Goal: Task Accomplishment & Management: Manage account settings

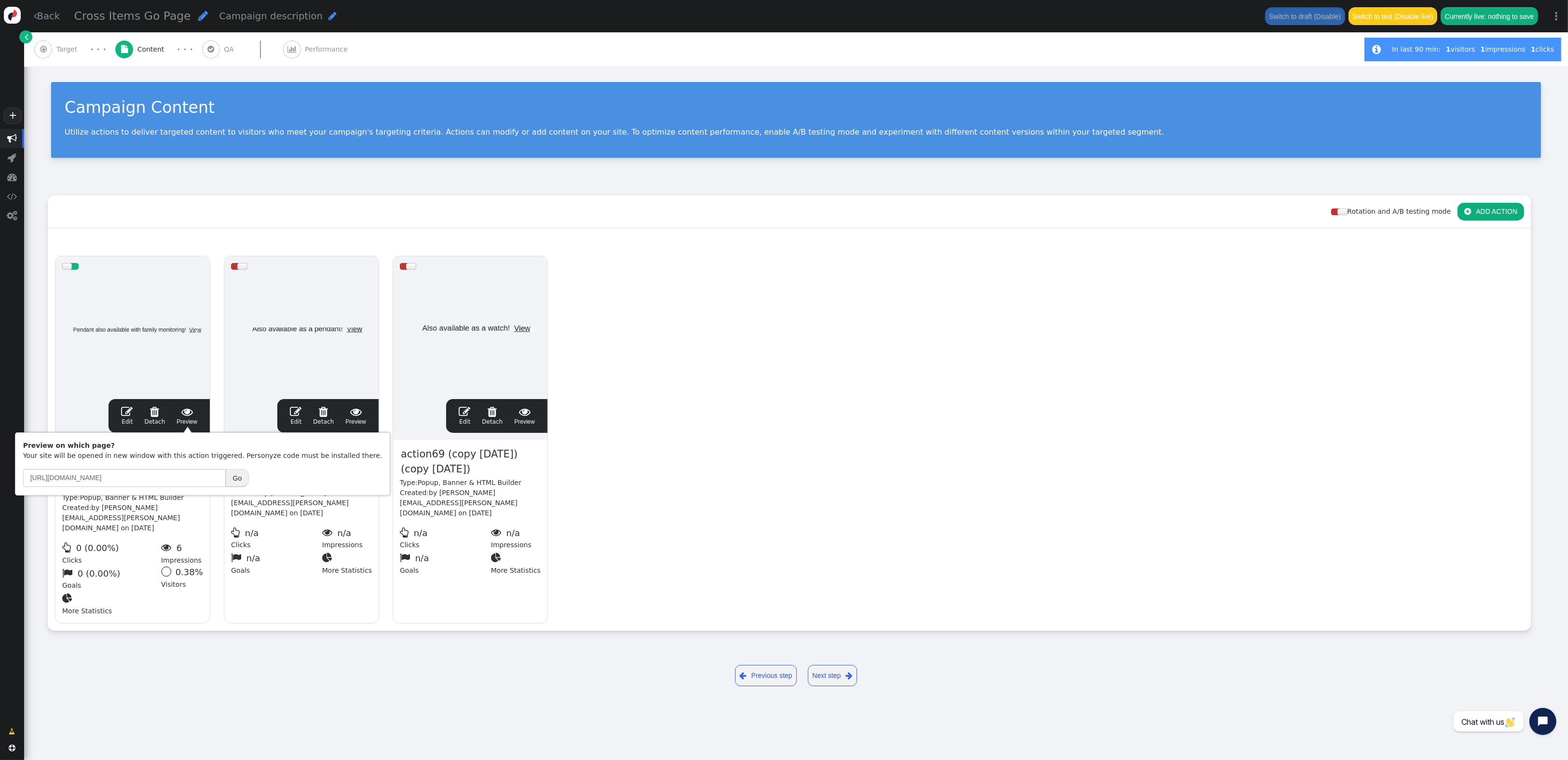
click at [832, 665] on link "Next step " at bounding box center [832, 675] width 49 height 21
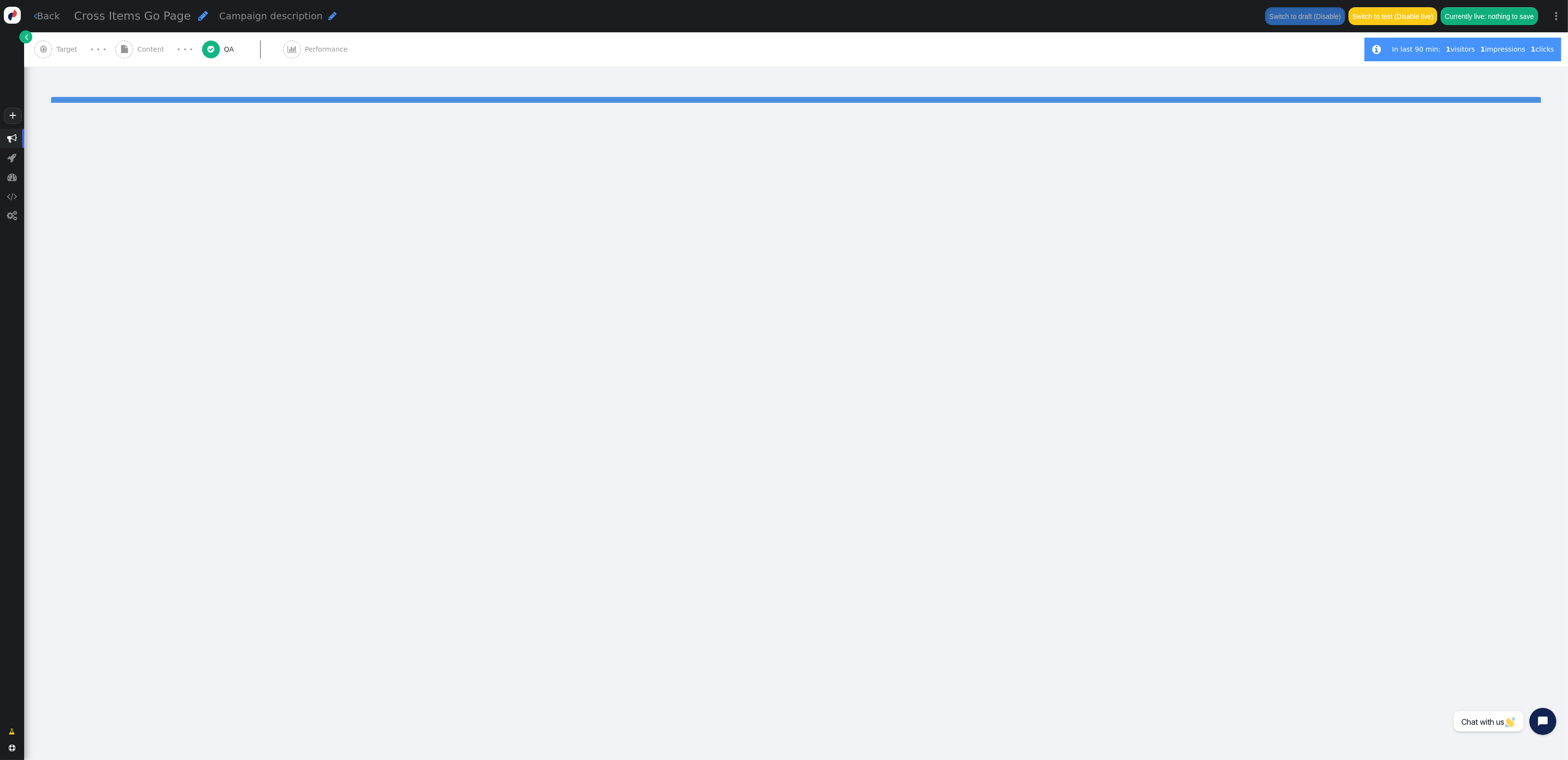
type input "[URL][DOMAIN_NAME]"
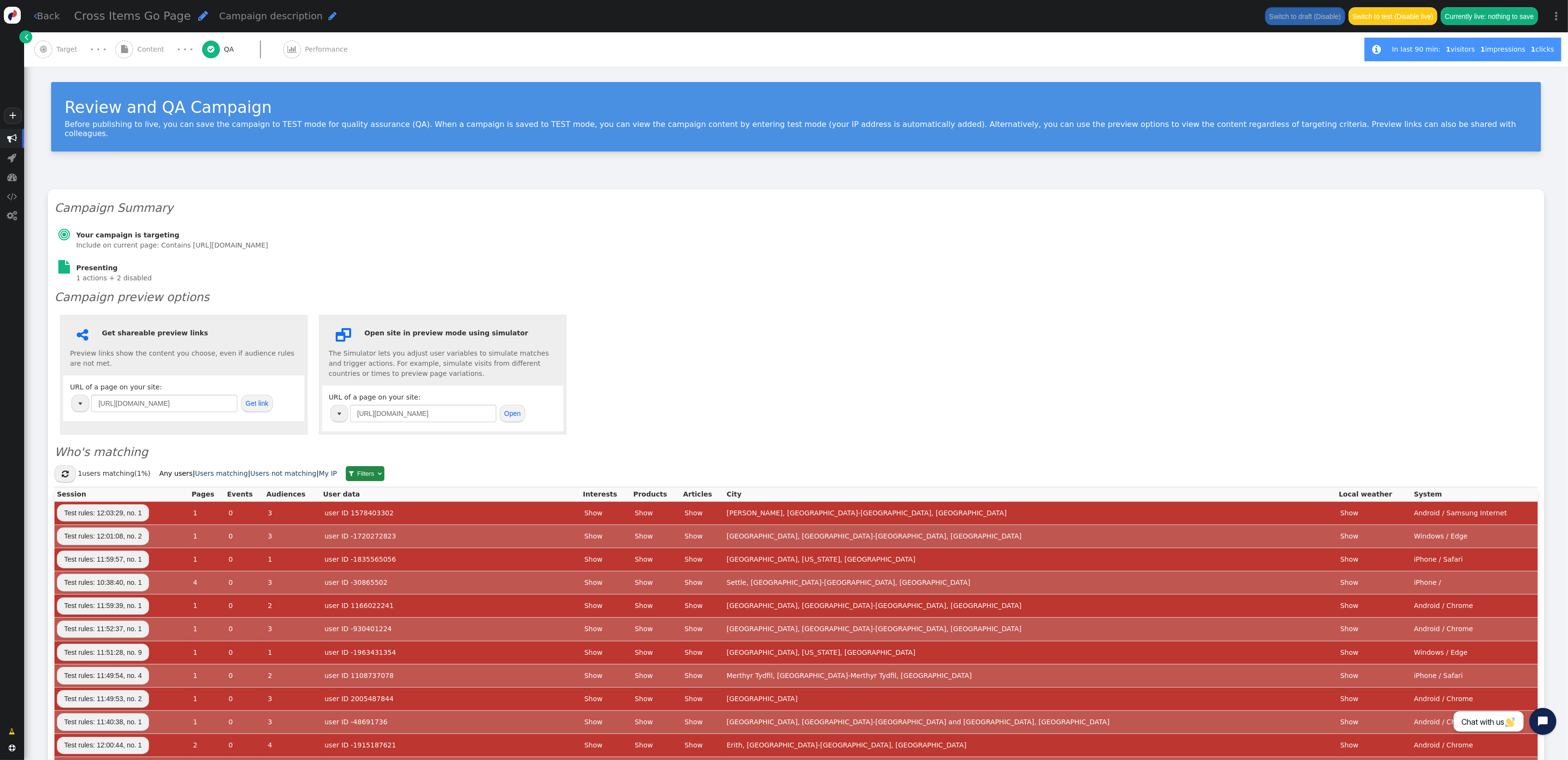
scroll to position [502, 0]
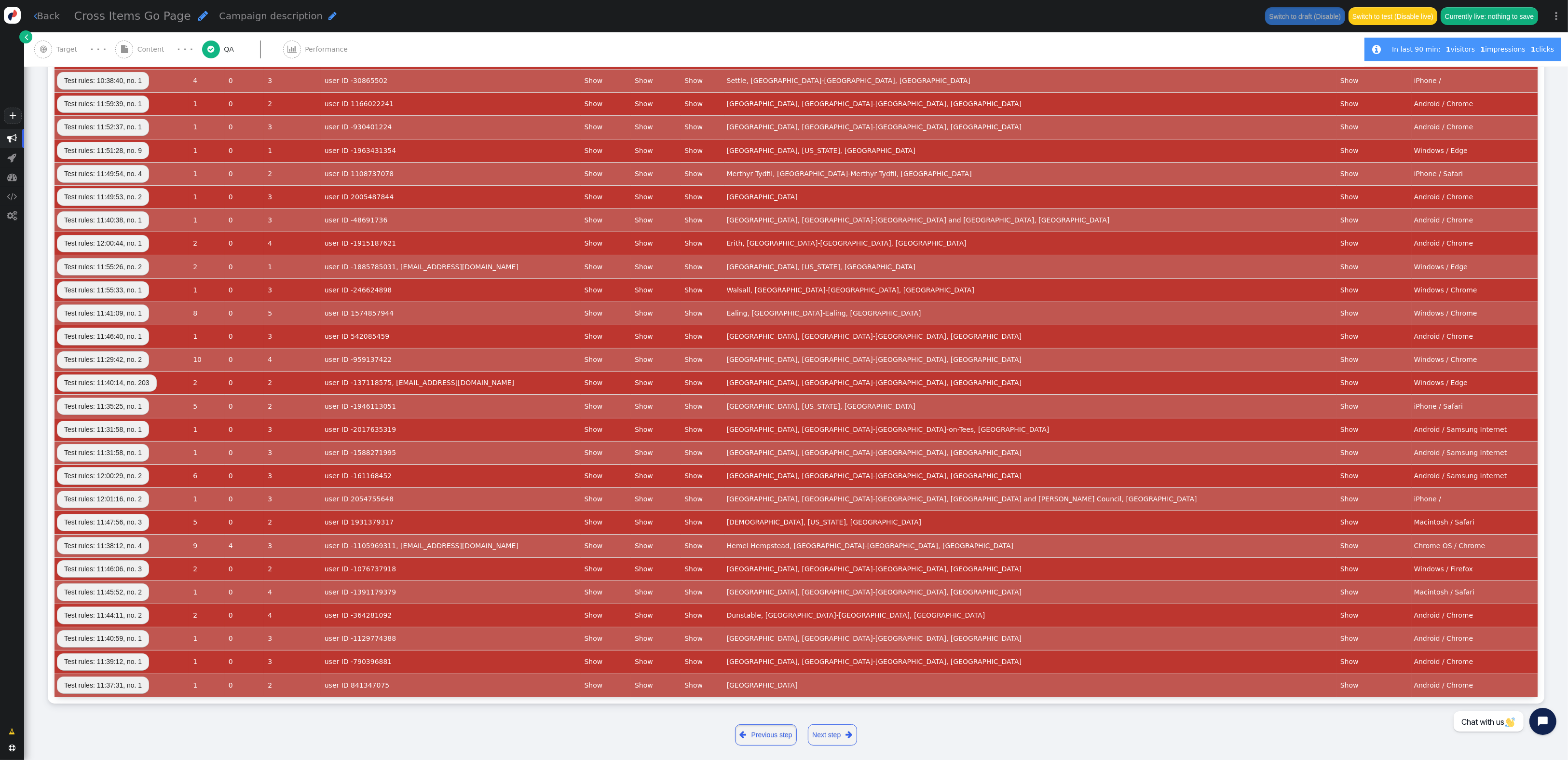
click at [754, 736] on link " Previous step" at bounding box center [766, 734] width 61 height 21
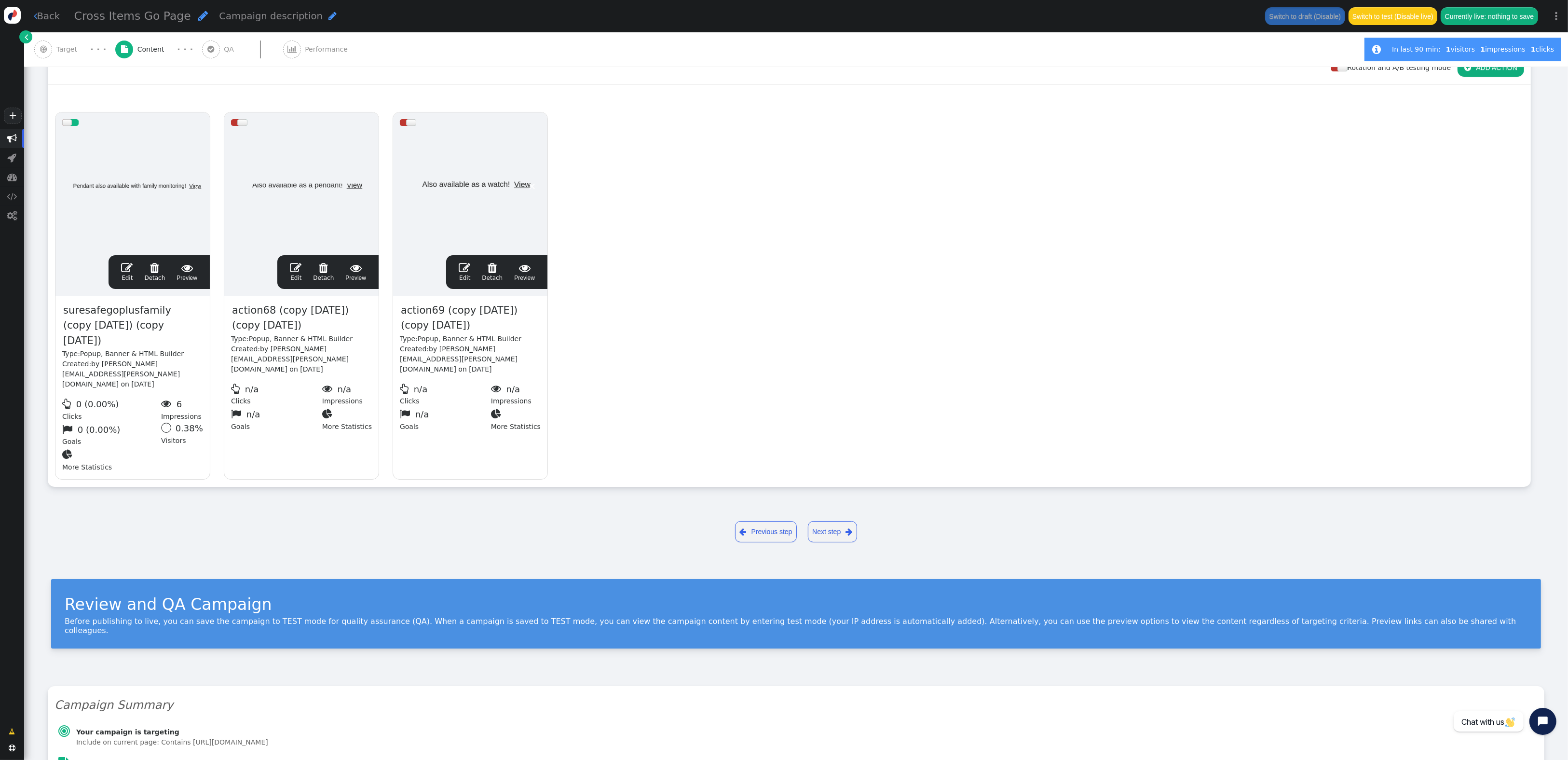
scroll to position [0, 0]
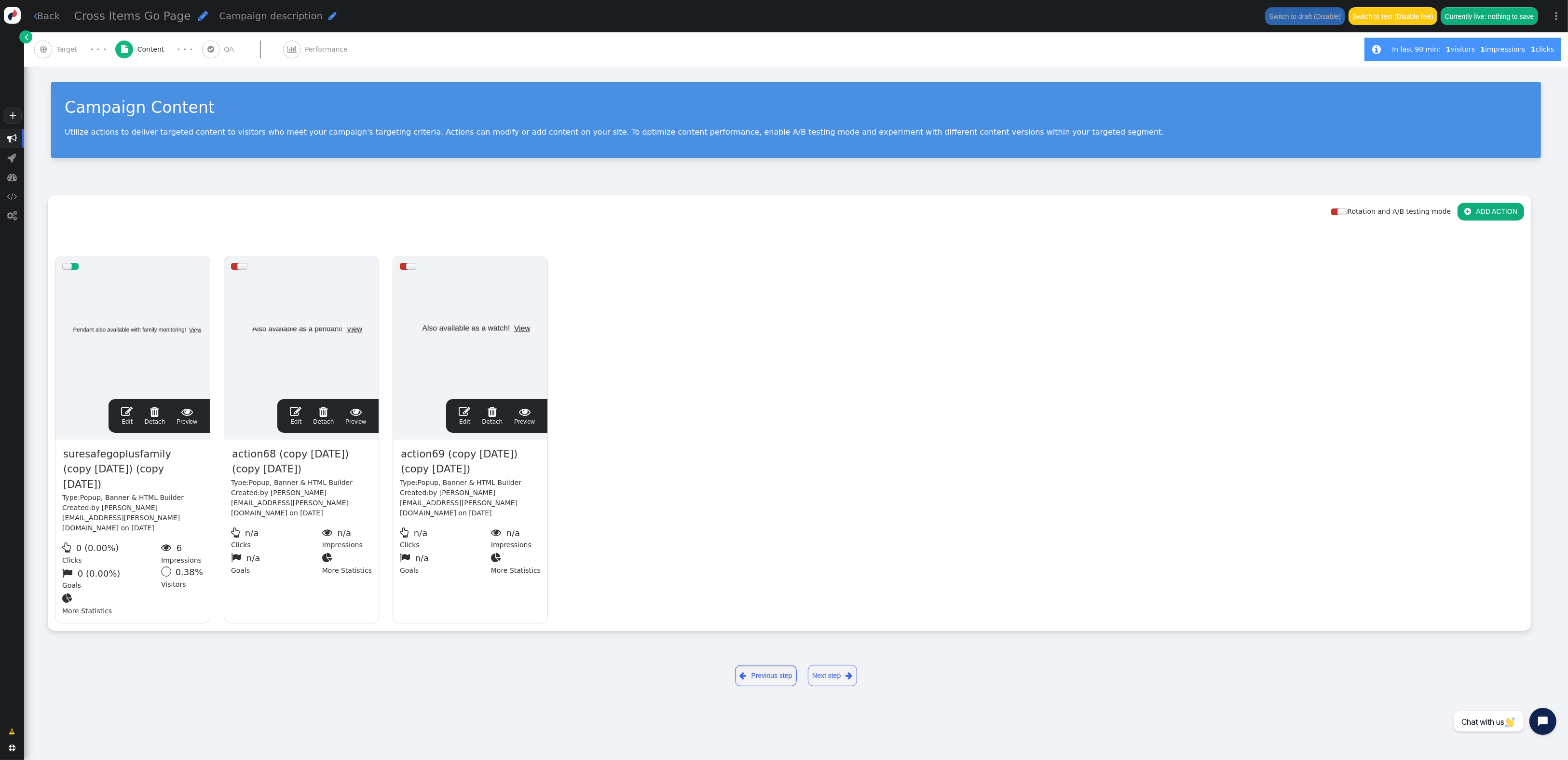
click at [770, 668] on link " Previous step" at bounding box center [766, 675] width 61 height 21
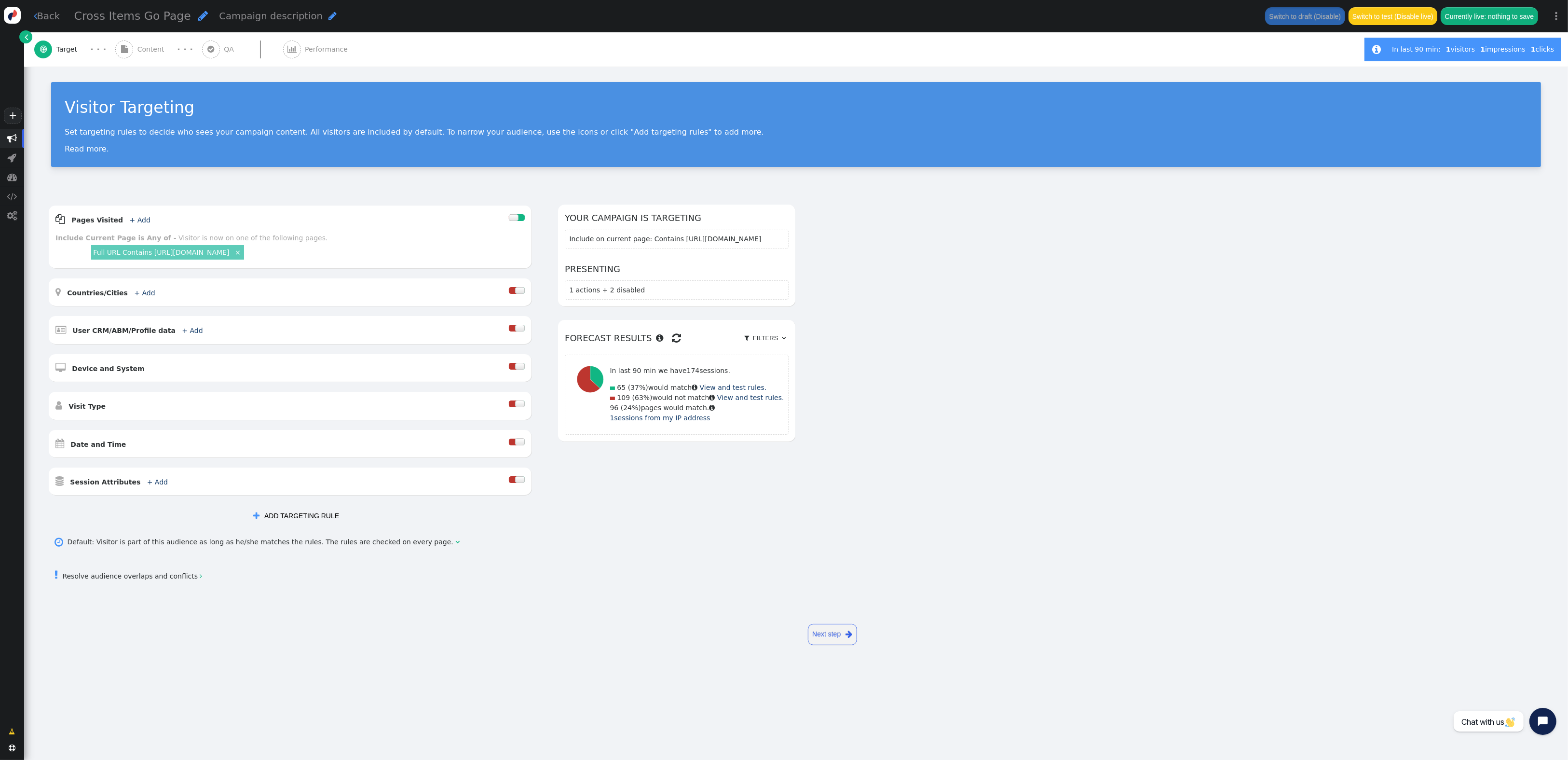
click at [149, 49] on span "Content" at bounding box center [153, 49] width 31 height 10
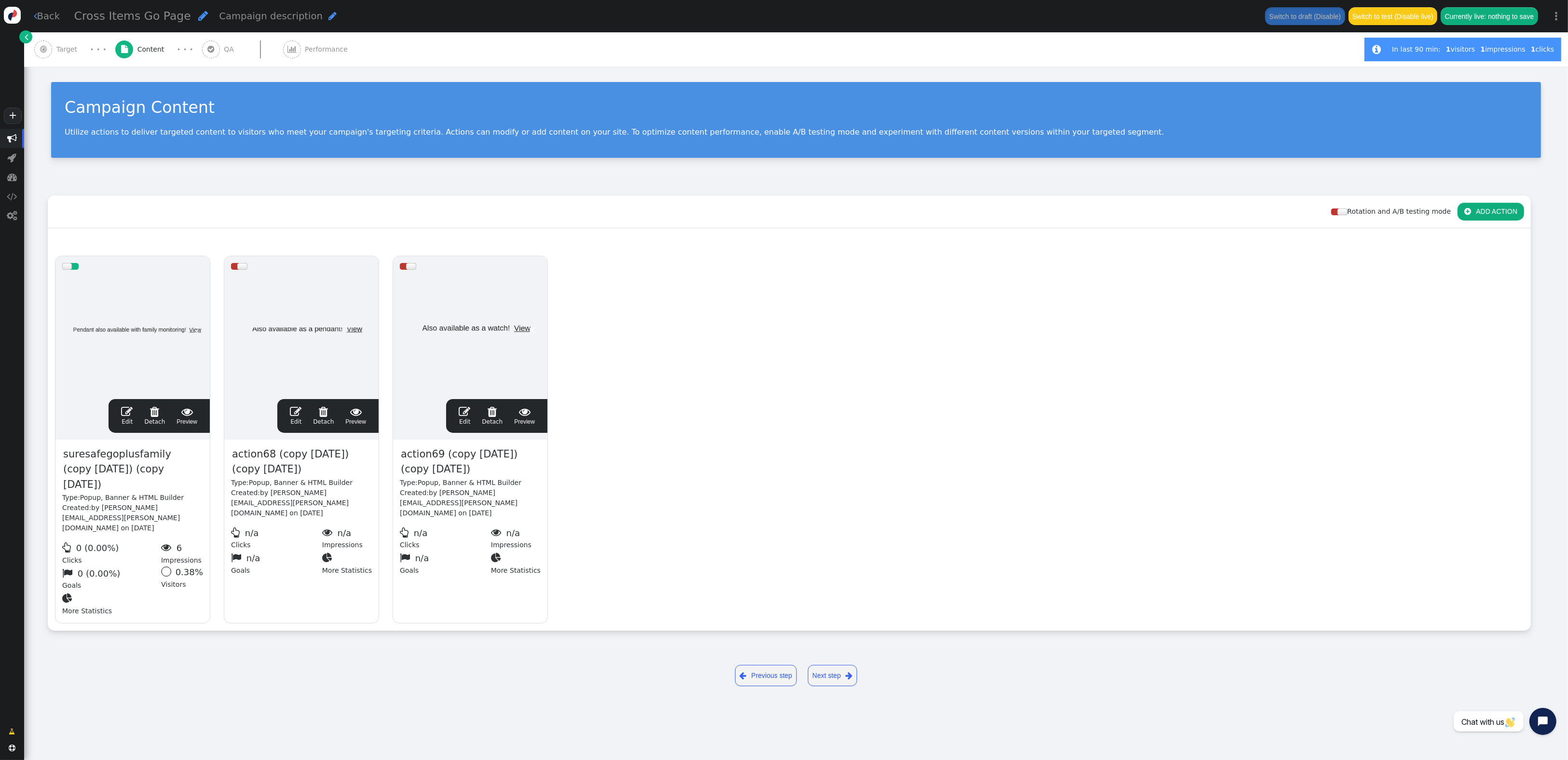
click at [126, 416] on span "" at bounding box center [127, 411] width 12 height 12
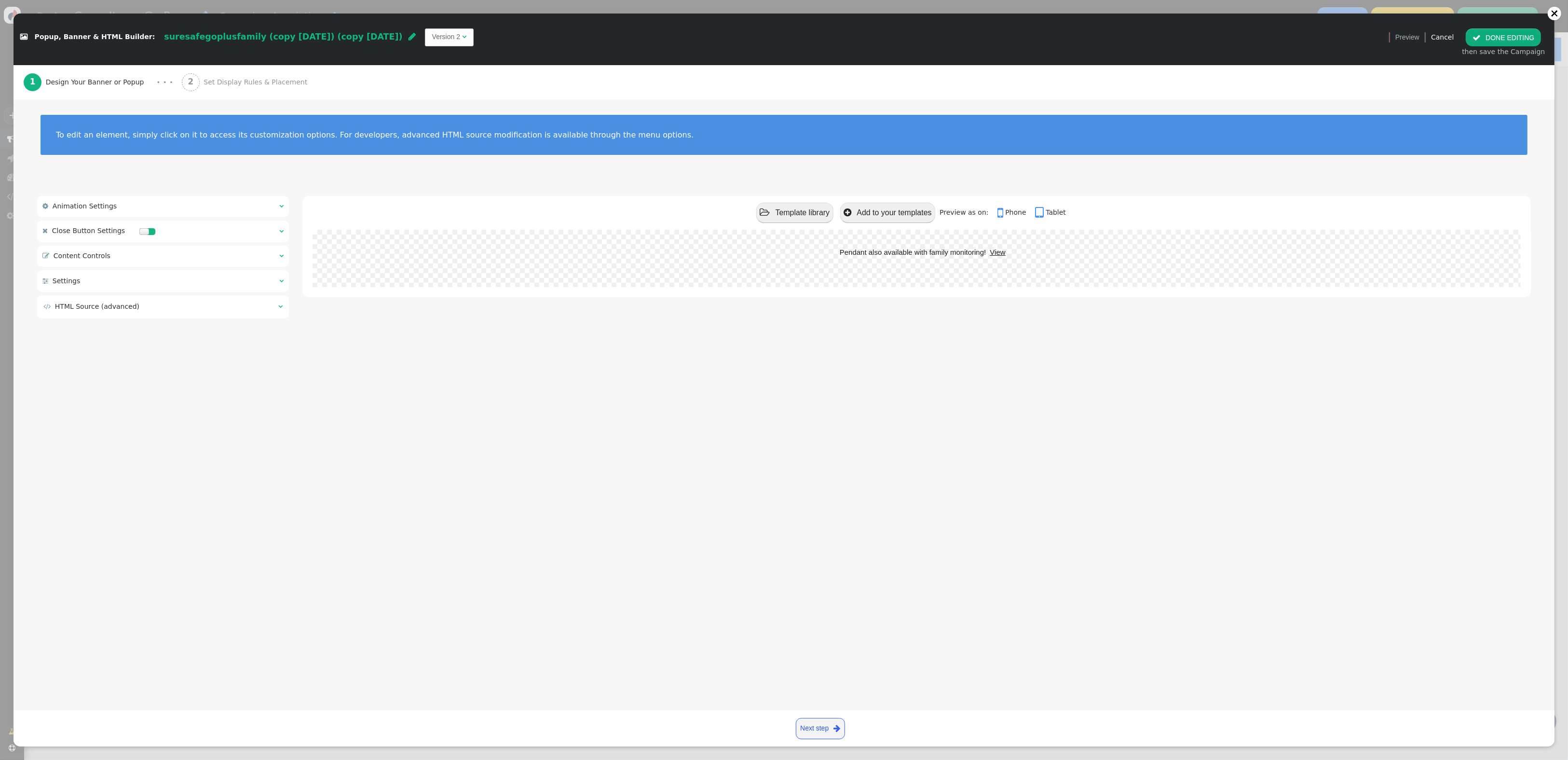
click at [831, 730] on link "Next step " at bounding box center [820, 728] width 49 height 21
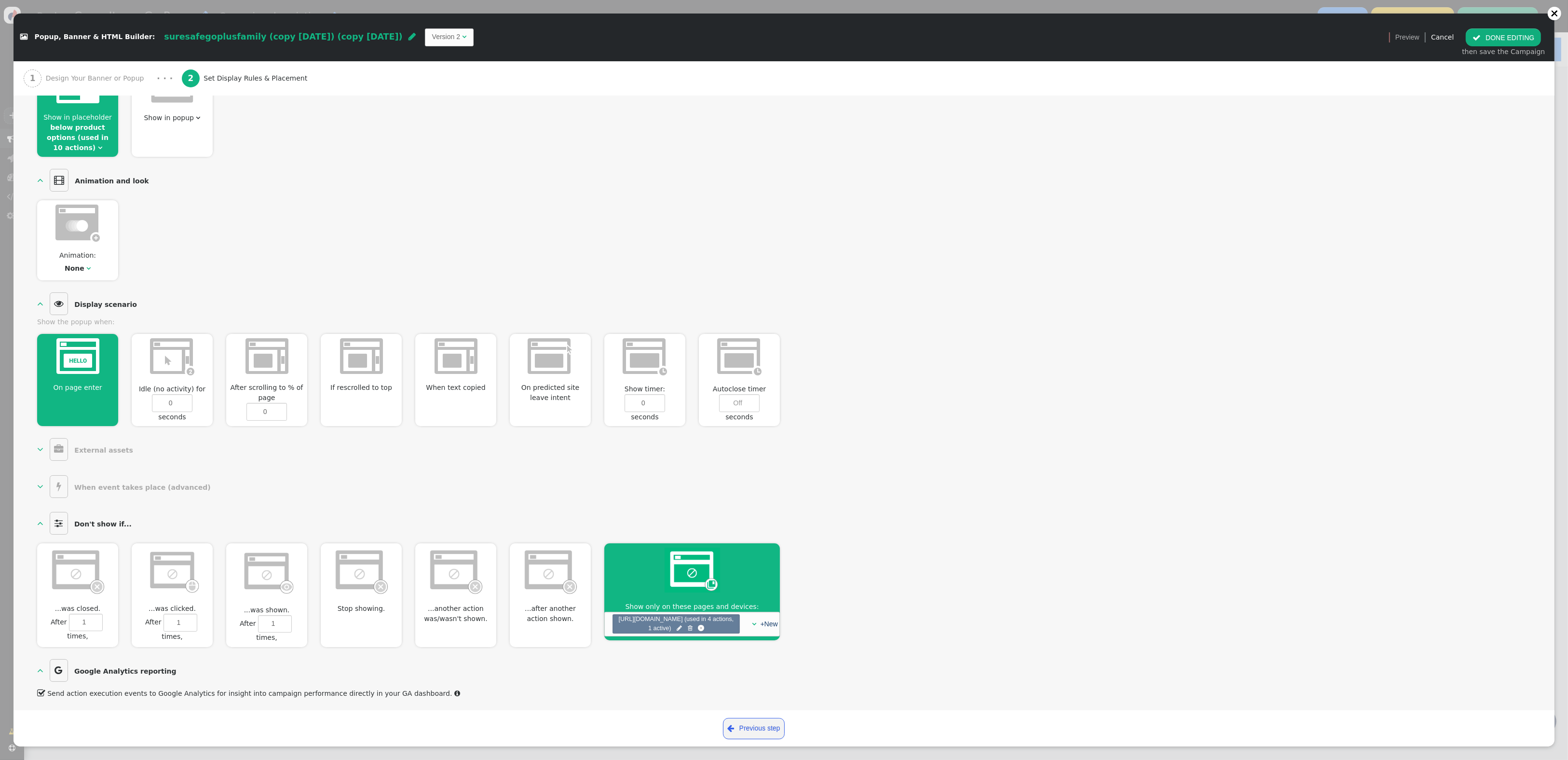
scroll to position [176, 0]
click at [1555, 13] on div at bounding box center [1554, 13] width 8 height 8
click at [754, 722] on link " Previous step" at bounding box center [754, 728] width 61 height 21
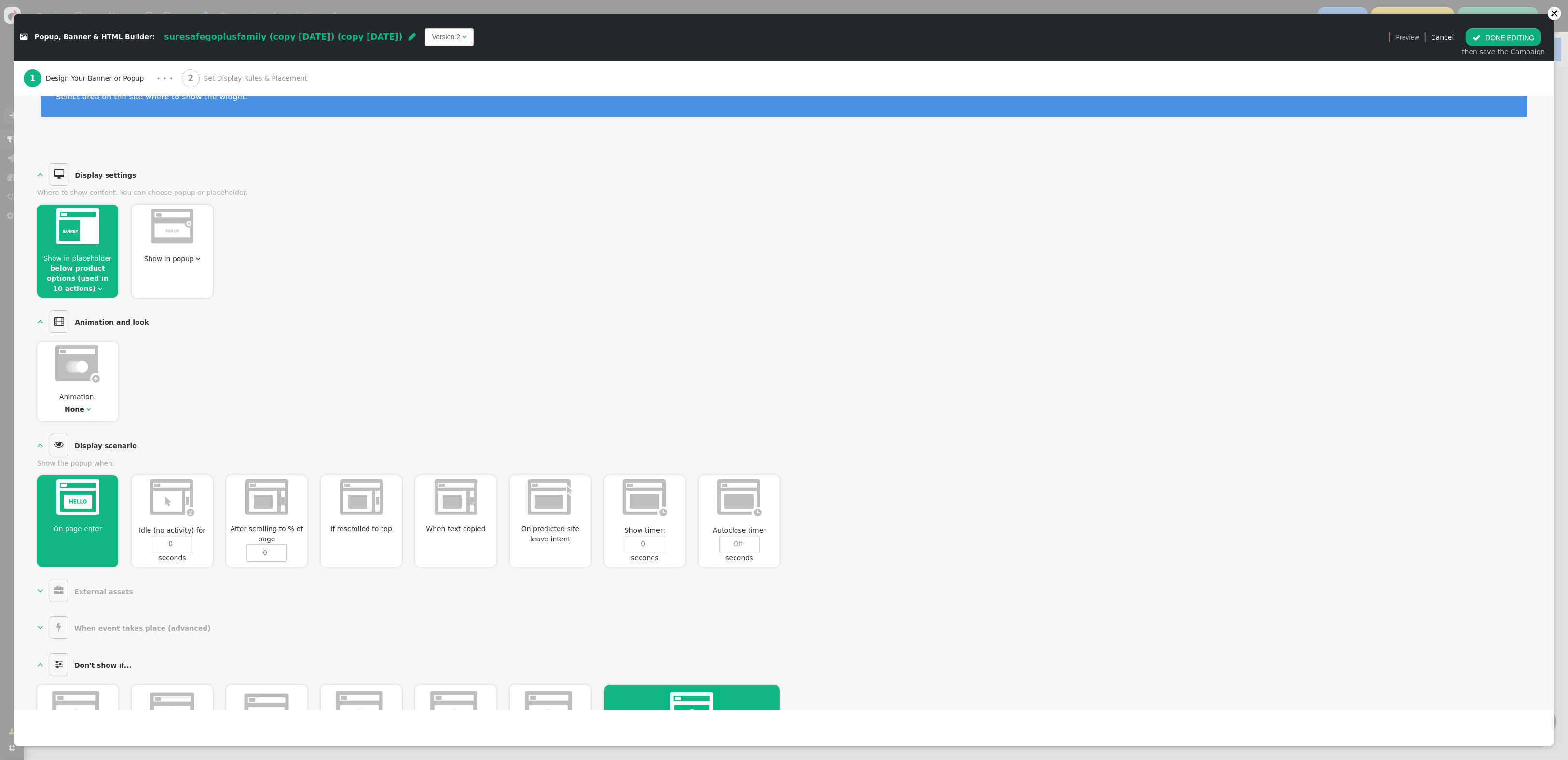
scroll to position [0, 0]
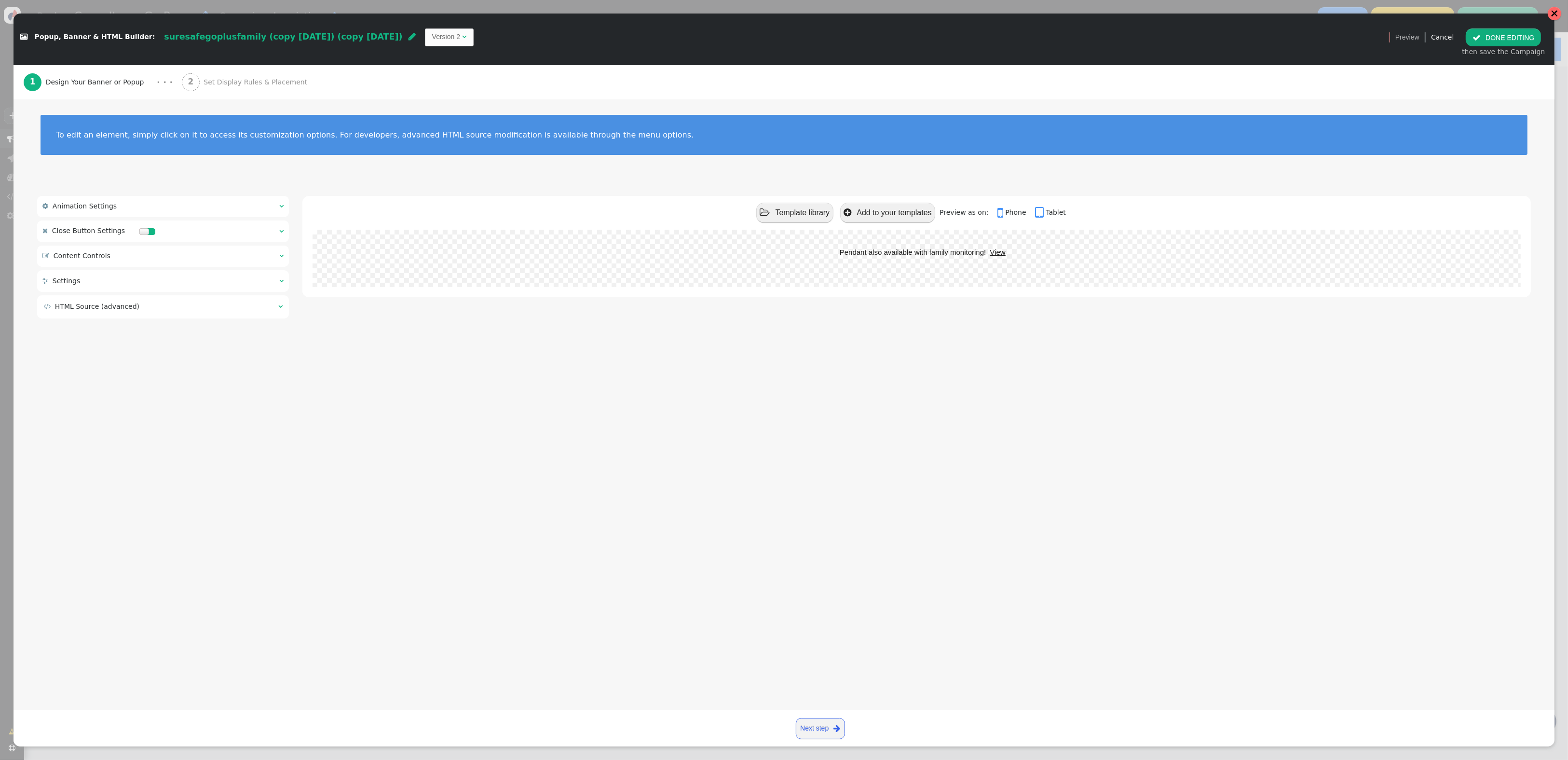
click at [1554, 10] on div at bounding box center [1554, 13] width 8 height 8
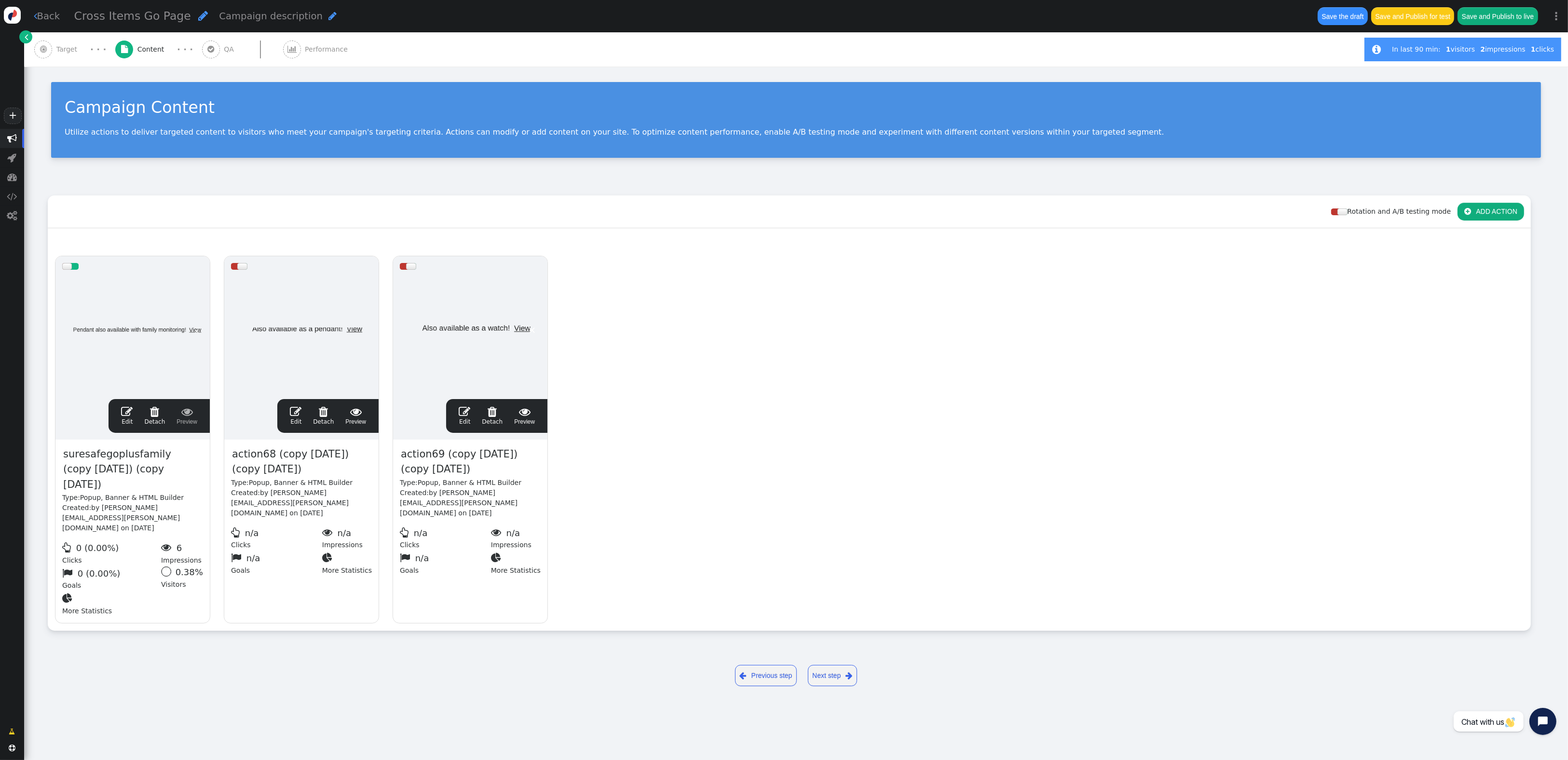
click at [47, 13] on link " Back" at bounding box center [47, 16] width 27 height 14
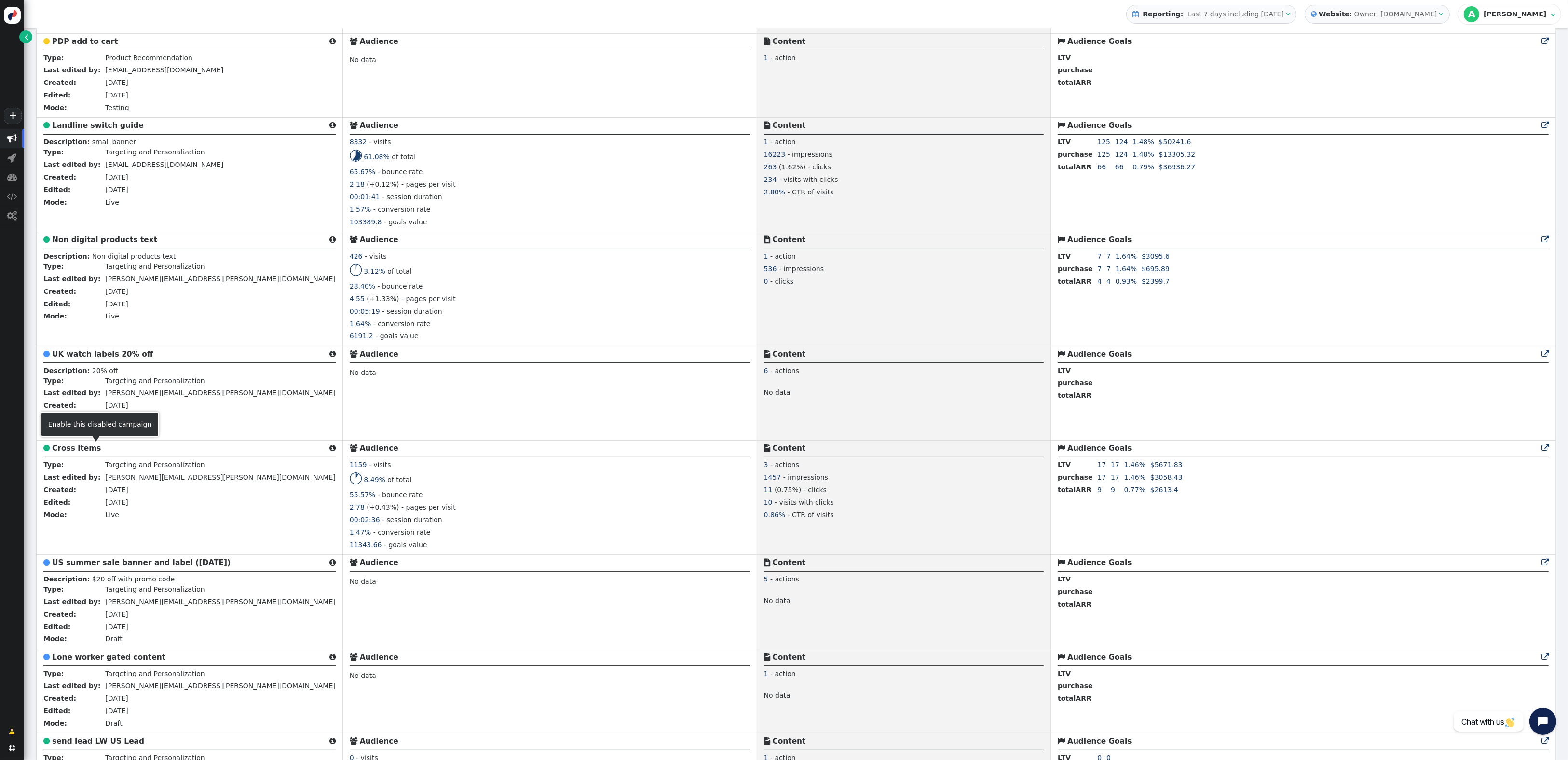
scroll to position [811, 0]
click at [61, 538] on link " Edit" at bounding box center [63, 541] width 22 height 10
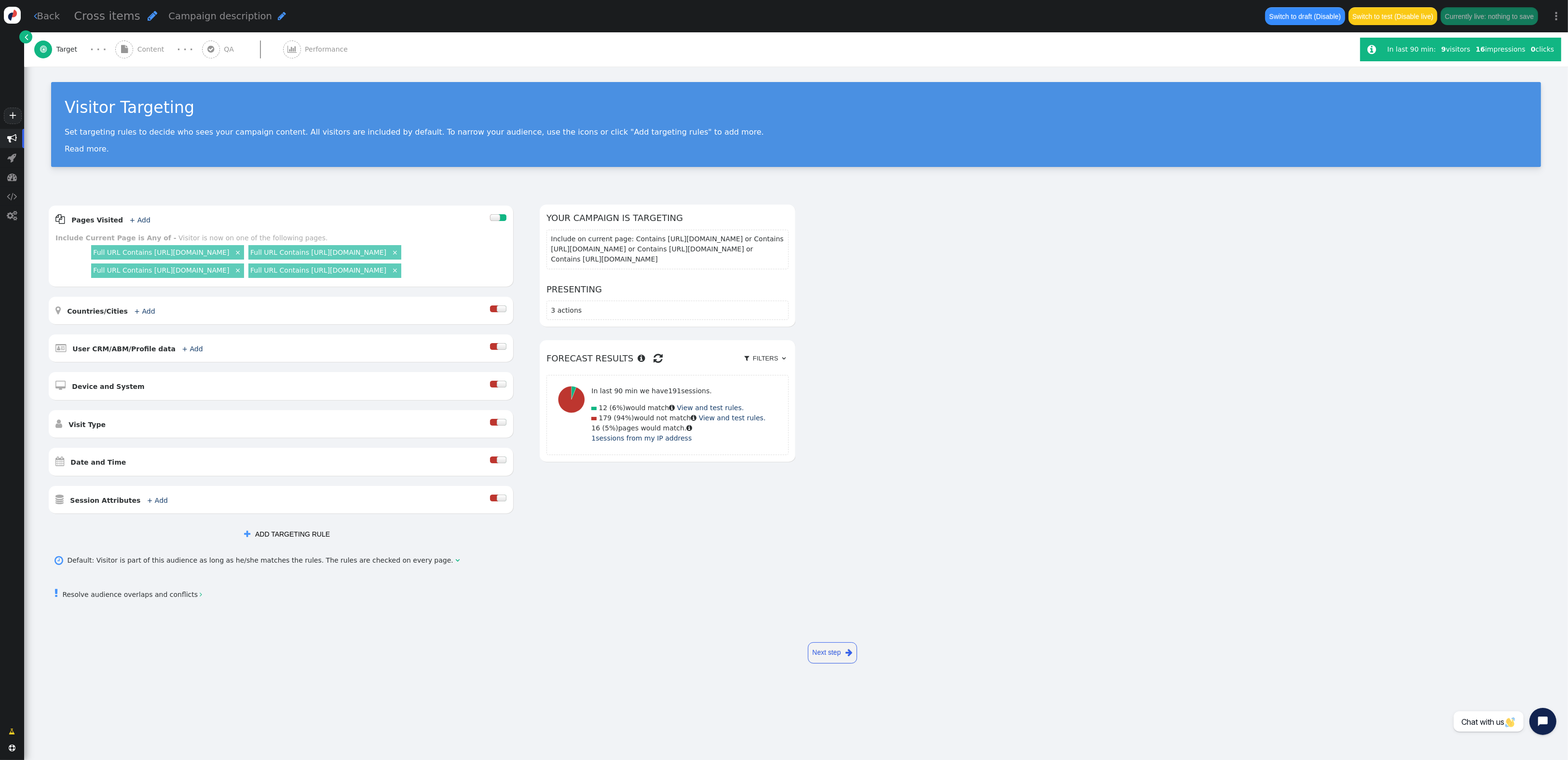
click at [821, 664] on link "Next step " at bounding box center [832, 653] width 49 height 21
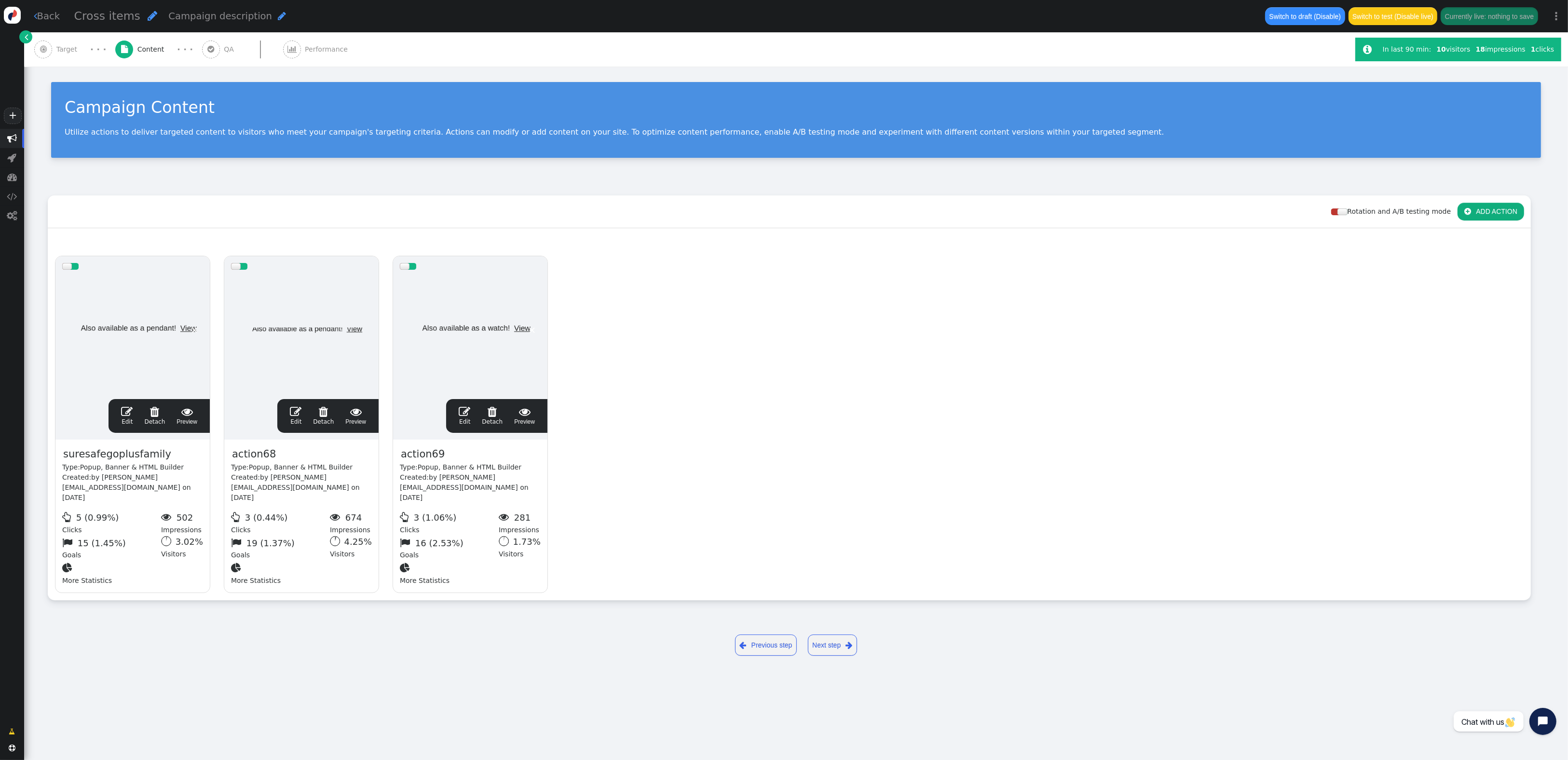
click at [124, 414] on span "" at bounding box center [127, 411] width 12 height 12
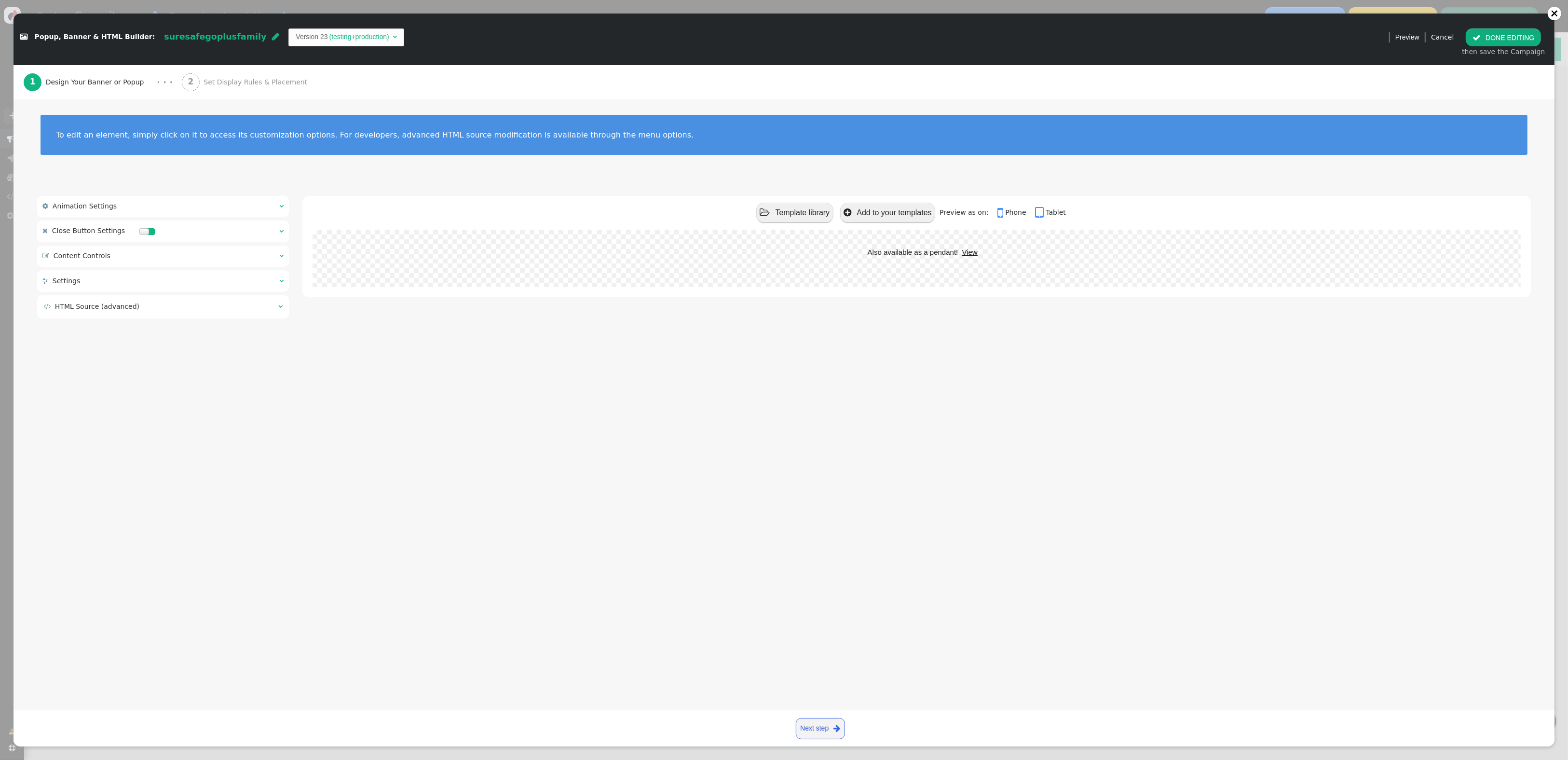
click at [239, 257] on div " Content Controls  " at bounding box center [163, 256] width 252 height 21
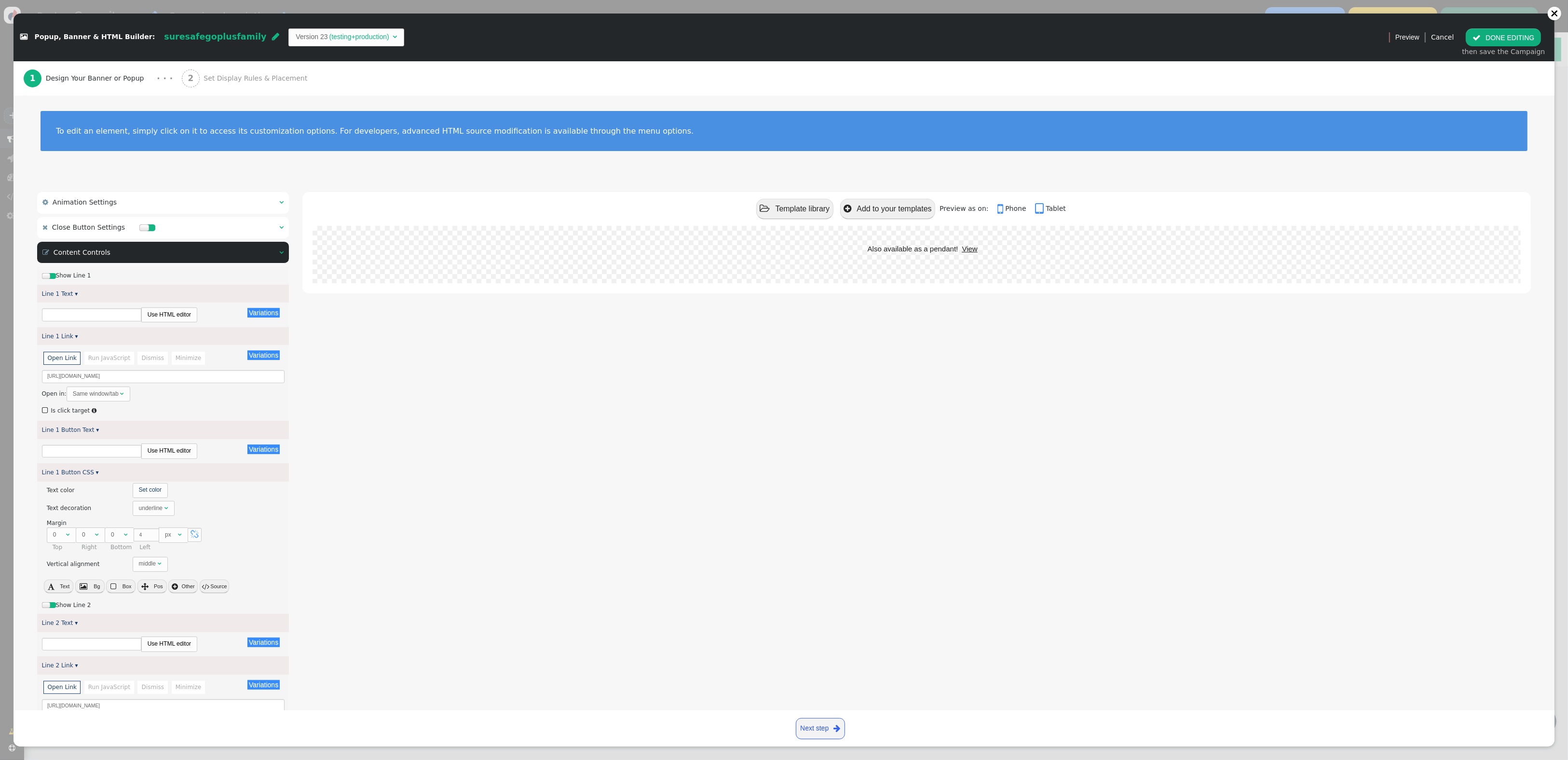
type input "Also available as a pendant!"
type input "View"
type input "24/7 monitoring also available!"
type input "View"
type input "Discover Our Features"
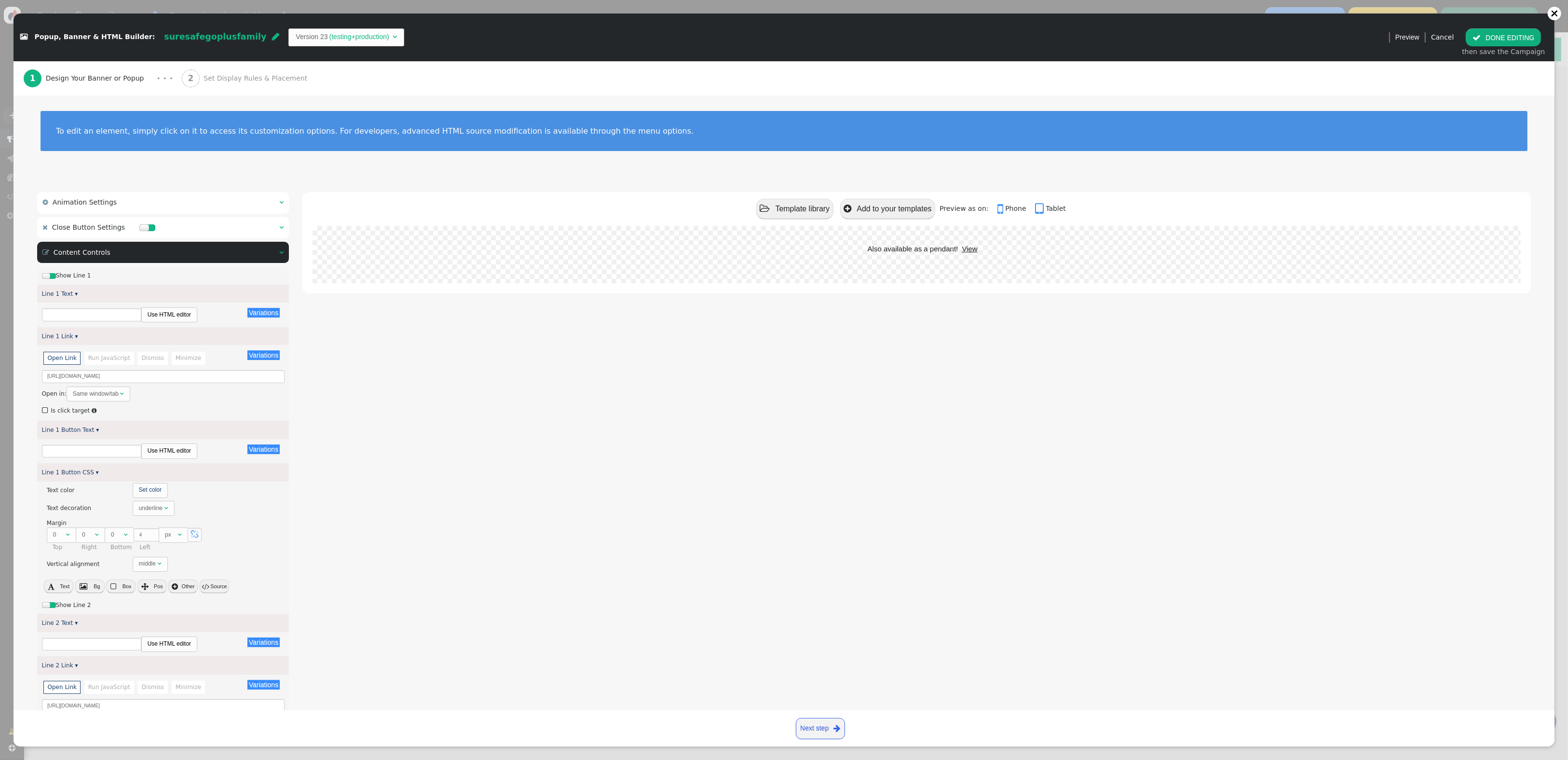
type input "Explore"
type input "Subscribe to Our Newsletter"
type input "Subscribe"
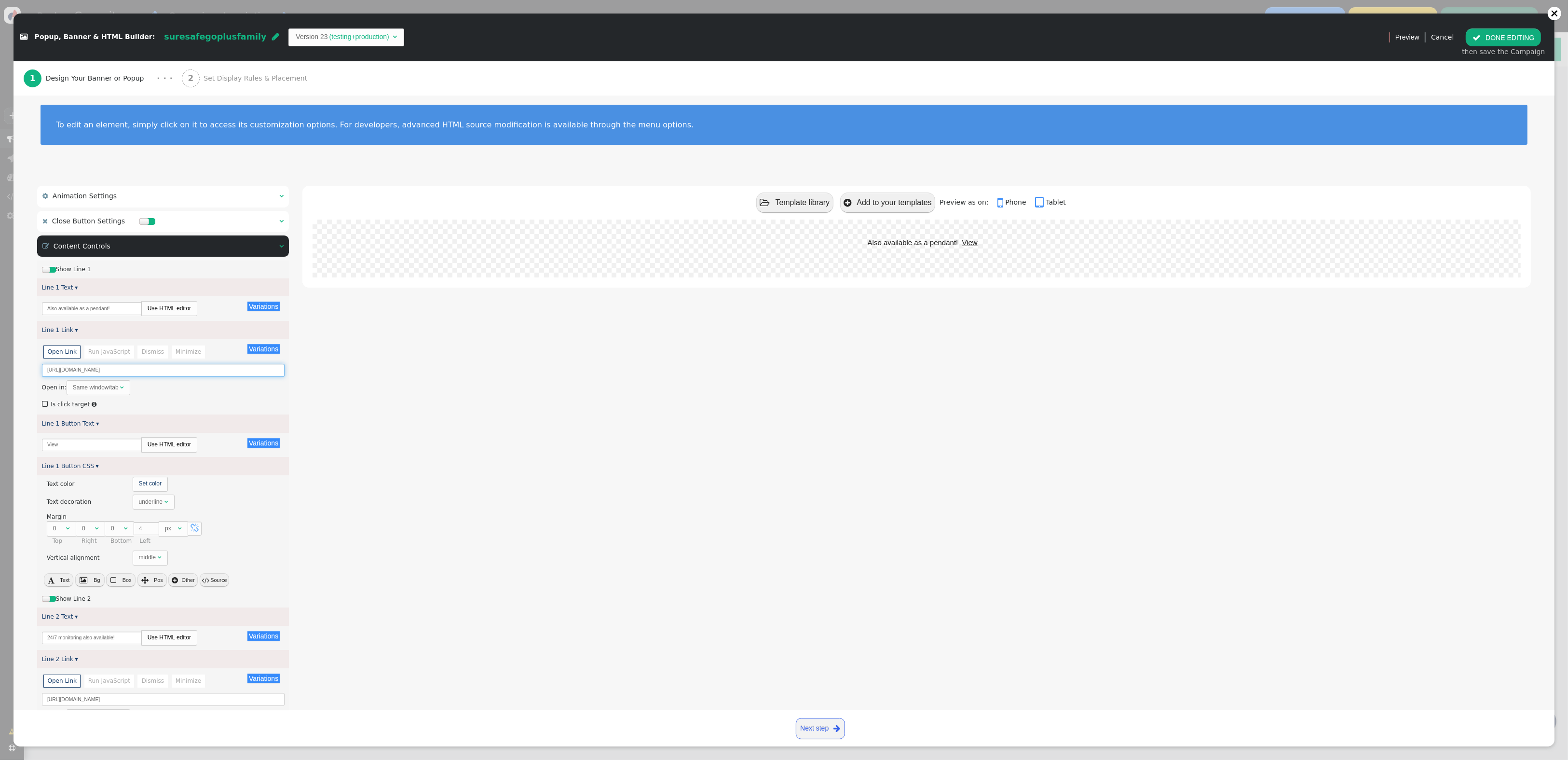
click at [217, 371] on input "[URL][DOMAIN_NAME]" at bounding box center [163, 370] width 243 height 13
paste input "-family-2"
type input "[URL][DOMAIN_NAME]"
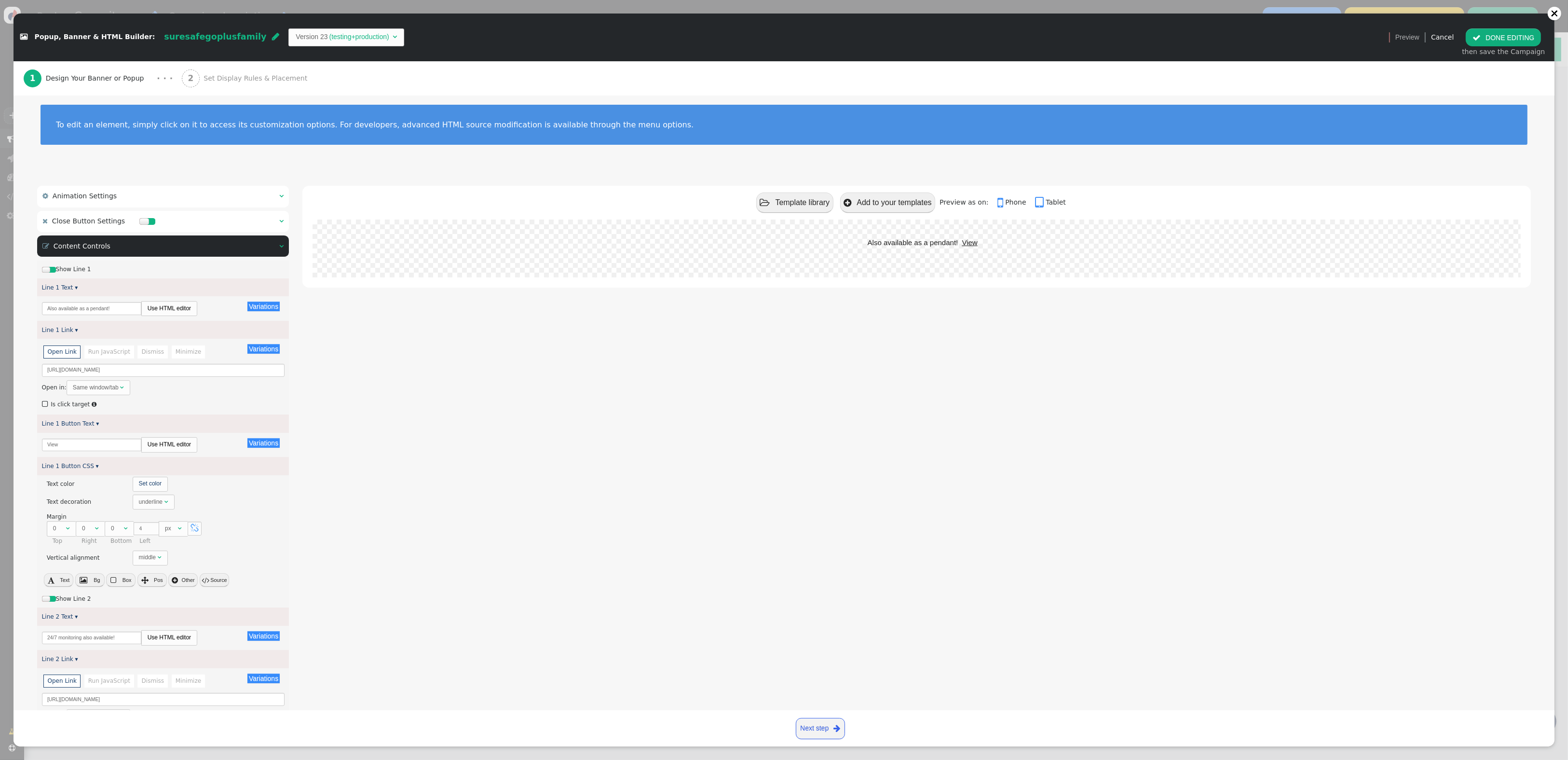
click at [824, 727] on link "Next step " at bounding box center [820, 728] width 49 height 21
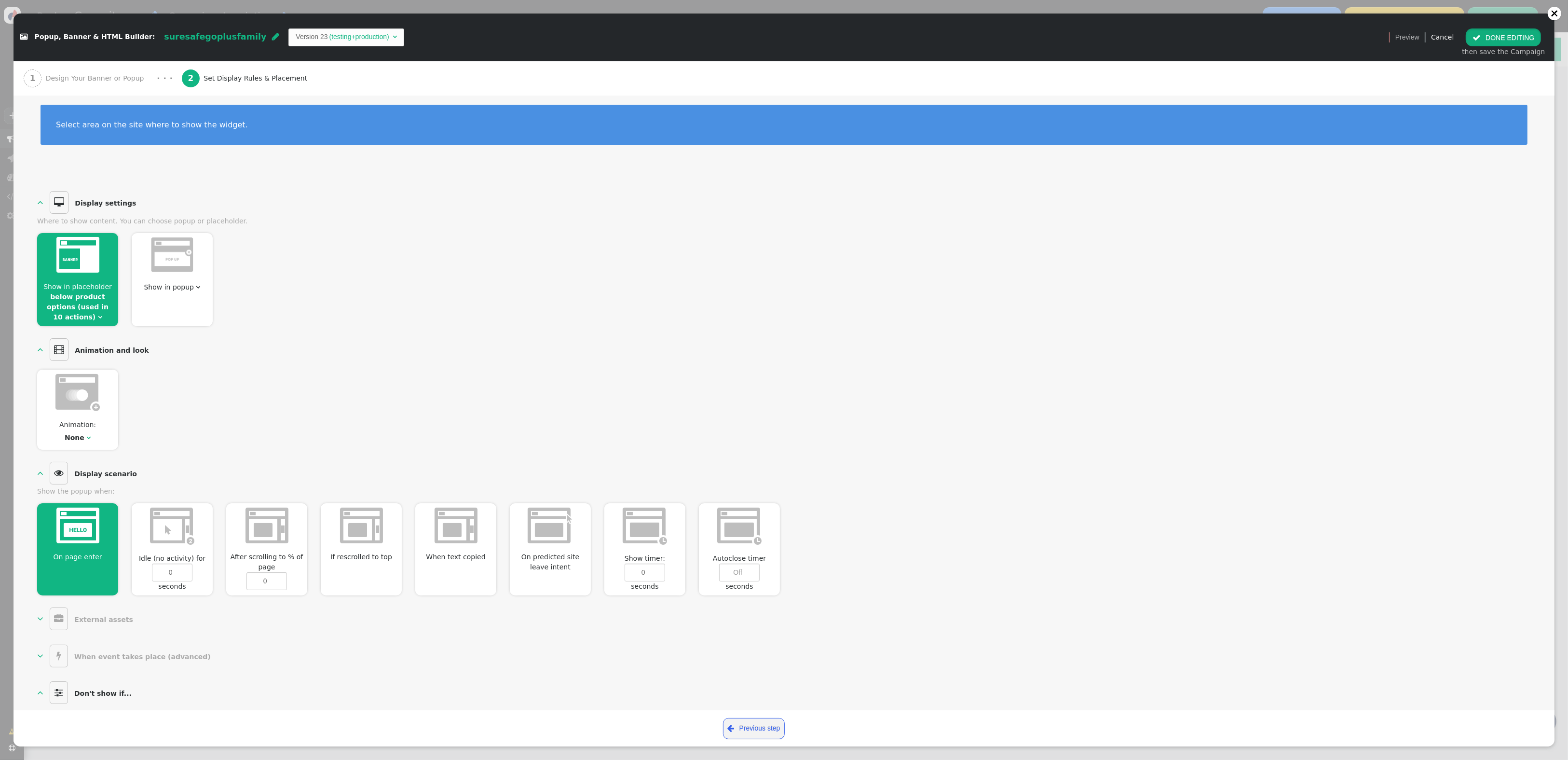
click at [1478, 38] on span "" at bounding box center [1476, 37] width 8 height 8
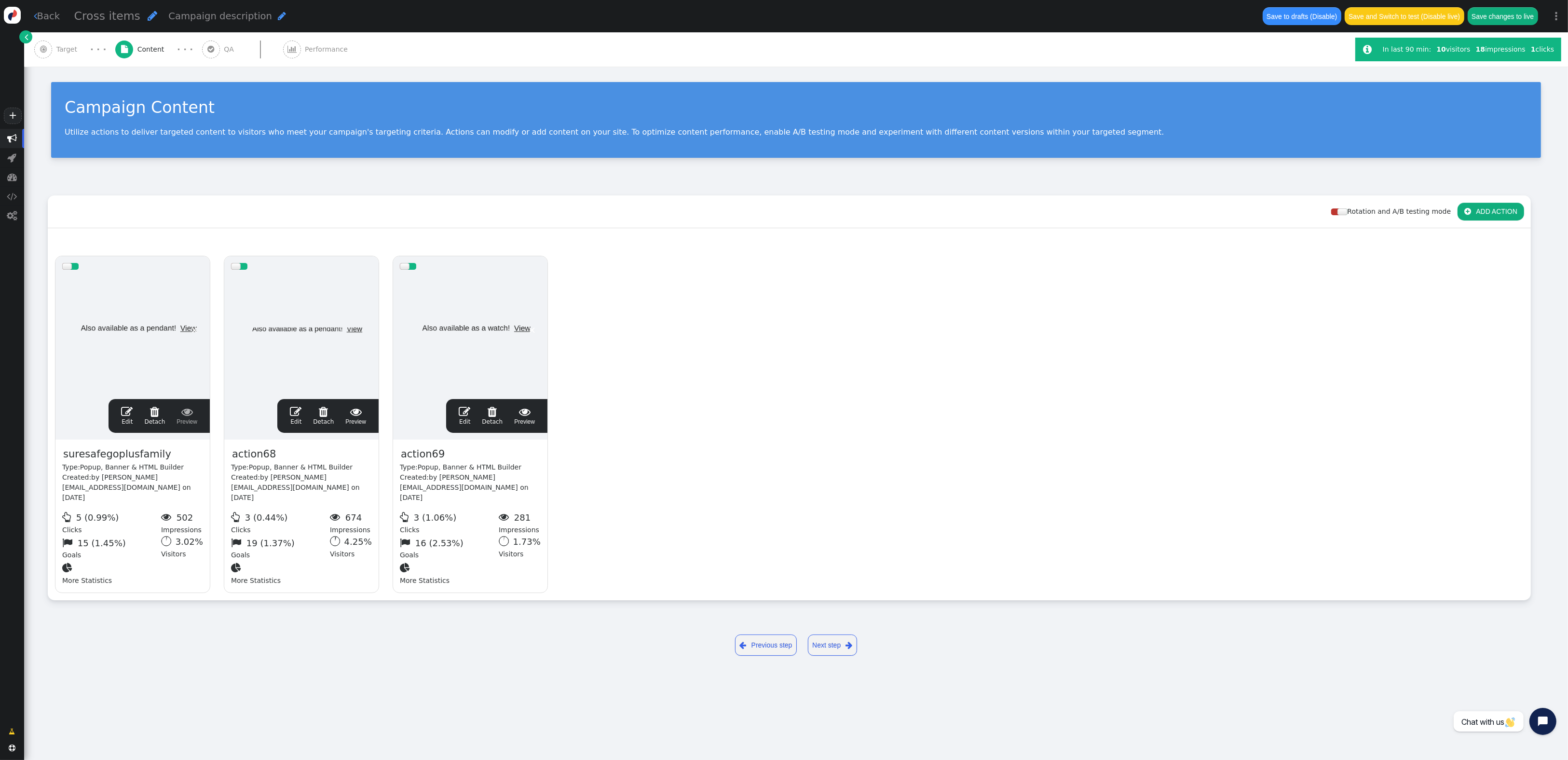
click at [296, 415] on span "" at bounding box center [295, 411] width 12 height 12
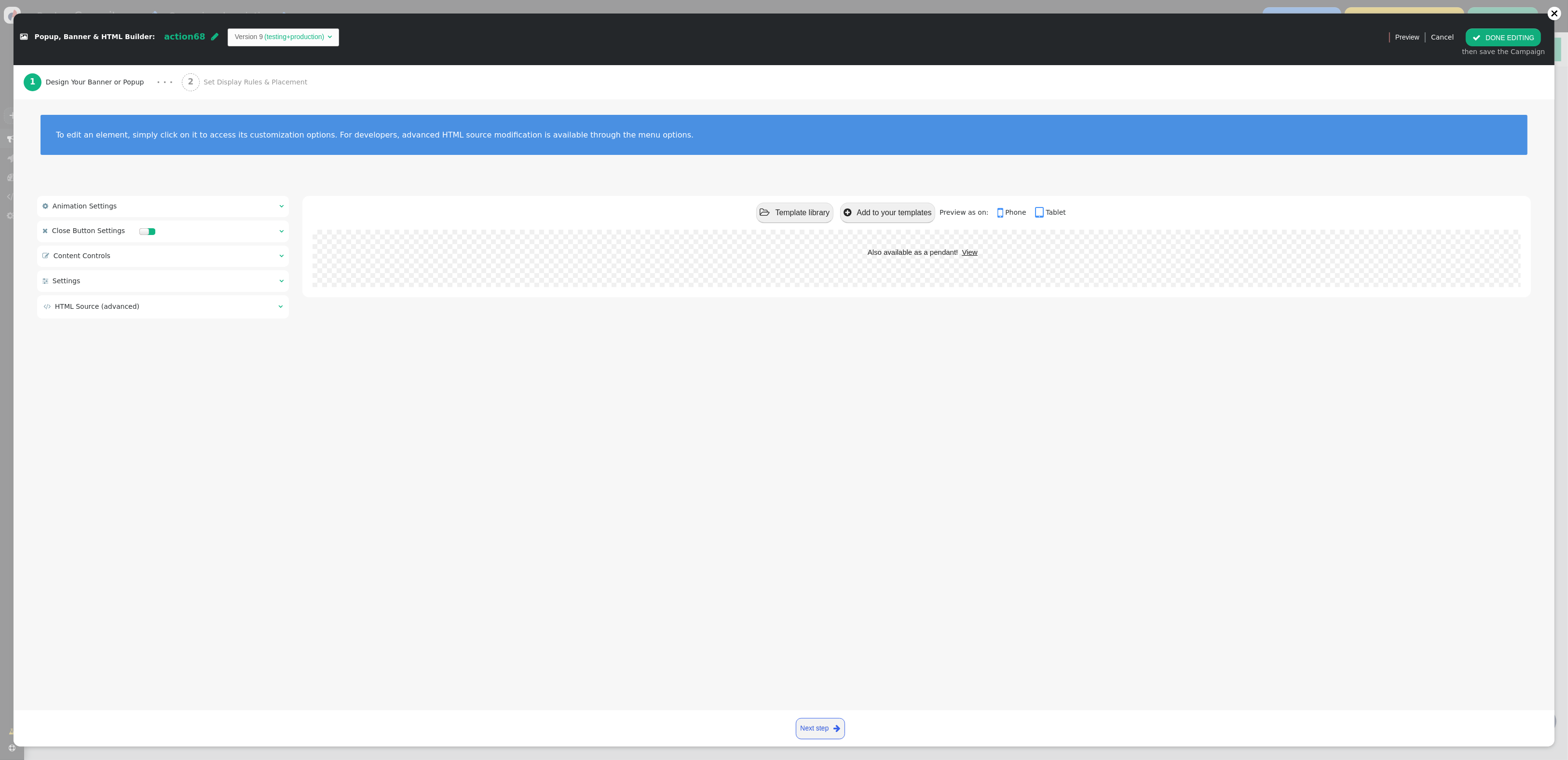
click at [138, 260] on div " Content Controls  " at bounding box center [163, 256] width 252 height 21
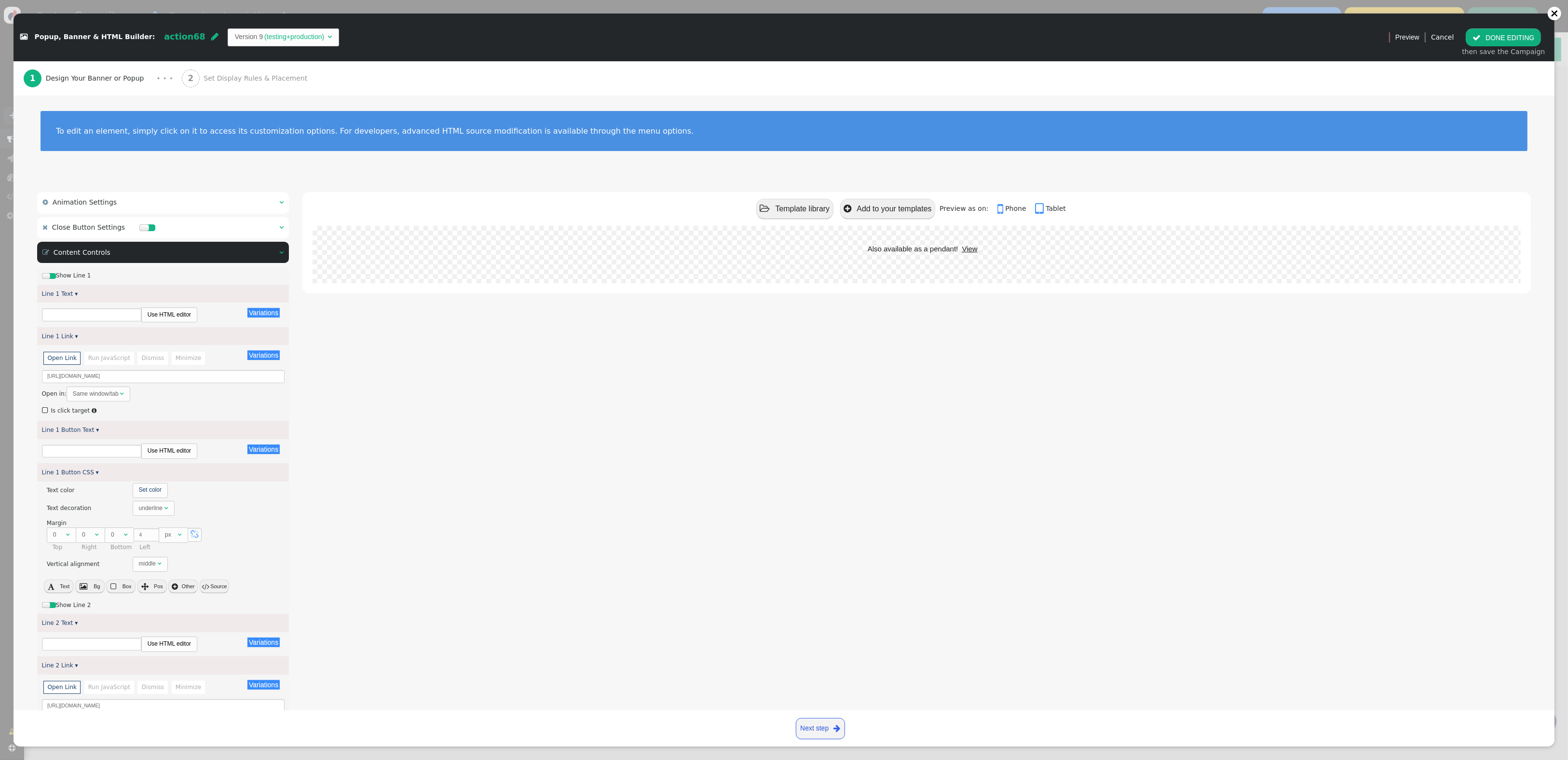
type input "Also available as a pendant!"
type input "View"
type input "Family monitoring also available!"
type input "View"
type input "Discover Our Features"
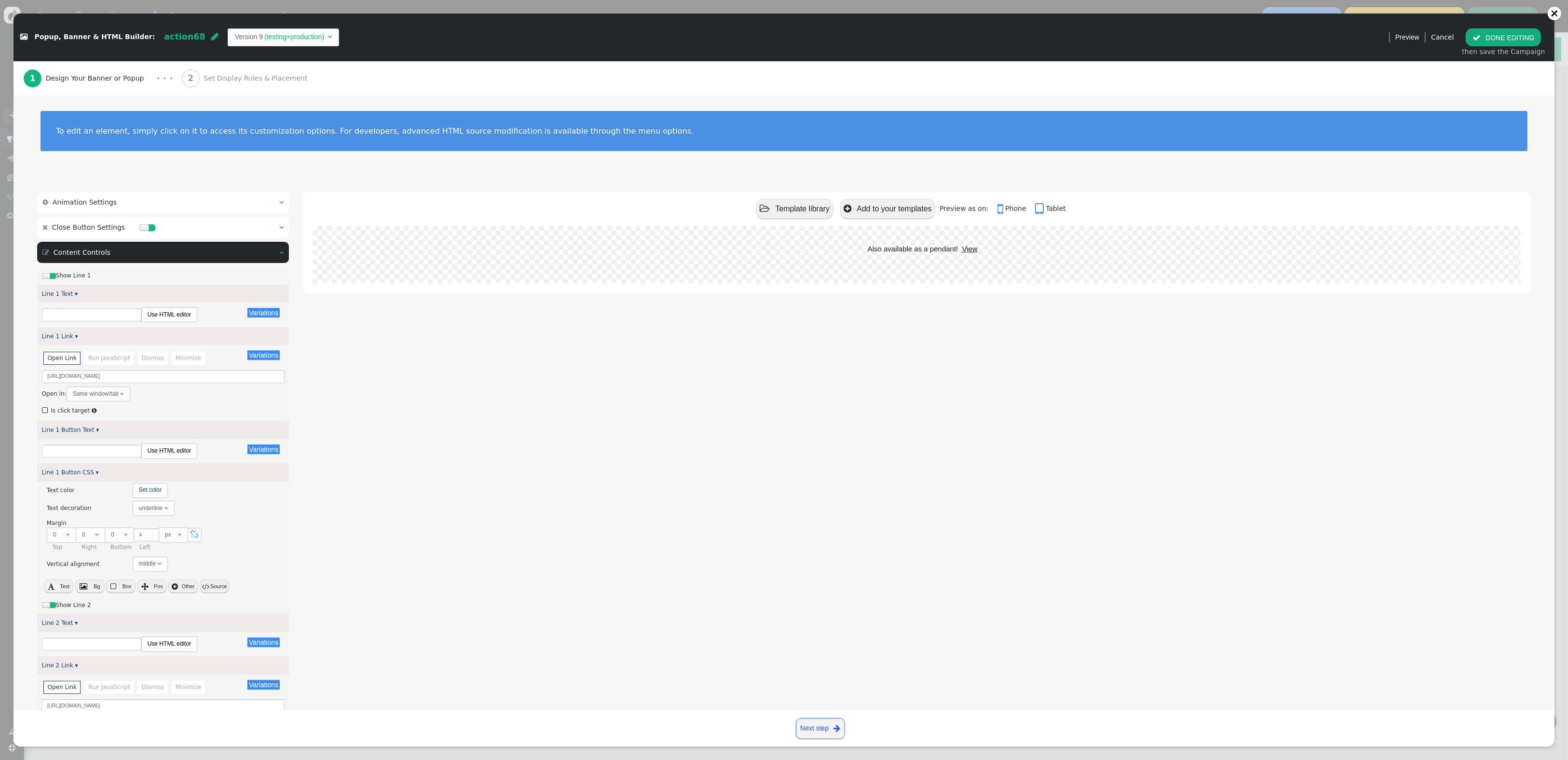
type input "Explore"
type input "Subscribe to Our Newsletter"
type input "Subscribe"
click at [206, 705] on input "[URL][DOMAIN_NAME]" at bounding box center [163, 705] width 243 height 13
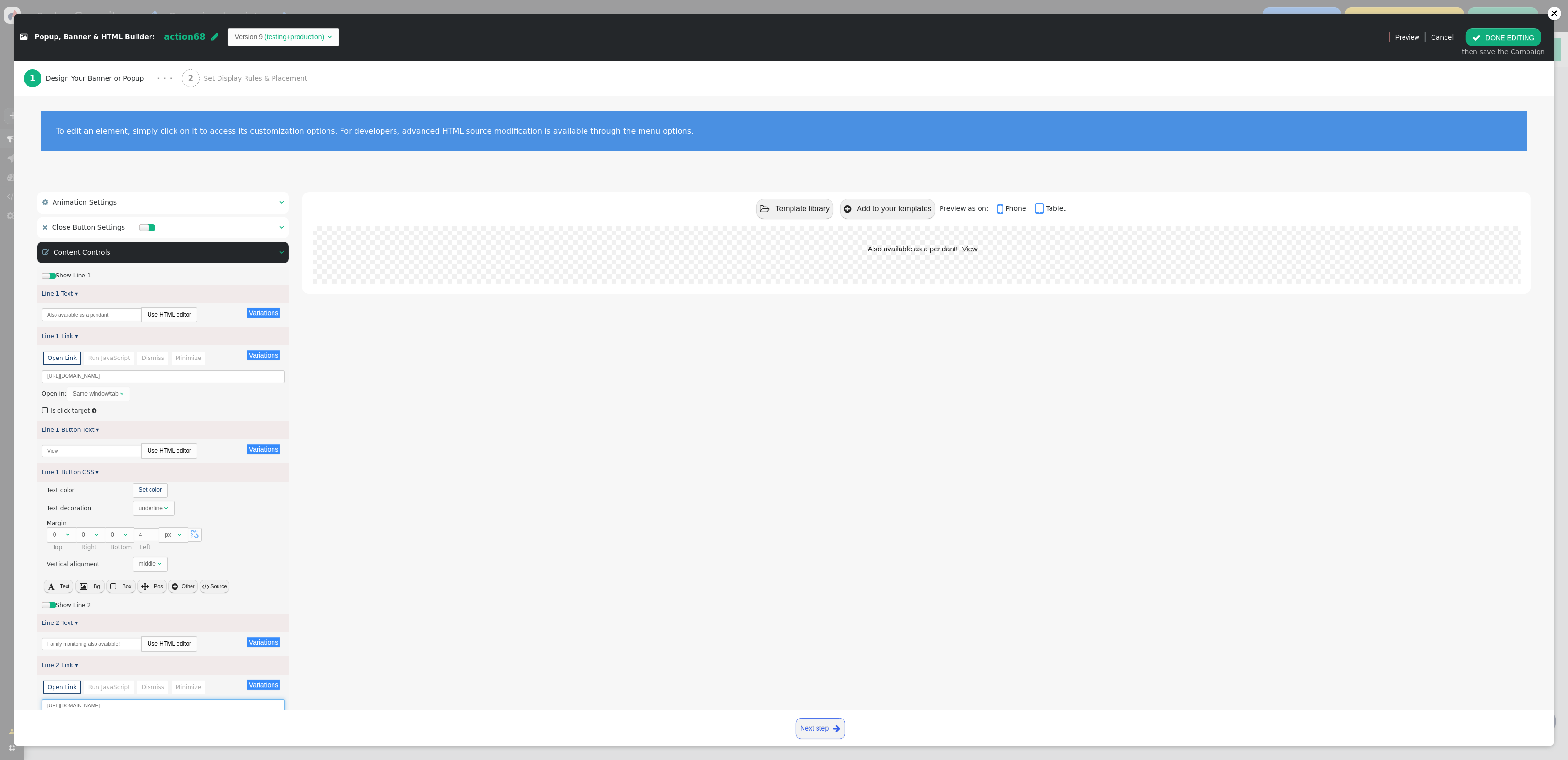
click at [206, 705] on input "[URL][DOMAIN_NAME]" at bounding box center [163, 705] width 243 height 13
paste input "plusfamily"
type input "[URL][DOMAIN_NAME]"
click at [1495, 39] on button " DONE EDITING" at bounding box center [1503, 37] width 75 height 18
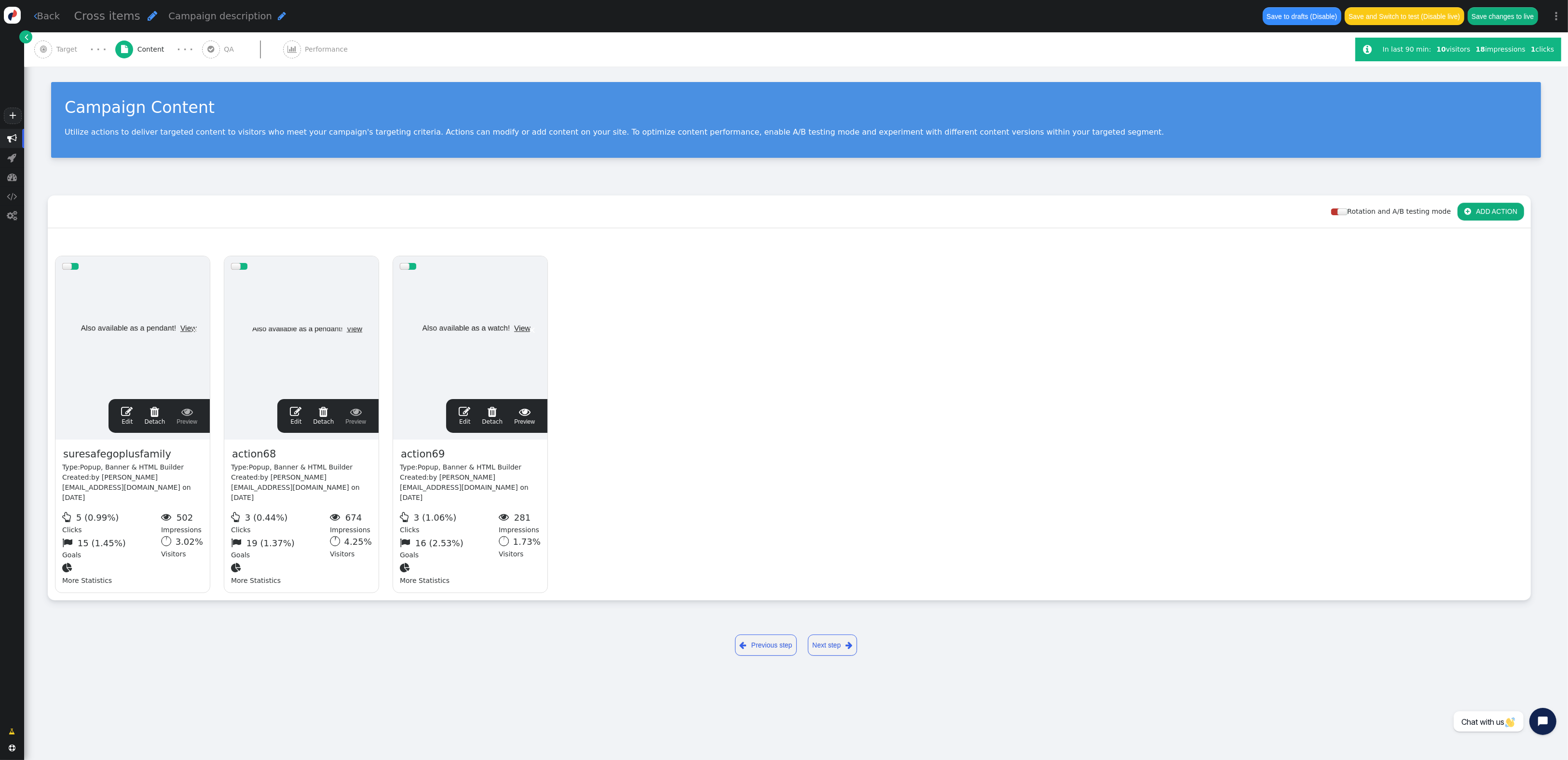
click at [465, 408] on span "" at bounding box center [464, 411] width 12 height 12
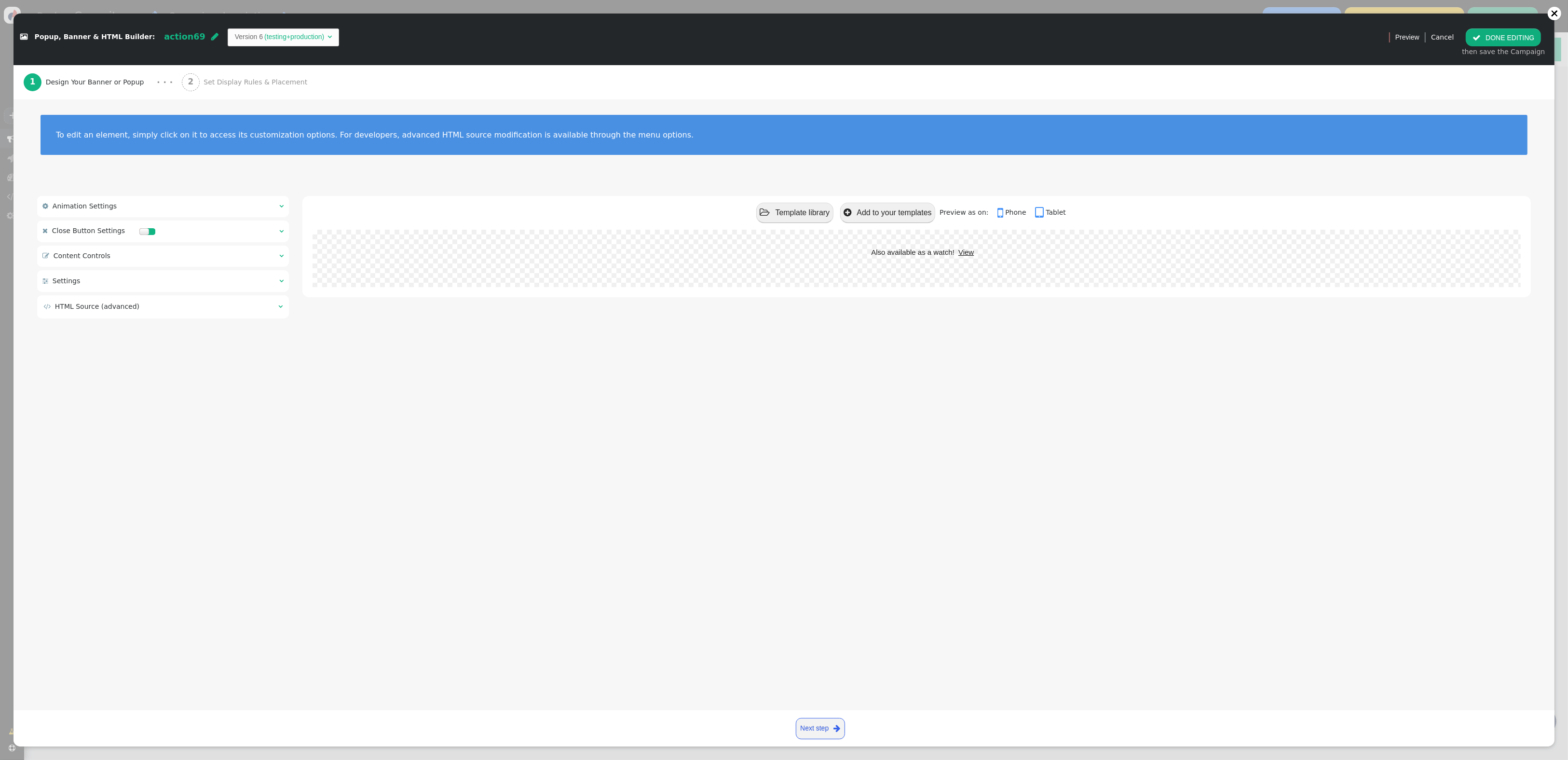
click at [184, 255] on div " Content Controls  " at bounding box center [163, 256] width 252 height 21
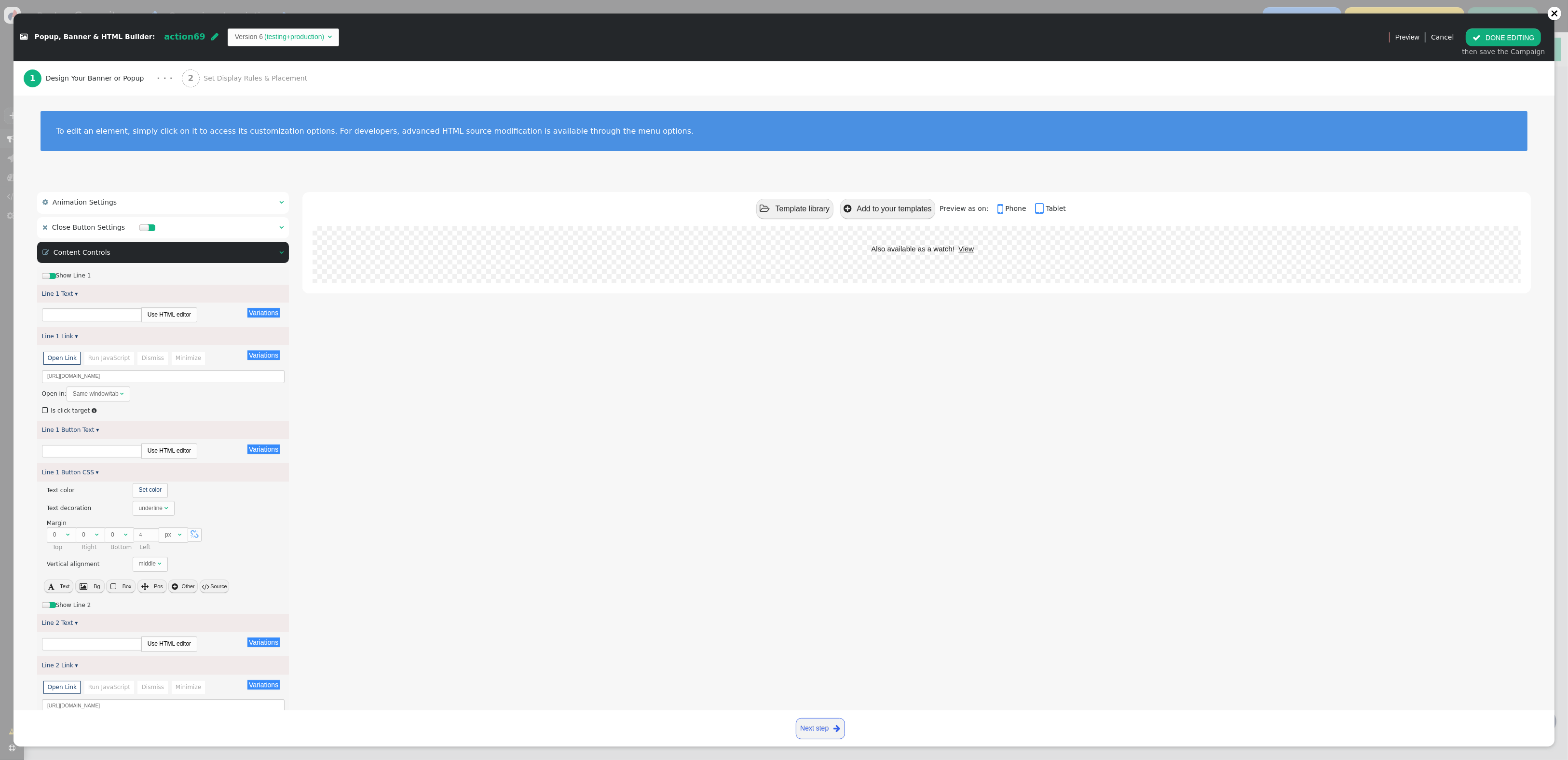
type input "Also available as a watch!"
type input "View"
type input "24/7 monitoring also available!"
type input "View"
type input "Discover Our Features"
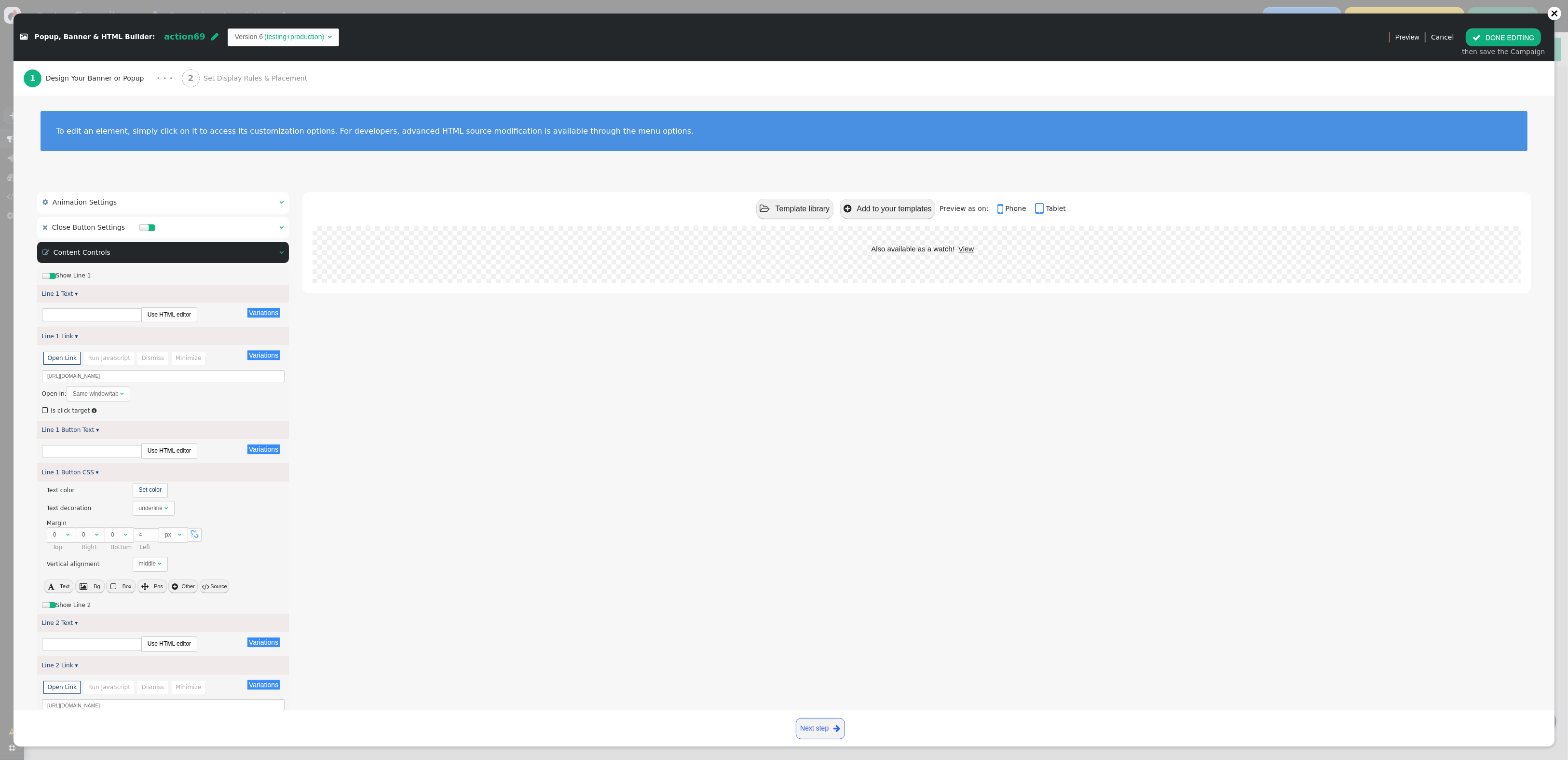
type input "Explore"
type input "Subscribe to Our Newsletter"
type input "Subscribe"
click at [198, 378] on input "[URL][DOMAIN_NAME]" at bounding box center [163, 376] width 243 height 13
click at [198, 377] on input "[URL][DOMAIN_NAME]" at bounding box center [163, 376] width 243 height 13
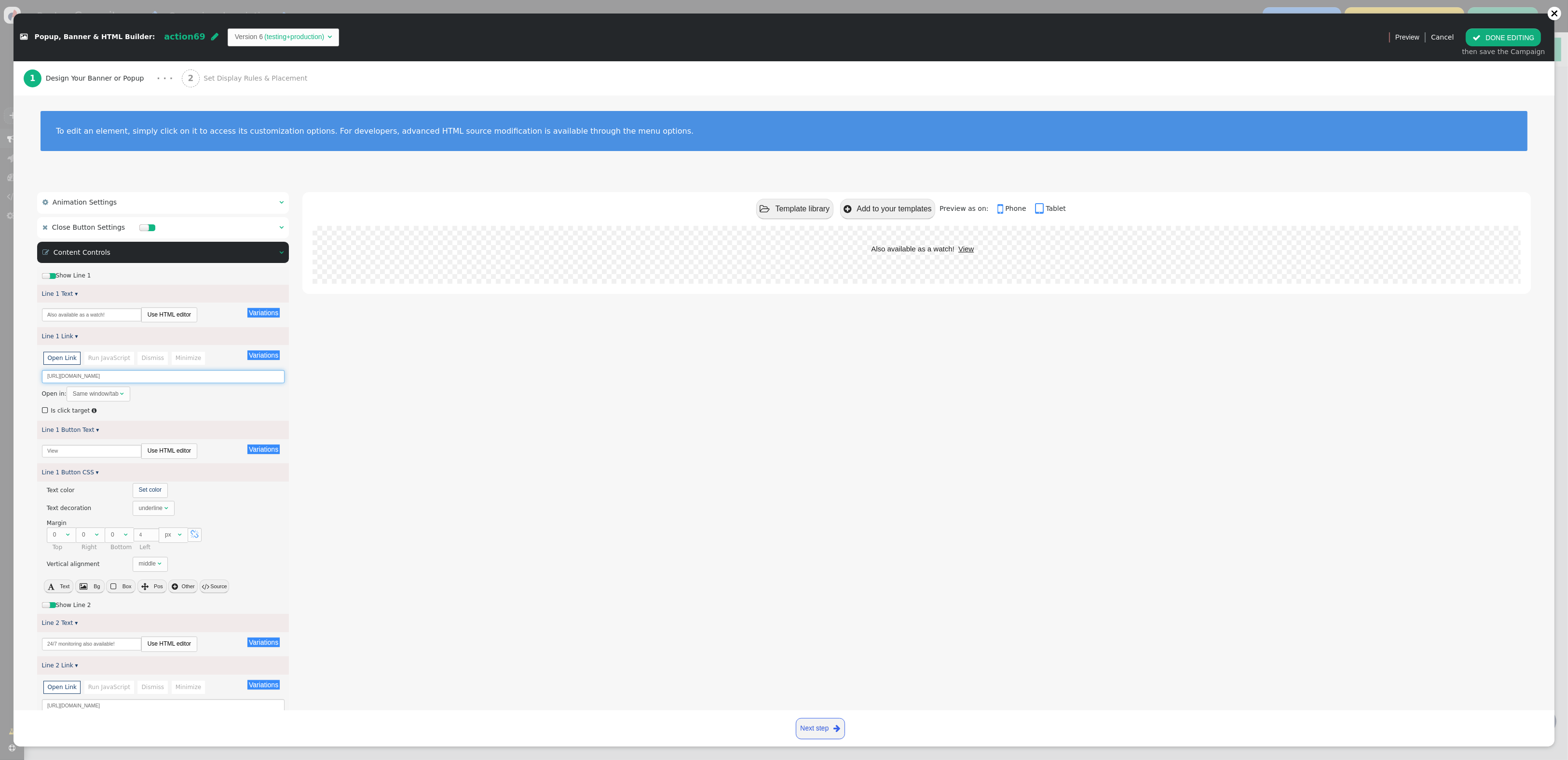
click at [198, 377] on input "[URL][DOMAIN_NAME]" at bounding box center [163, 376] width 243 height 13
paste input "plusfamily"
type input "[URL][DOMAIN_NAME]"
click at [213, 705] on input "[URL][DOMAIN_NAME]" at bounding box center [163, 705] width 243 height 13
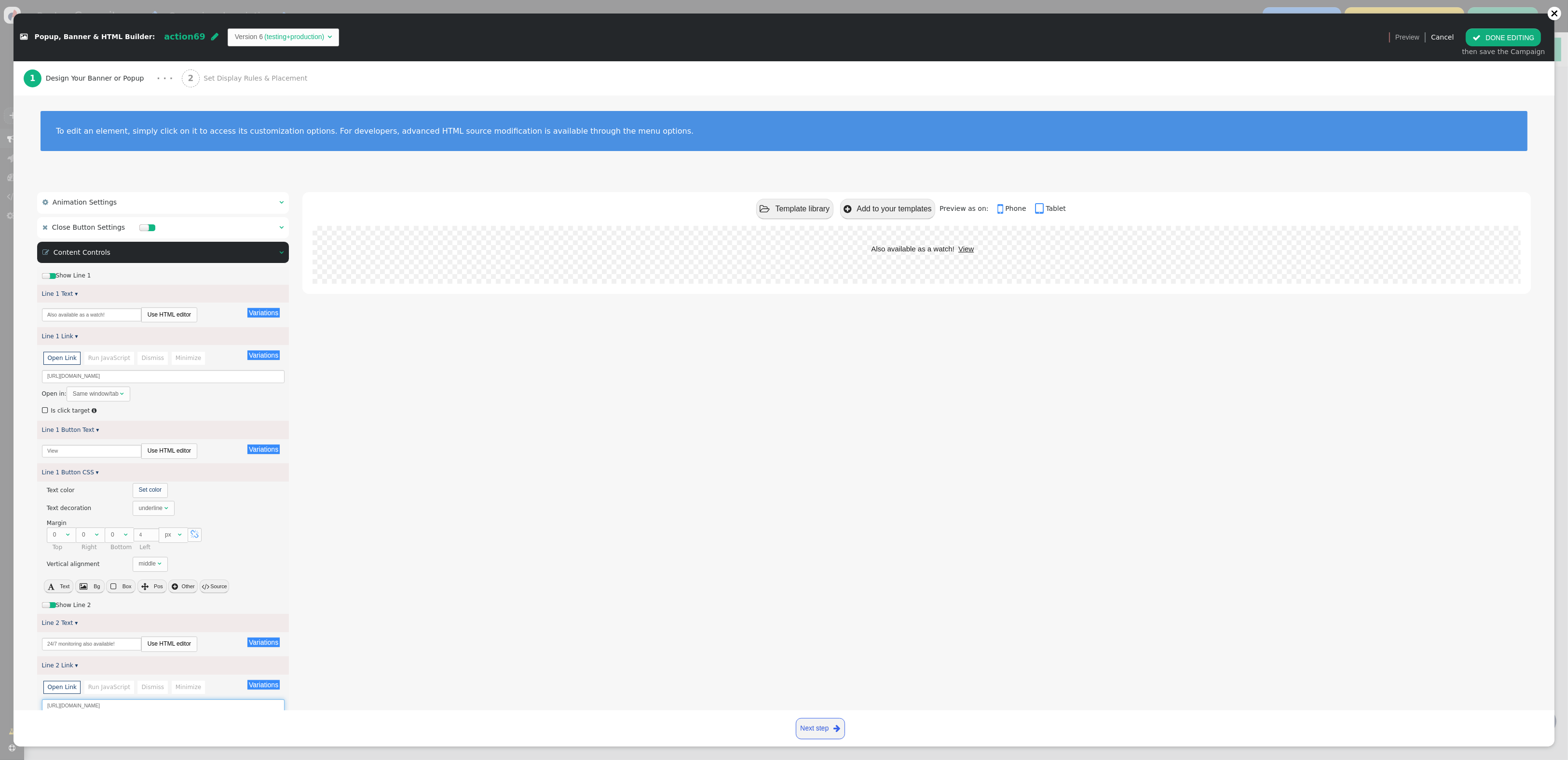
click at [213, 705] on div "[URL][DOMAIN_NAME] Open in: Same window/tab   Is click target " at bounding box center [163, 722] width 243 height 46
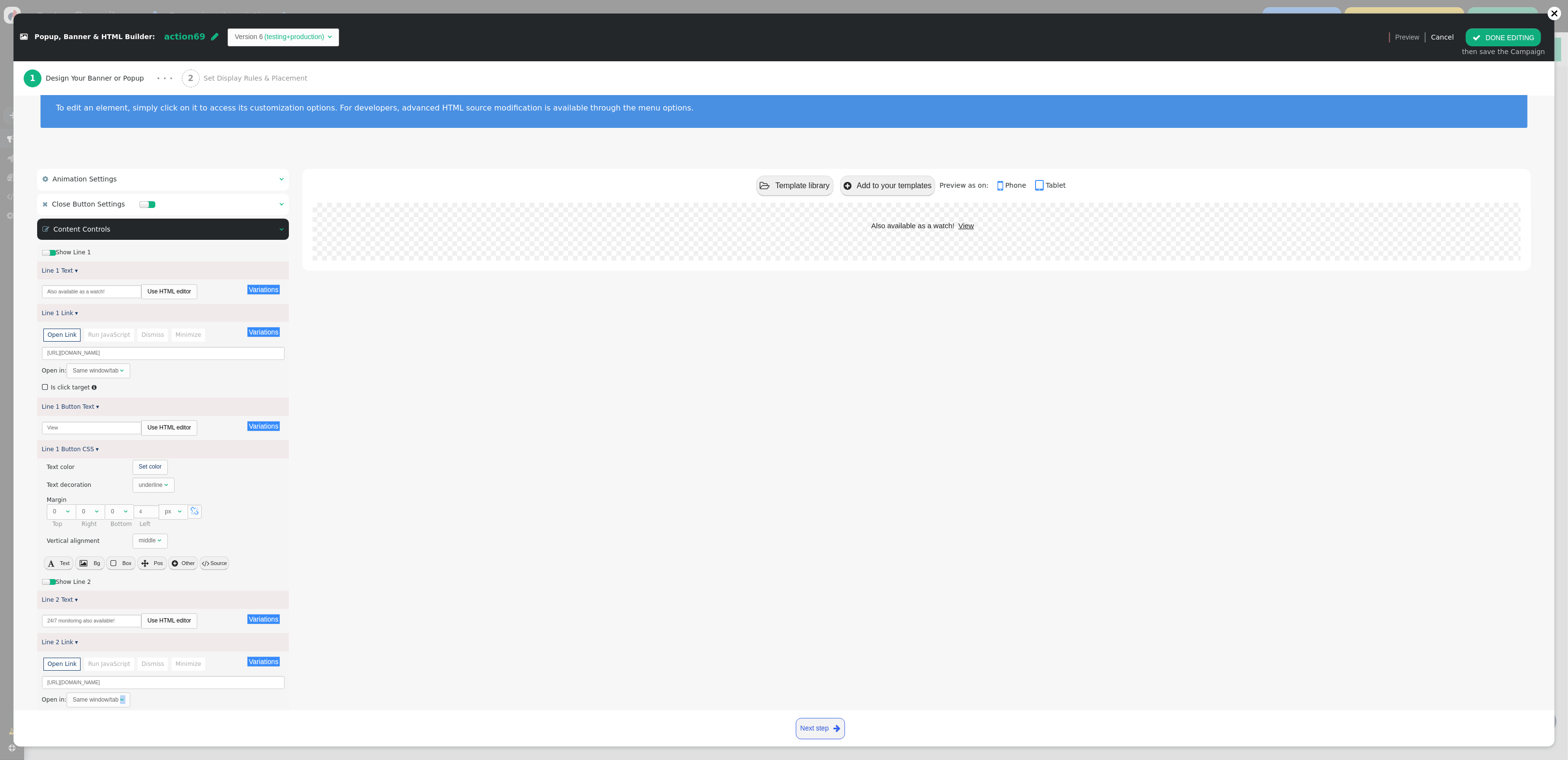
click at [213, 705] on div "Open in: Same window/tab " at bounding box center [163, 700] width 243 height 15
click at [220, 681] on input "[URL][DOMAIN_NAME]" at bounding box center [163, 682] width 243 height 13
paste input "-family-2"
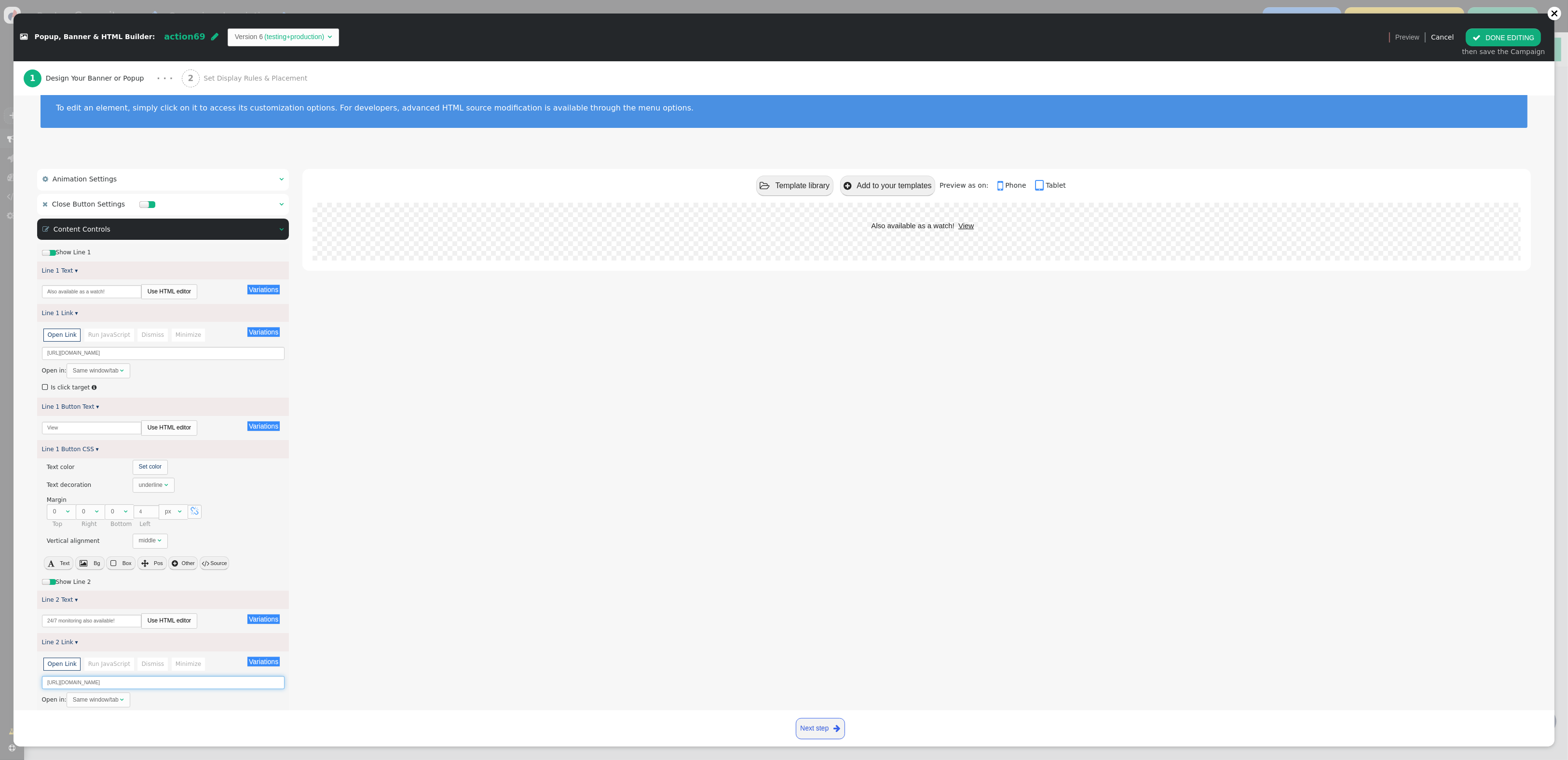
type input "[URL][DOMAIN_NAME]"
click at [1509, 36] on button " DONE EDITING" at bounding box center [1503, 37] width 75 height 18
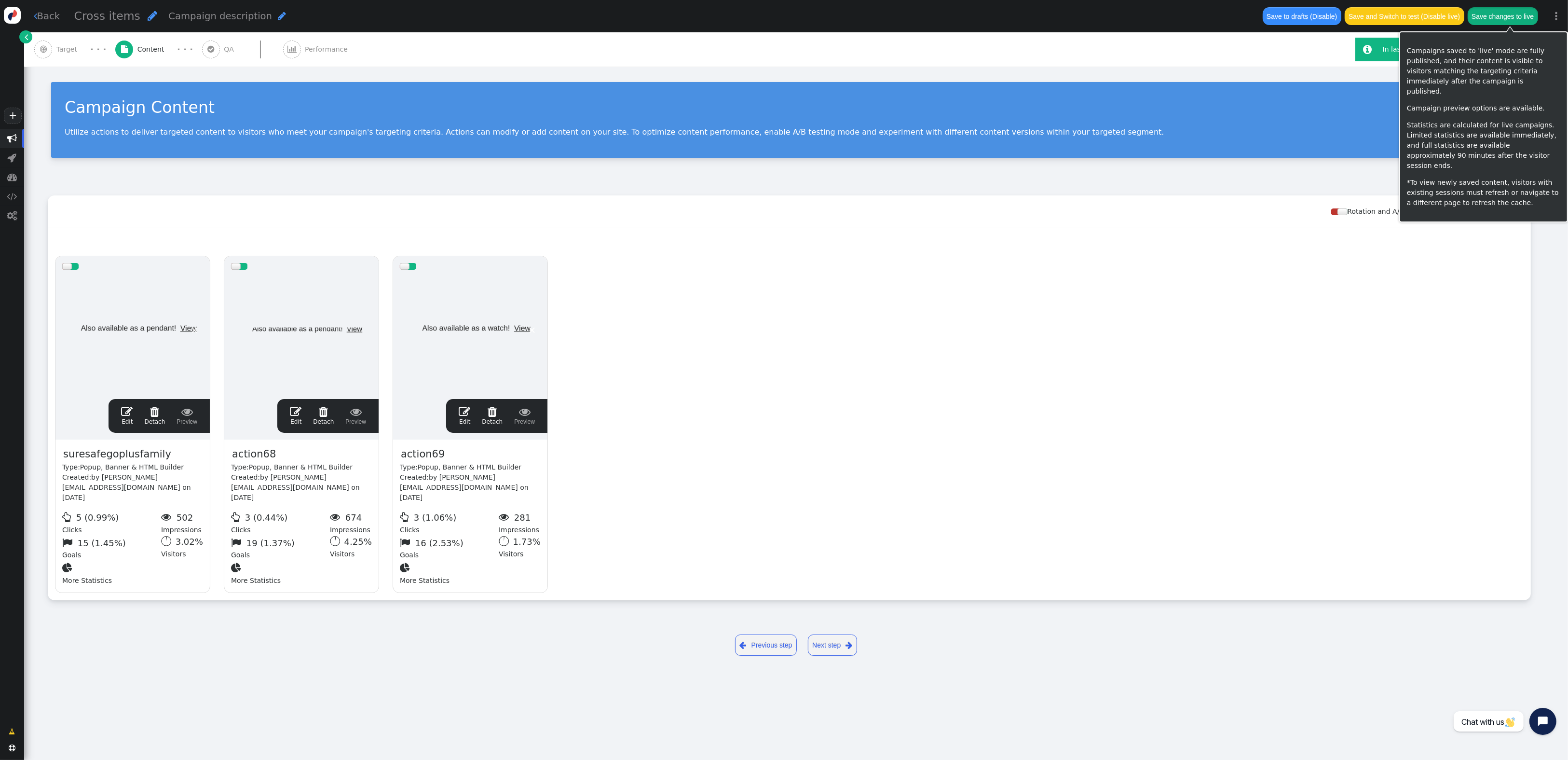
click at [1511, 13] on button "Save changes to live" at bounding box center [1503, 16] width 71 height 18
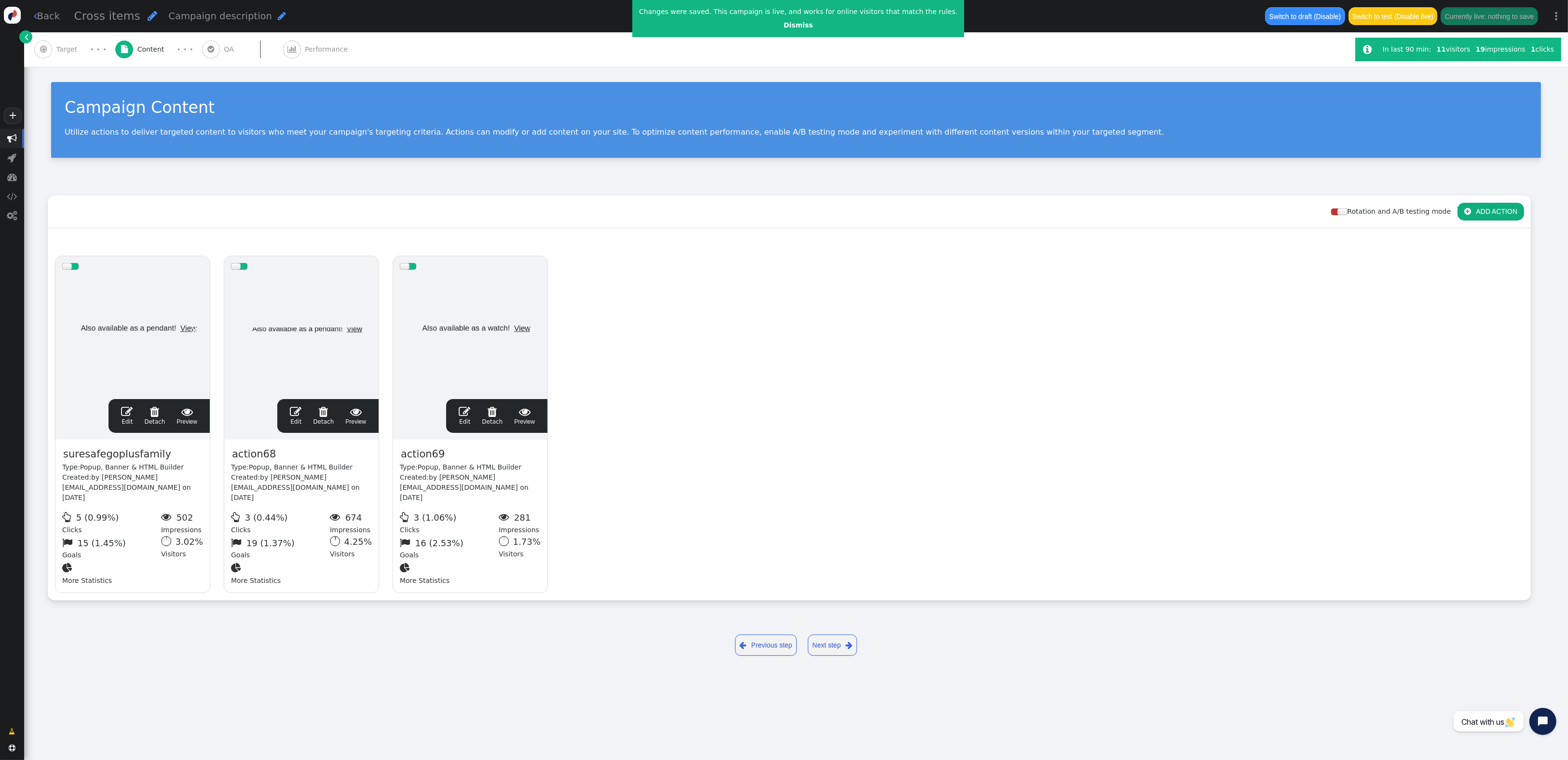
click at [52, 16] on link " Back" at bounding box center [47, 16] width 27 height 14
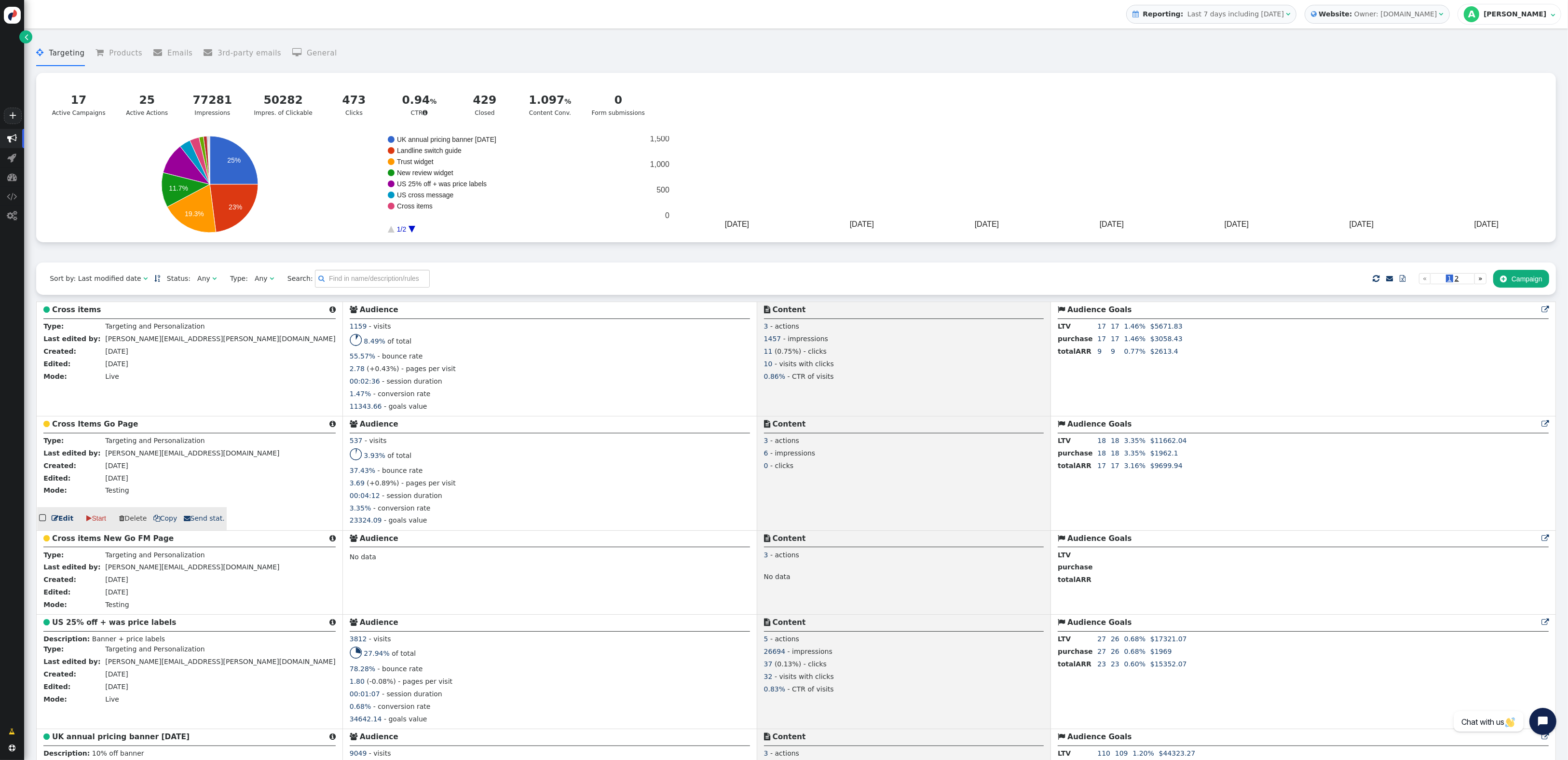
scroll to position [125, 0]
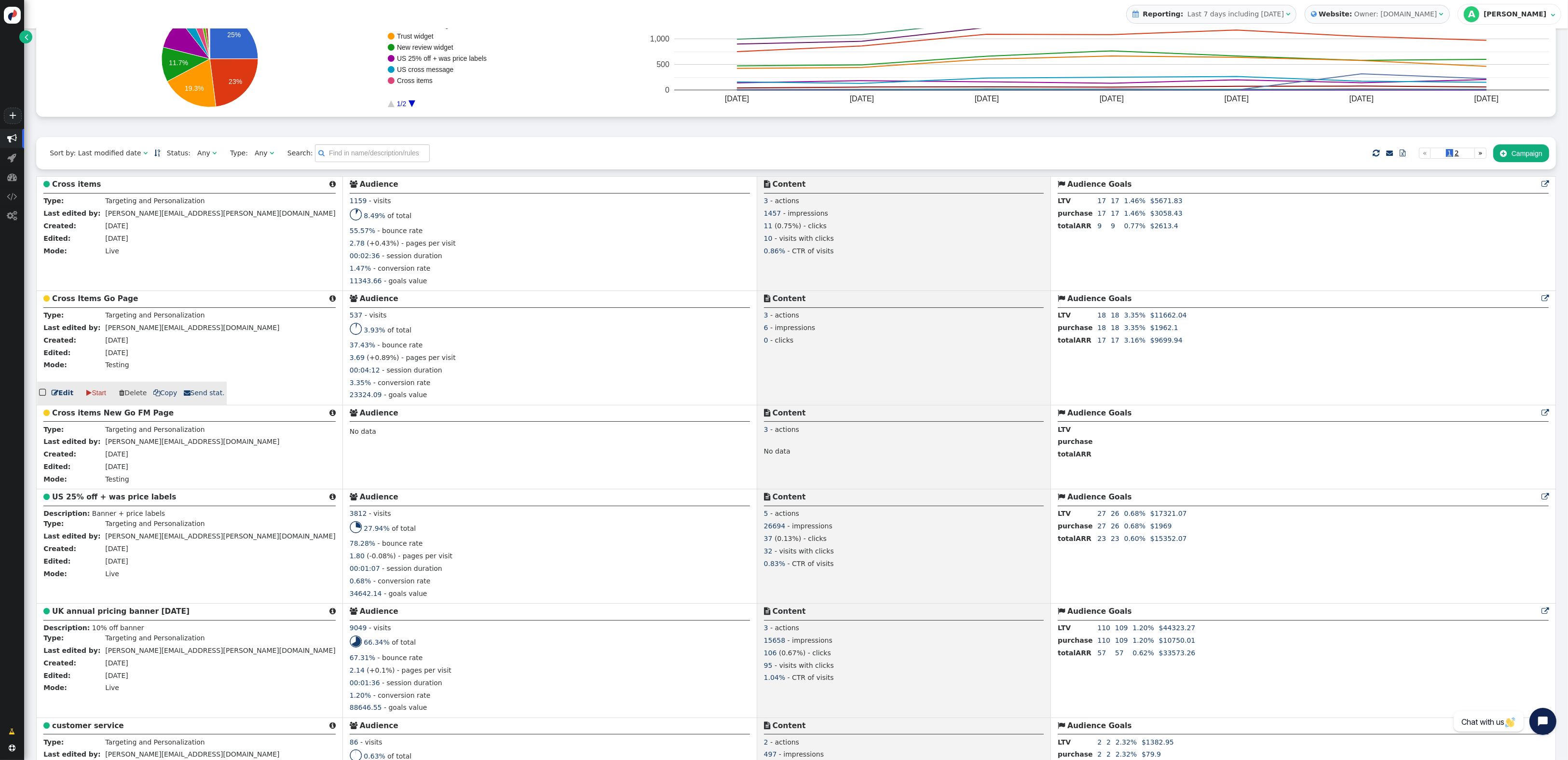
click at [61, 393] on link " Edit" at bounding box center [63, 393] width 22 height 10
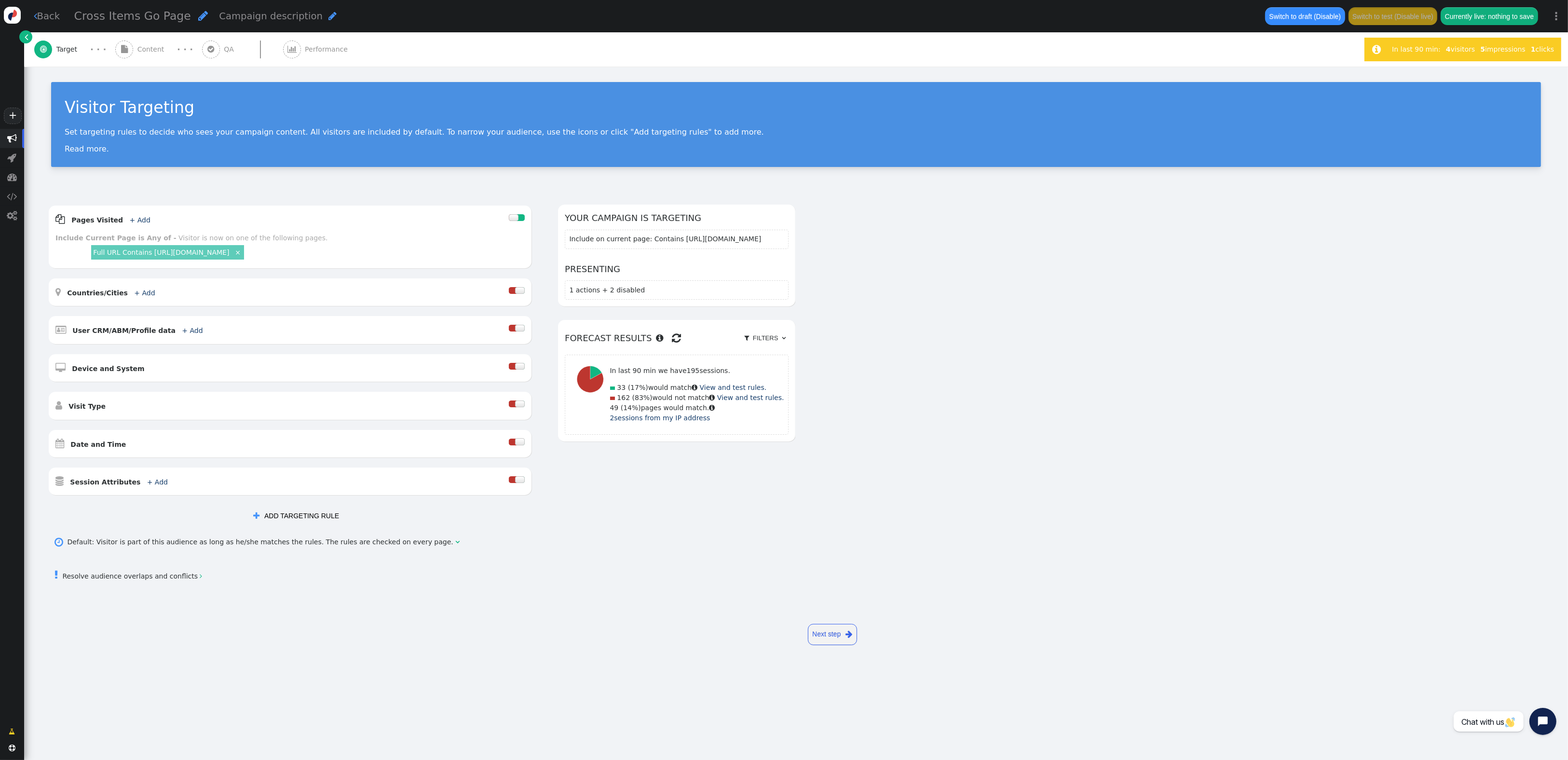
click at [38, 13] on link " Back" at bounding box center [47, 16] width 27 height 14
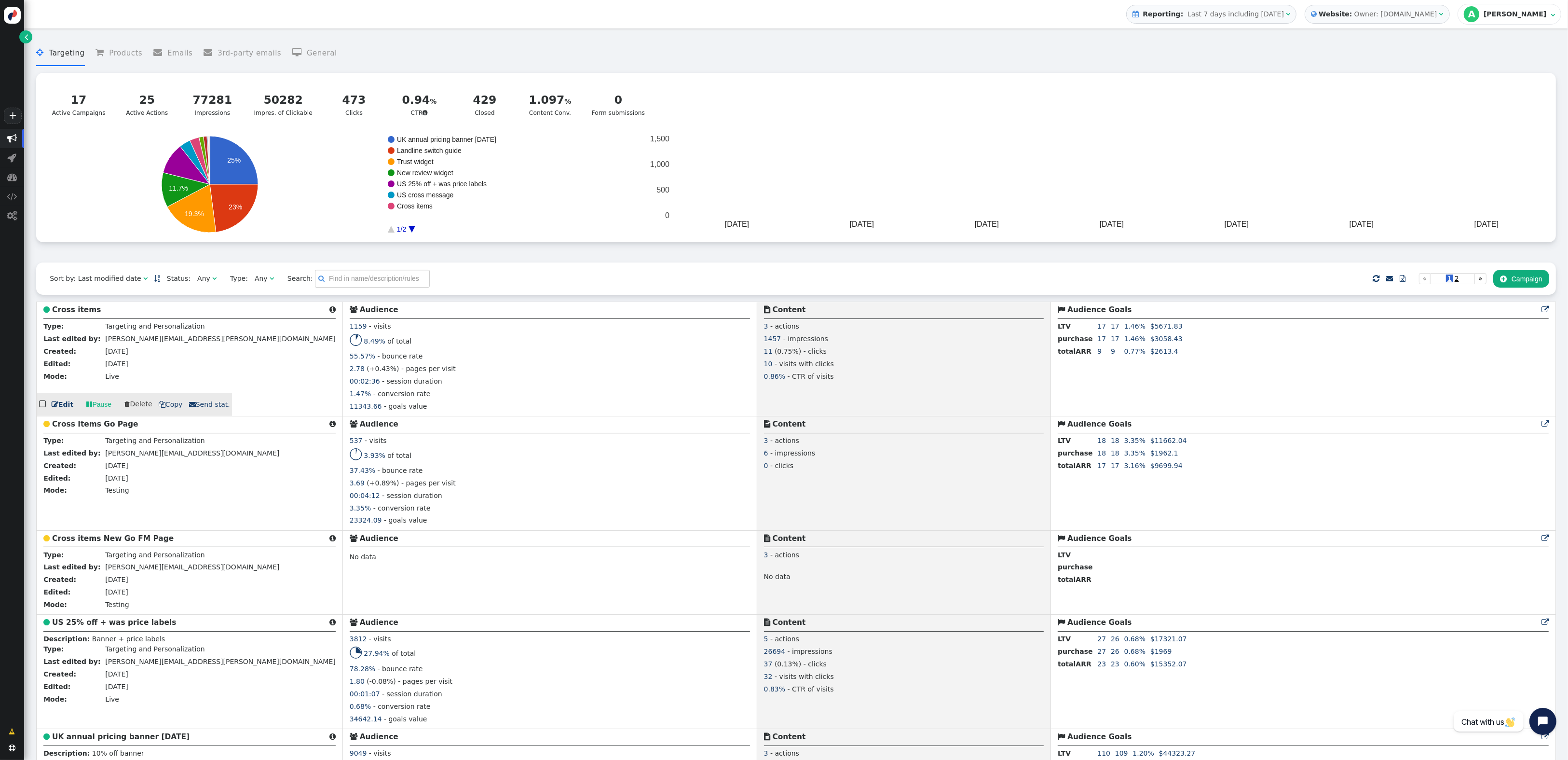
scroll to position [48, 0]
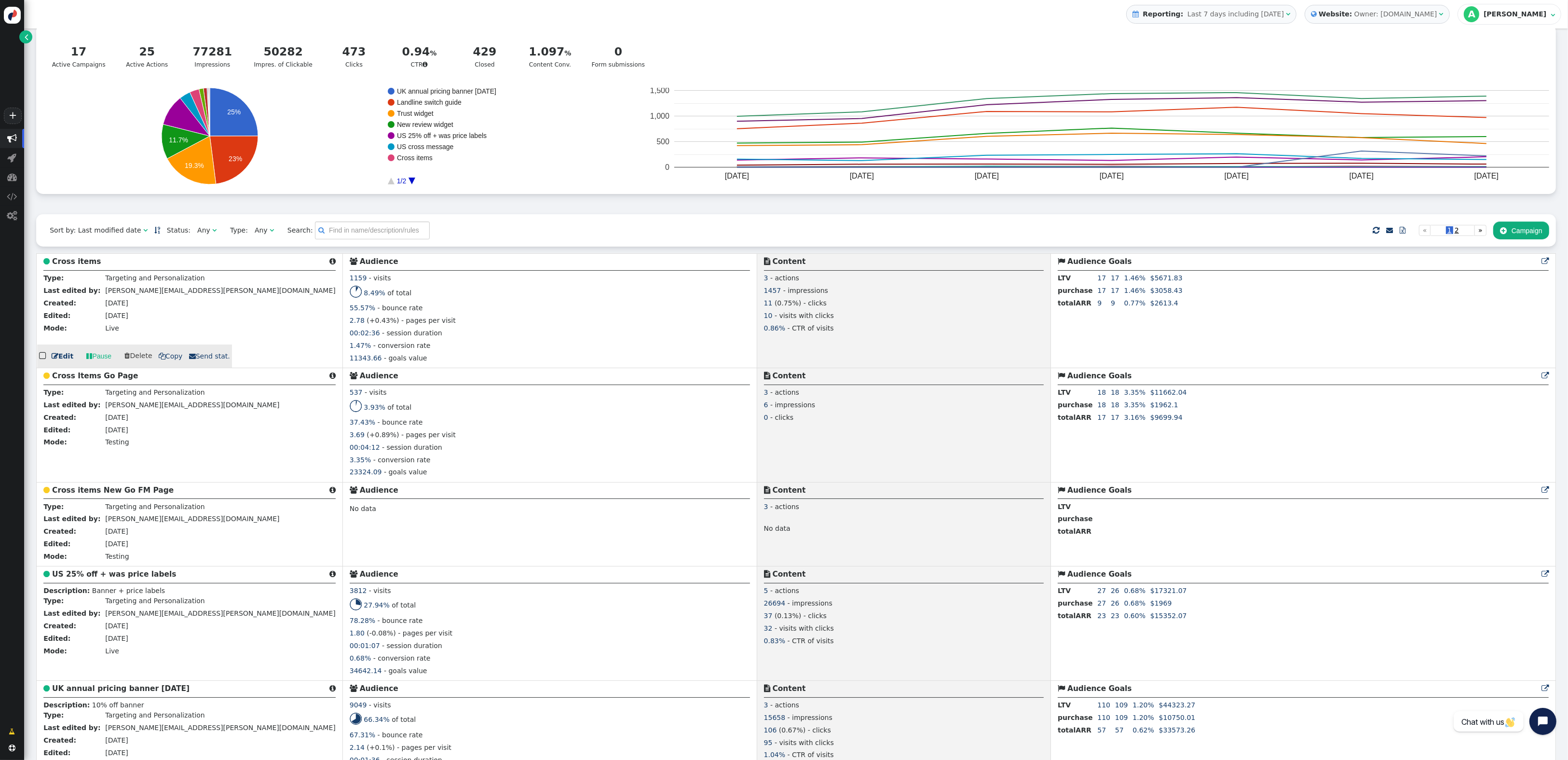
click at [57, 357] on link " Edit" at bounding box center [63, 356] width 22 height 10
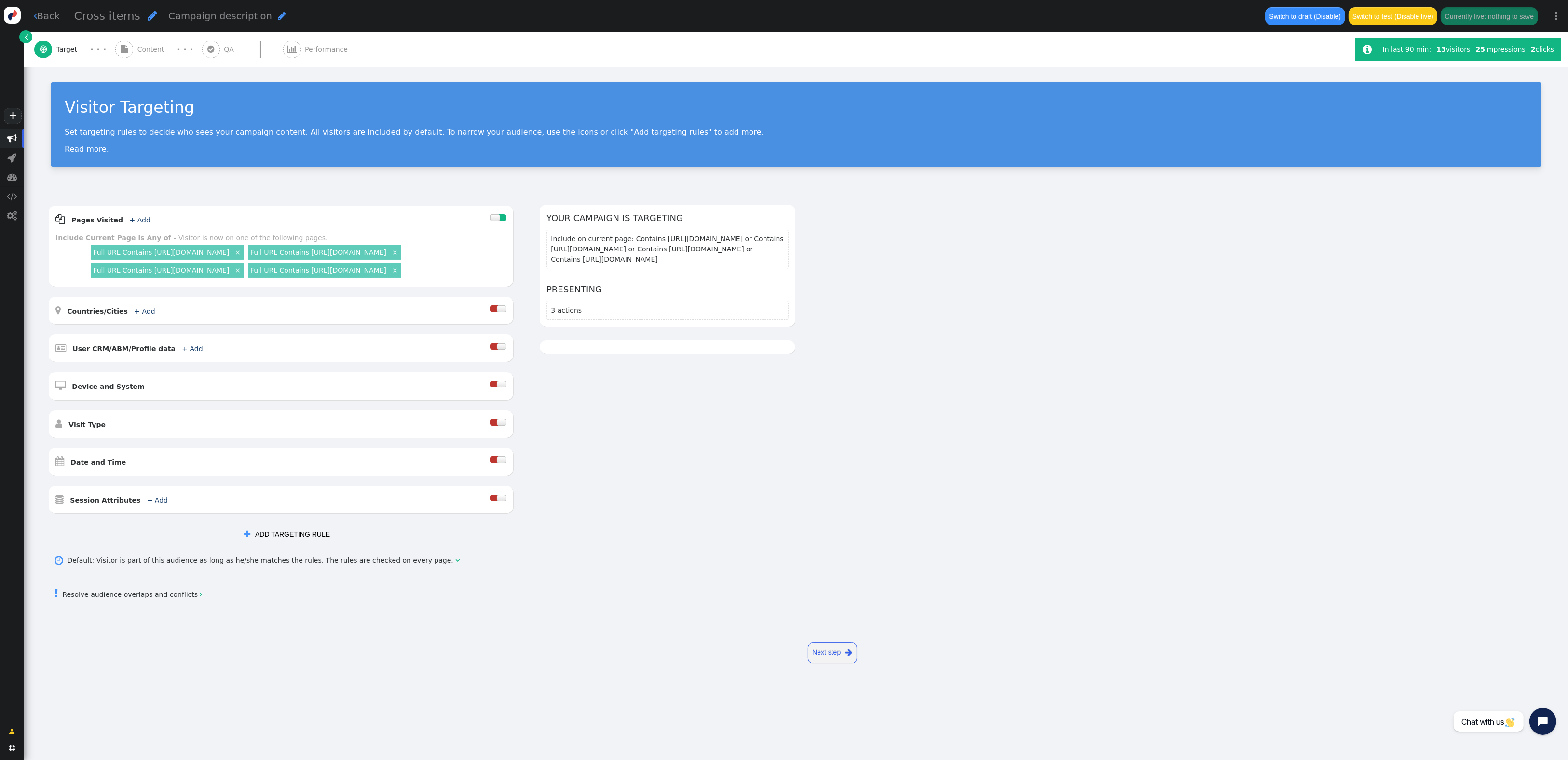
click at [128, 42] on span "" at bounding box center [124, 49] width 18 height 18
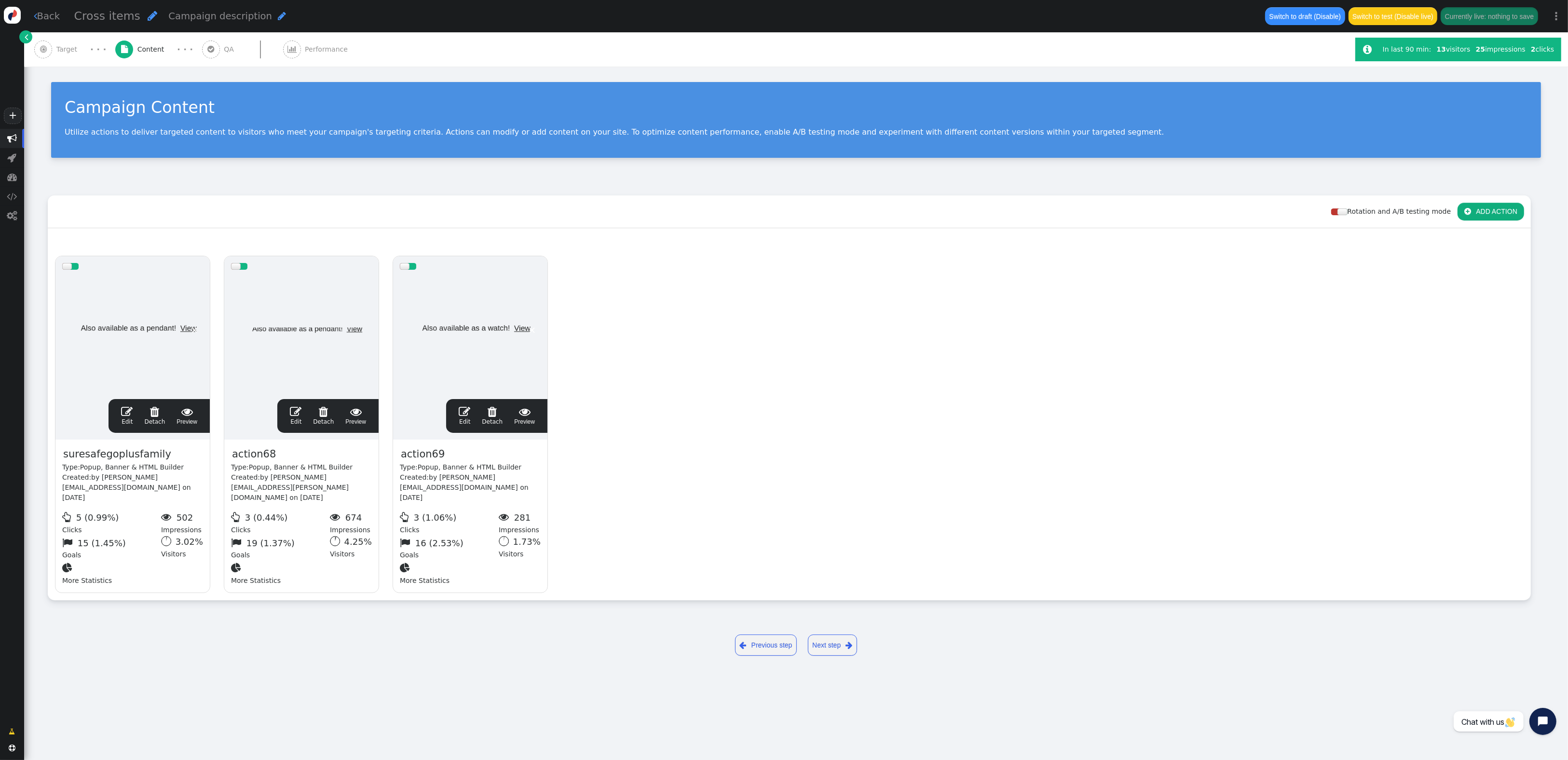
click at [295, 418] on link " Edit" at bounding box center [295, 415] width 12 height 20
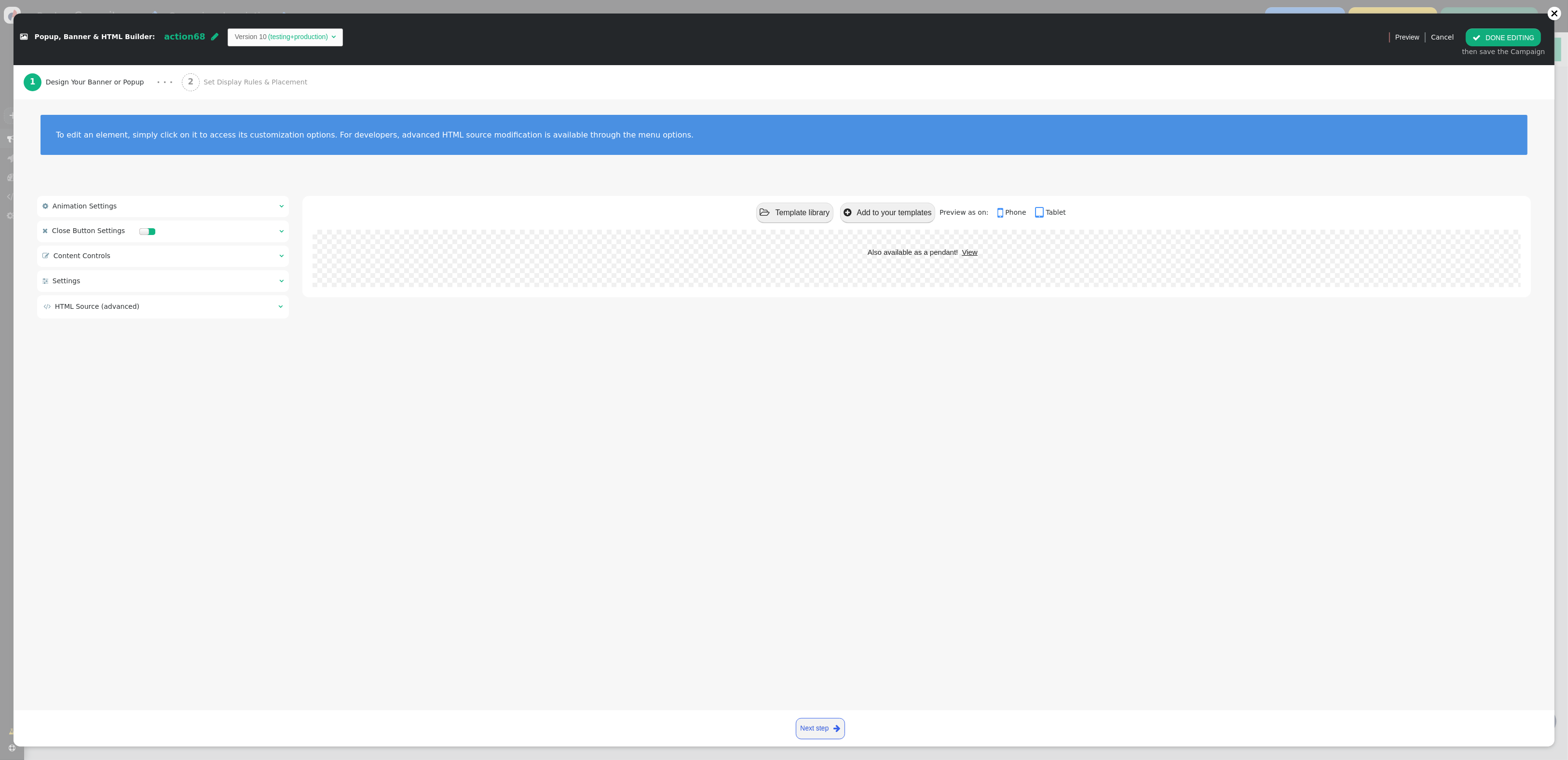
click at [164, 259] on div " Content Controls  " at bounding box center [163, 256] width 252 height 21
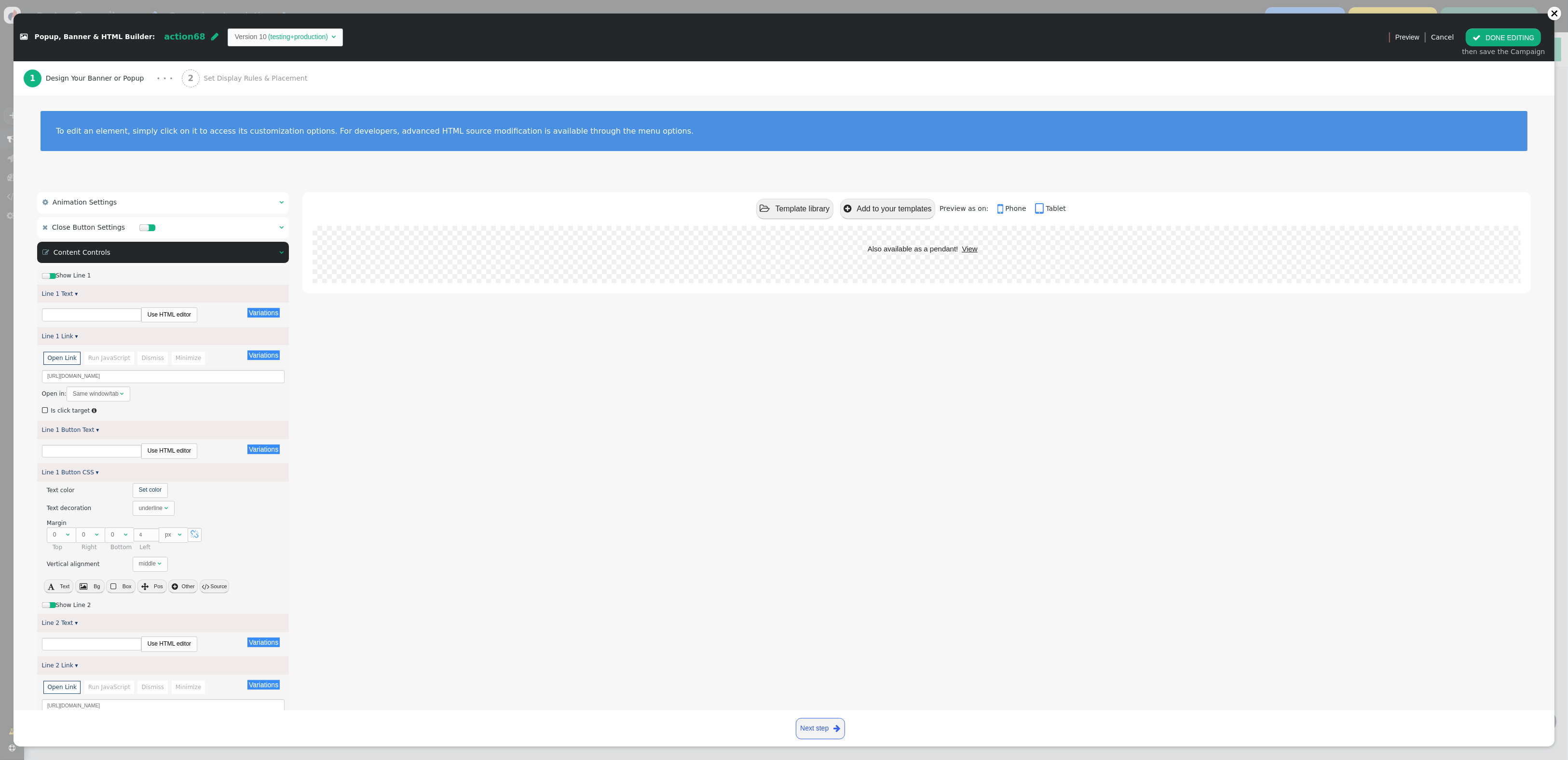
type input "Also available as a pendant!"
type input "View"
type input "Family monitoring also available!"
type input "View"
type input "Discover Our Features"
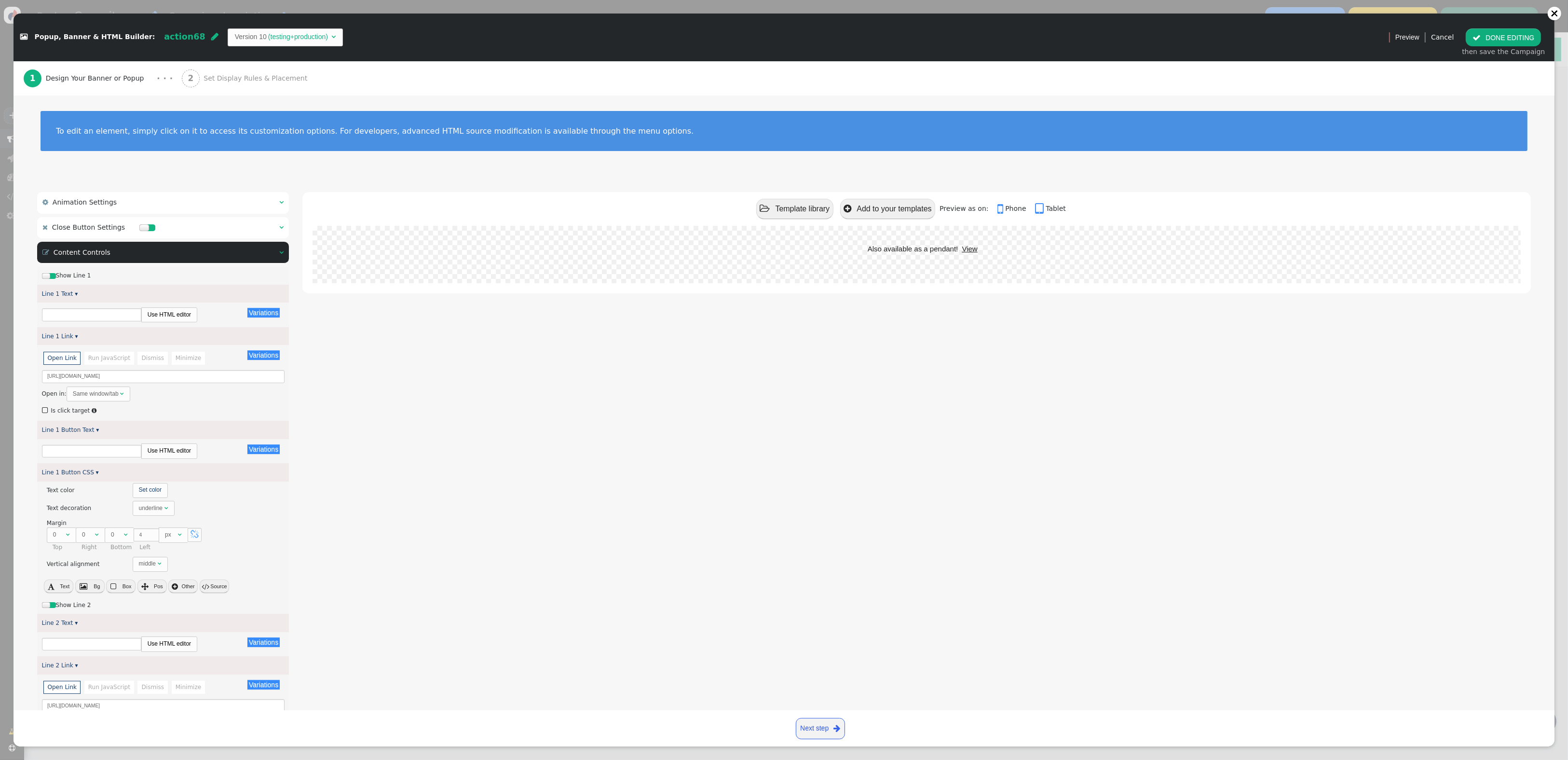
type input "Explore"
type input "Subscribe to Our Newsletter"
type input "Subscribe"
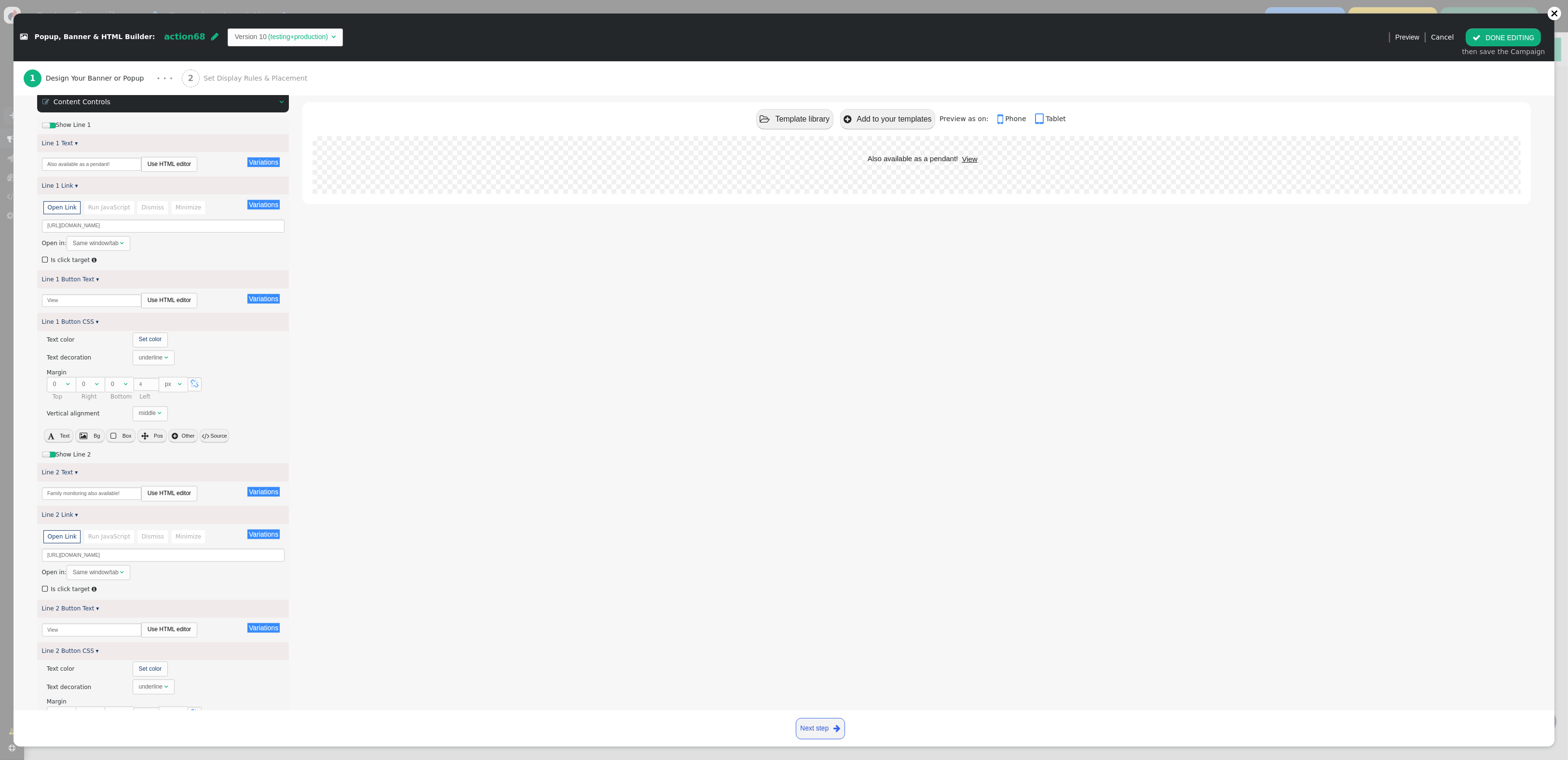
scroll to position [149, 0]
click at [1523, 38] on button " DONE EDITING" at bounding box center [1503, 37] width 75 height 18
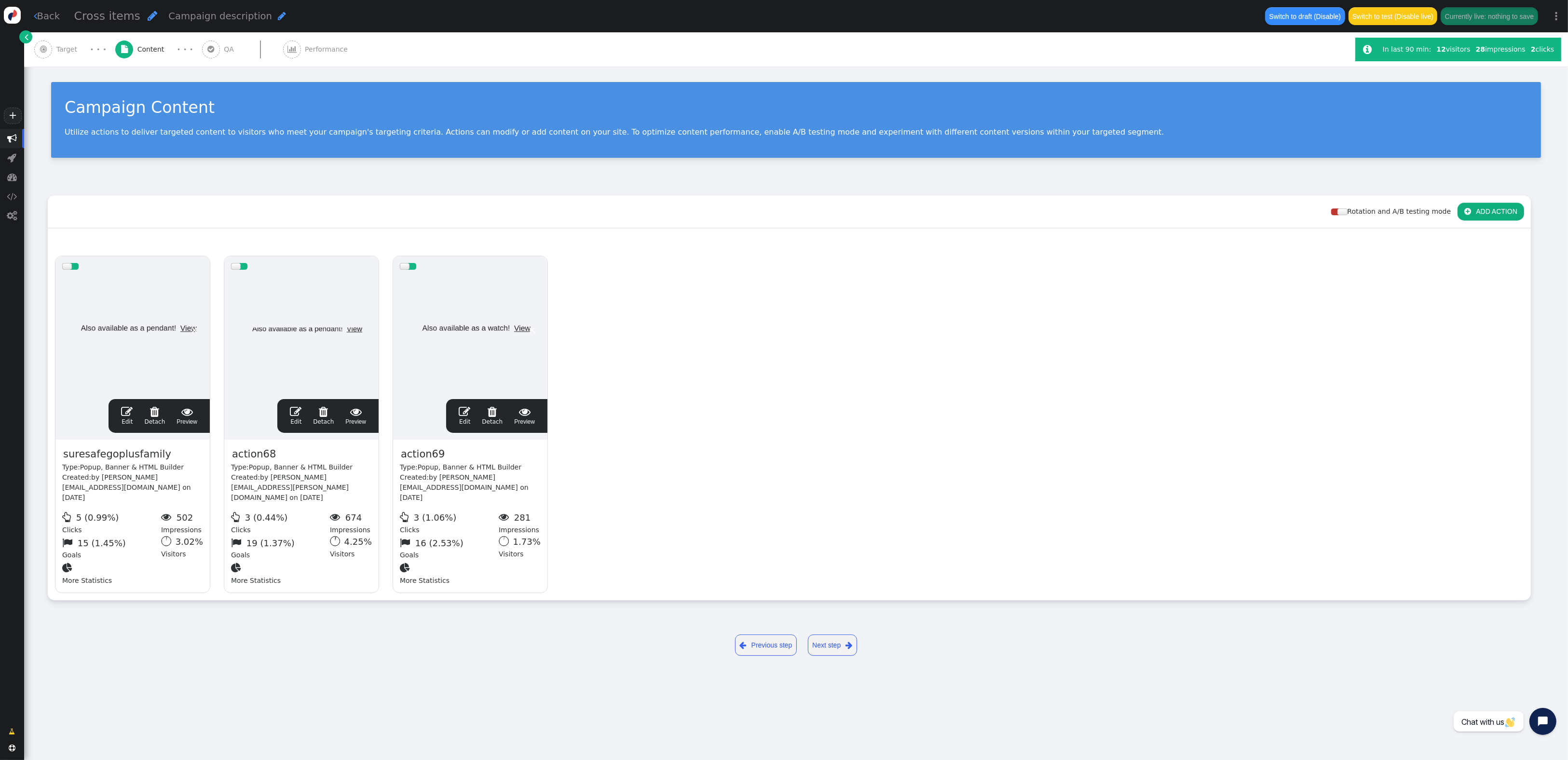
click at [466, 410] on span "" at bounding box center [464, 411] width 12 height 12
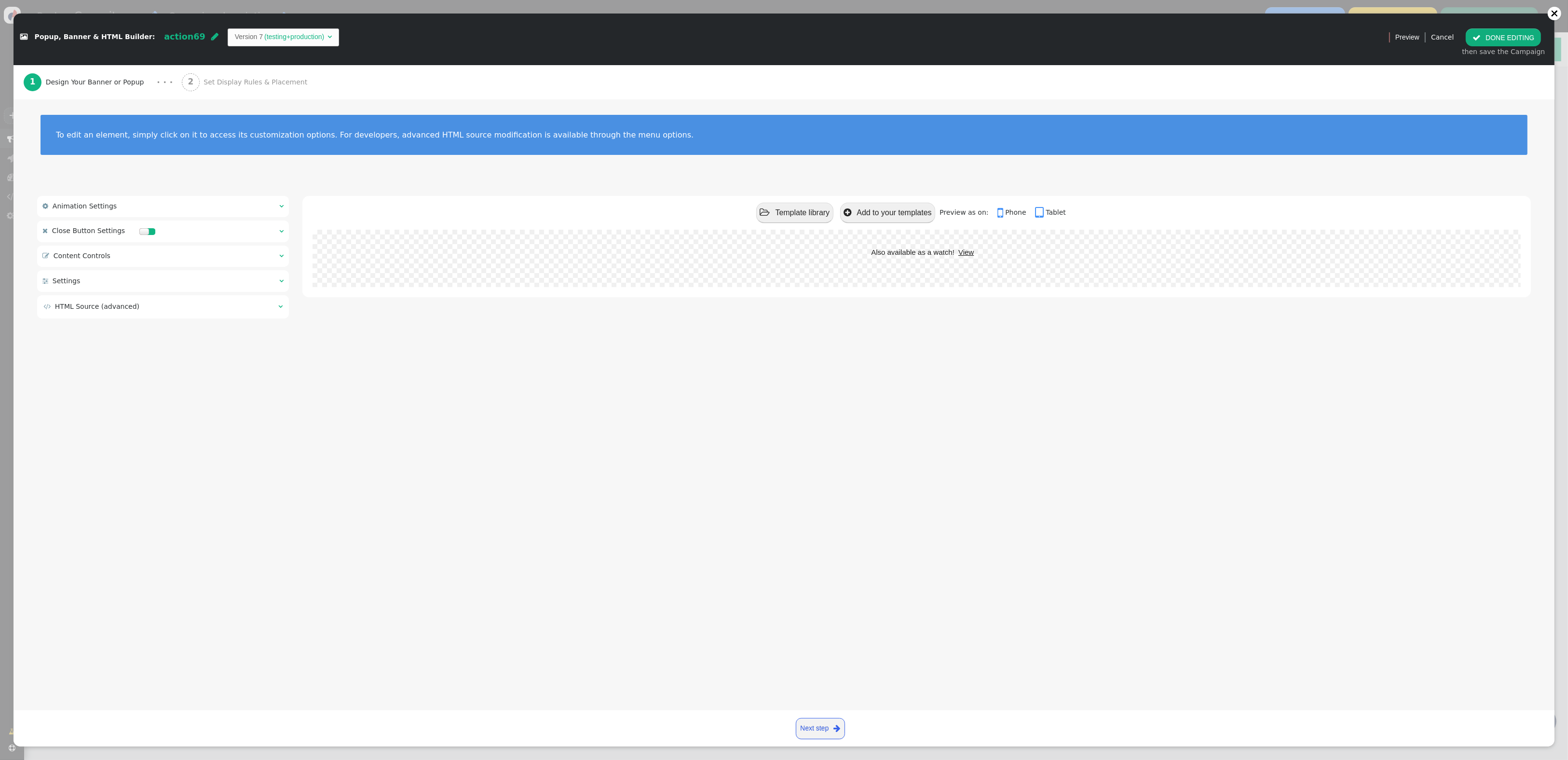
click at [117, 258] on div " Content Controls " at bounding box center [84, 256] width 83 height 10
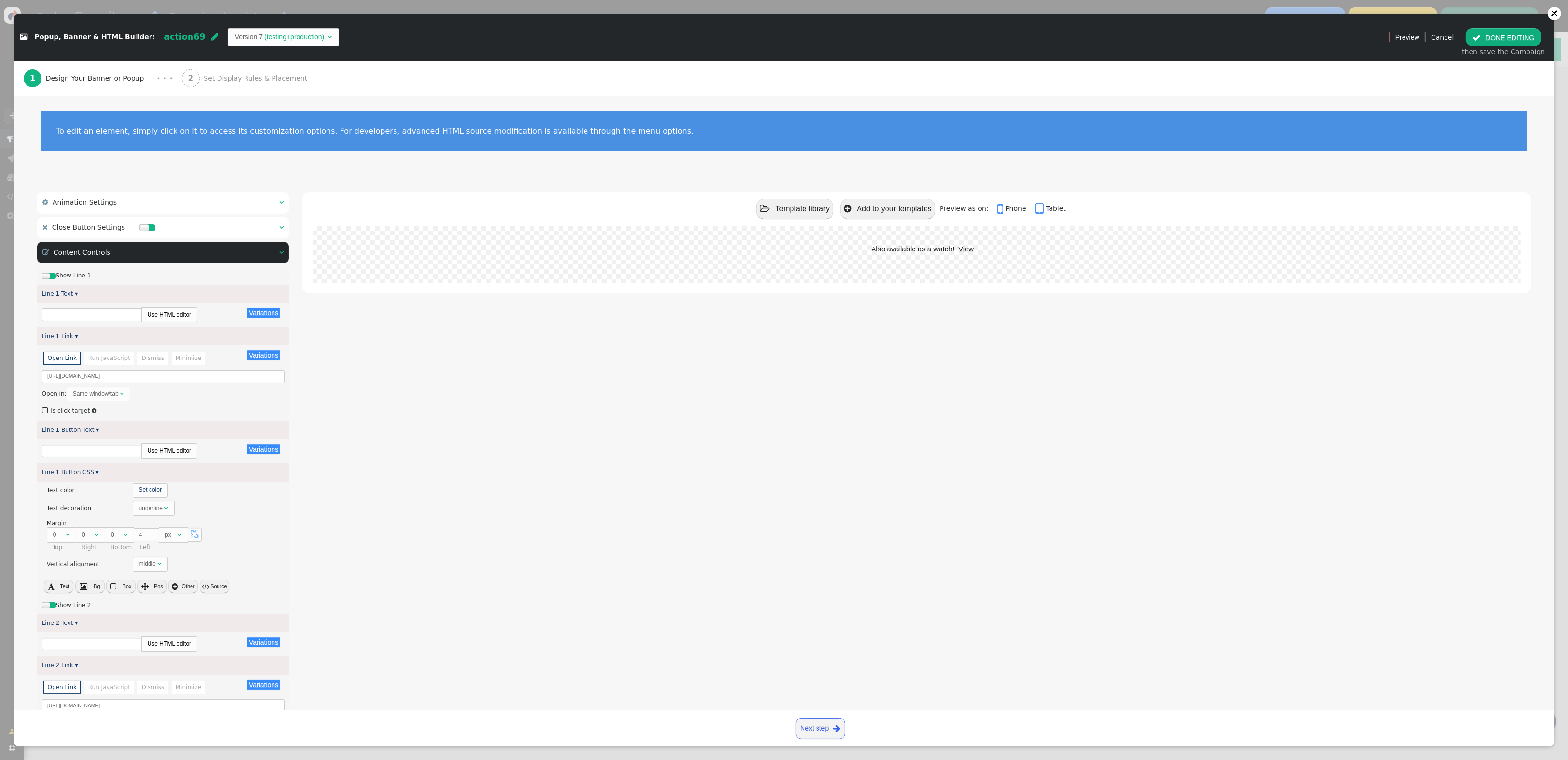
type input "Also available as a watch!"
type input "View"
type input "24/7 monitoring also available!"
type input "View"
type input "Discover Our Features"
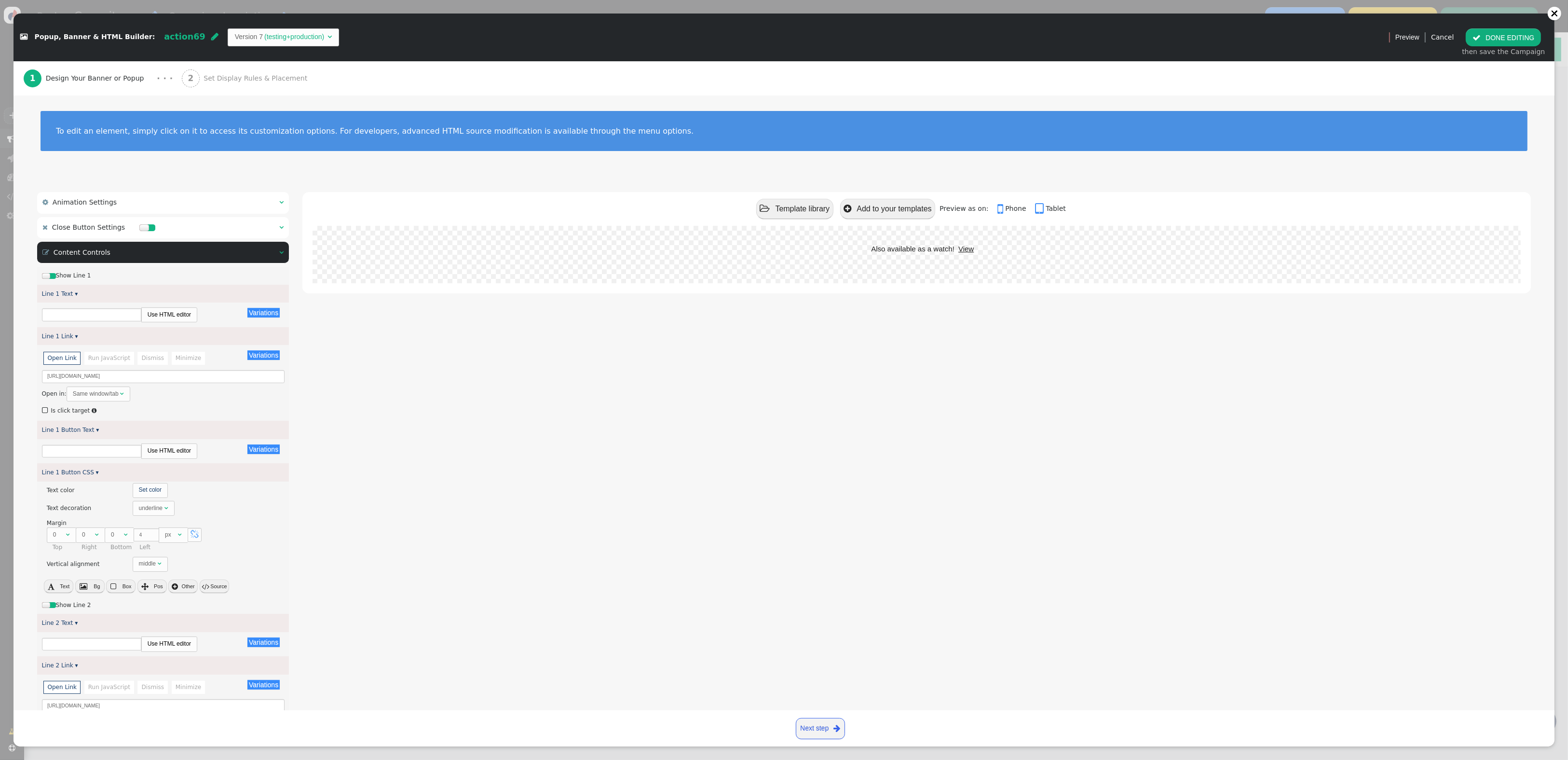
type input "Explore"
type input "Subscribe to Our Newsletter"
type input "Subscribe"
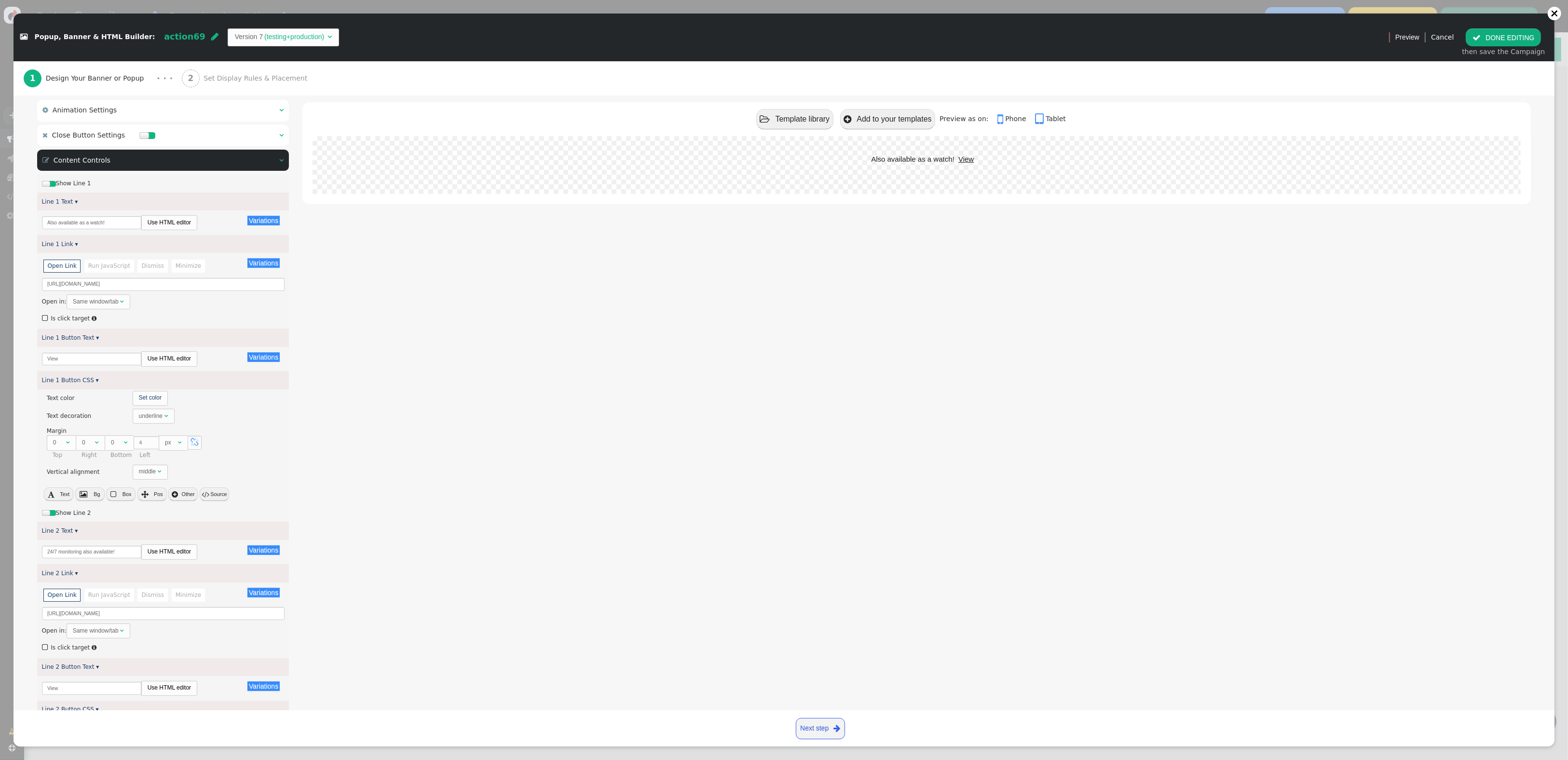
scroll to position [83, 0]
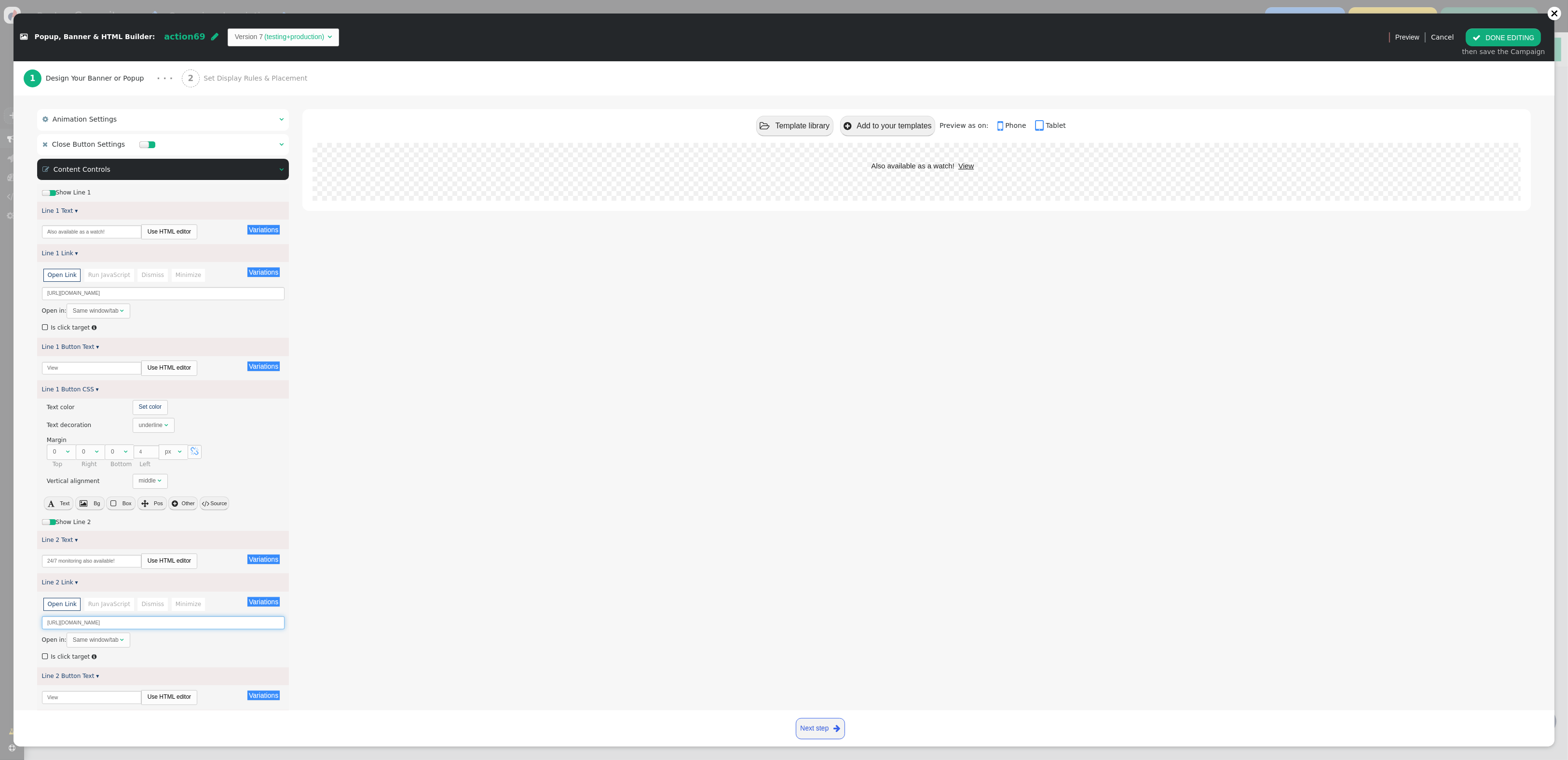
click at [195, 621] on input "[URL][DOMAIN_NAME]" at bounding box center [163, 622] width 243 height 13
paste input "?sku=SSGO-247-Pendant-Annual"
type input "[URL][DOMAIN_NAME]"
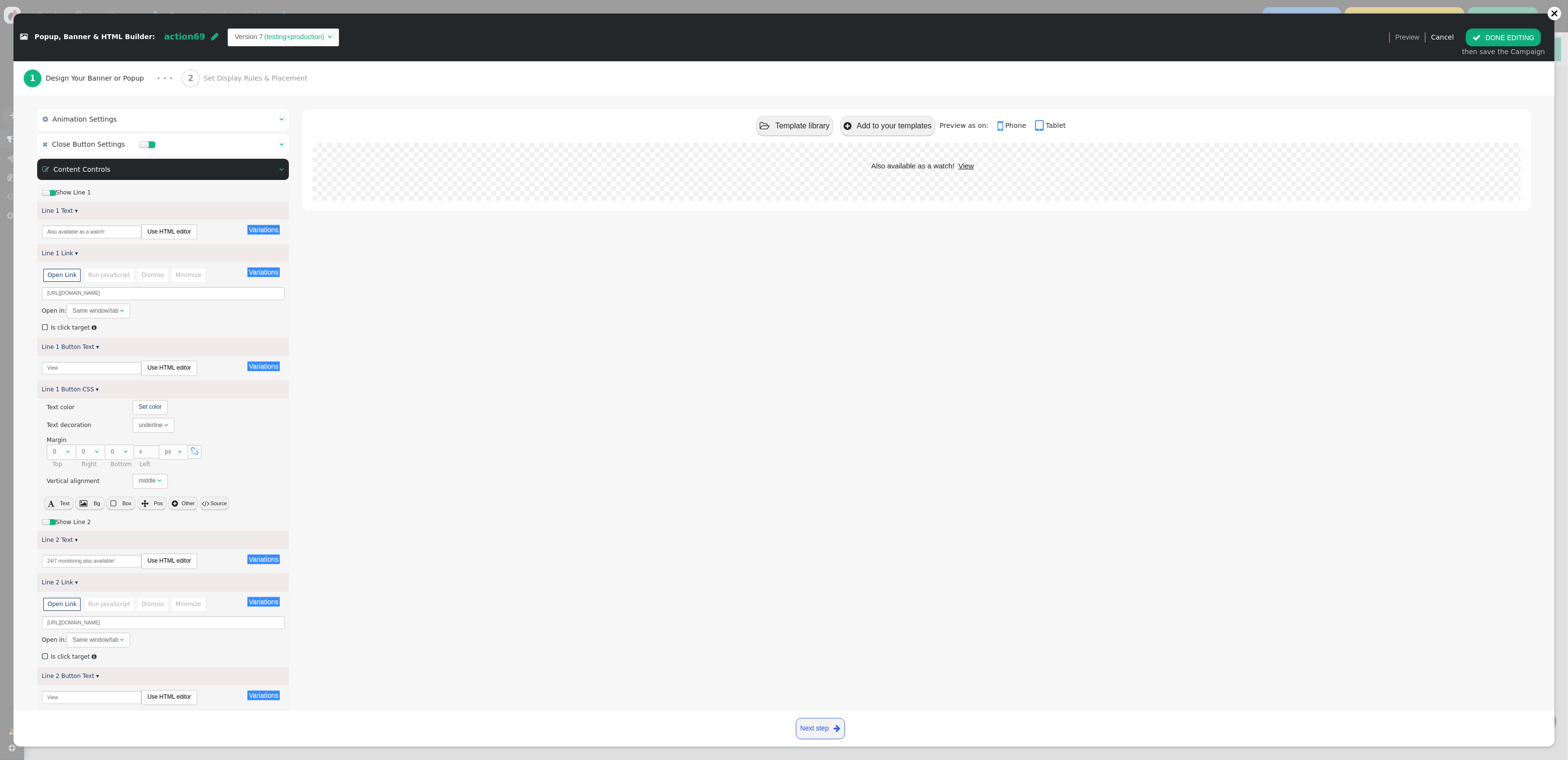
click at [1516, 38] on button " DONE EDITING" at bounding box center [1503, 37] width 75 height 18
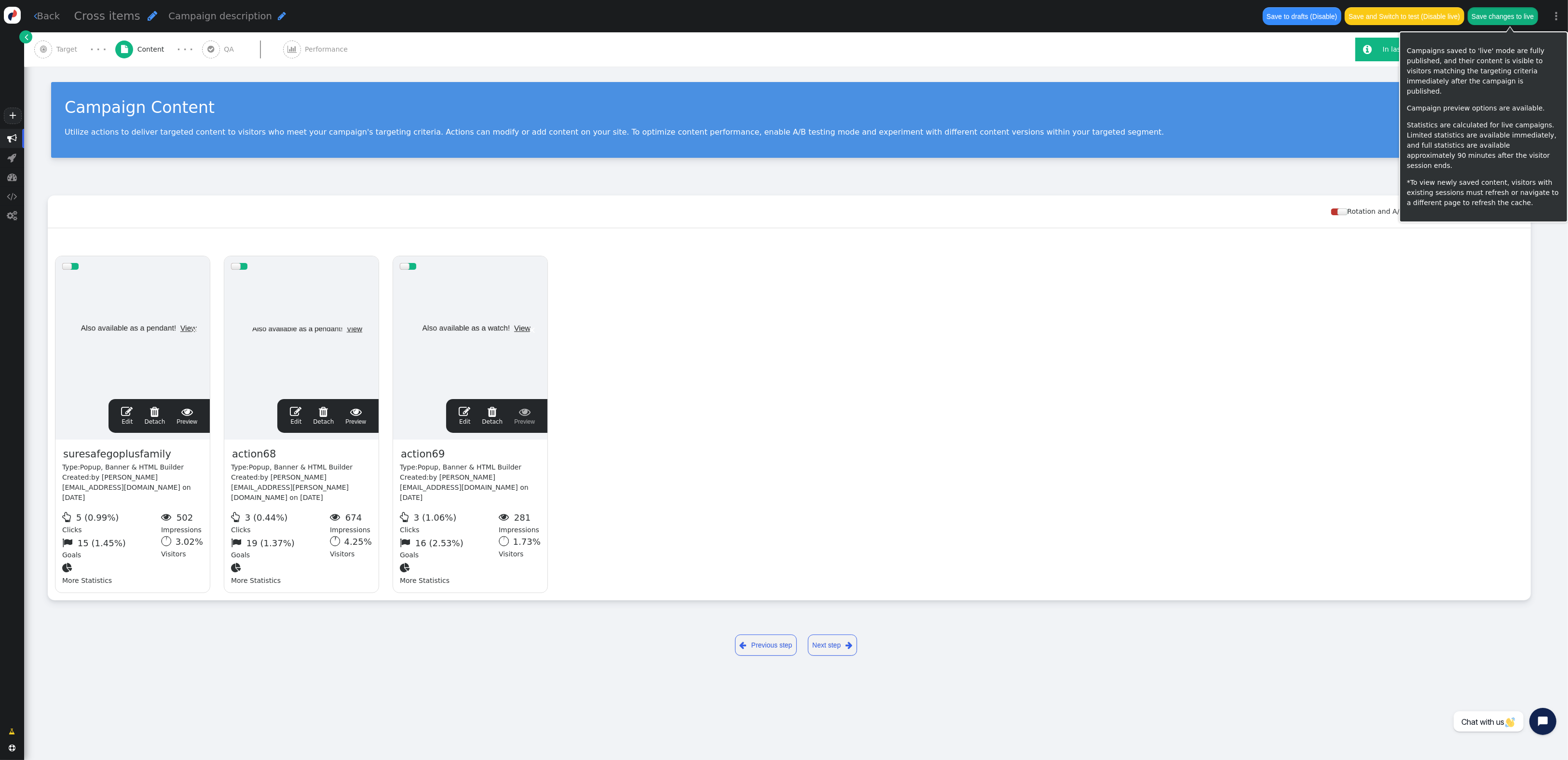
click at [1489, 14] on button "Save changes to live" at bounding box center [1503, 16] width 71 height 18
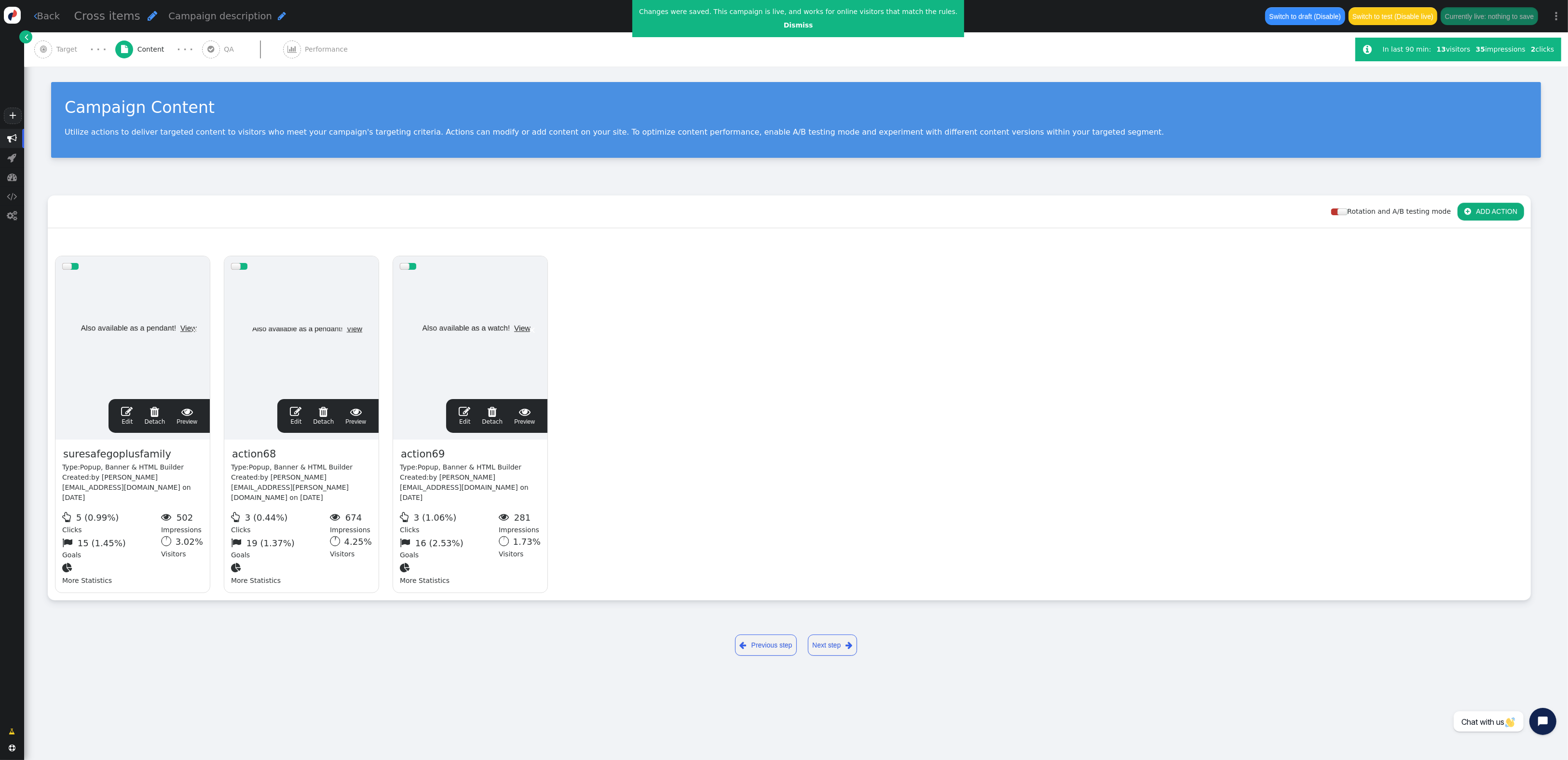
click at [465, 415] on span "" at bounding box center [464, 411] width 12 height 12
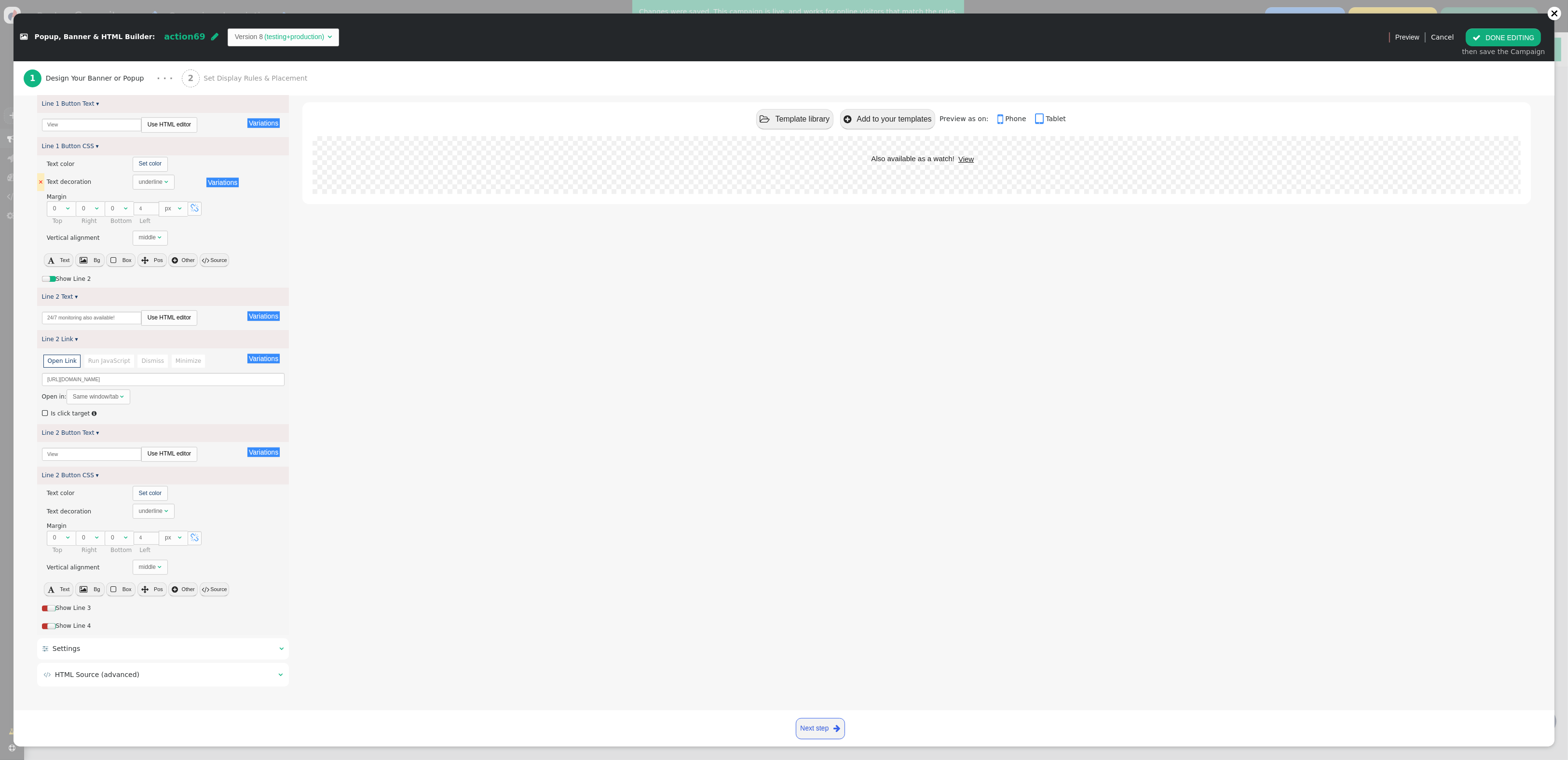
scroll to position [0, 0]
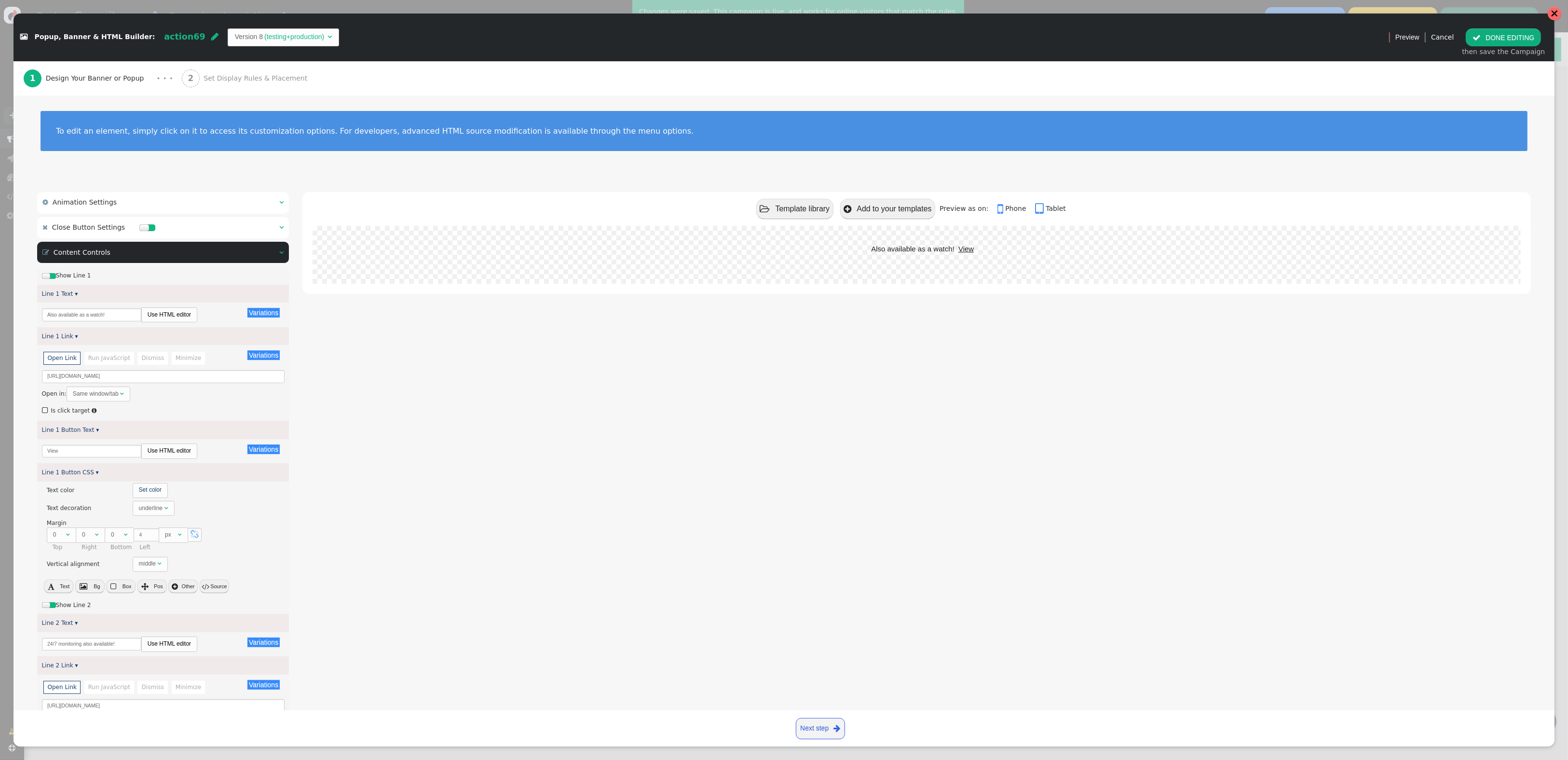
click at [1551, 10] on div at bounding box center [1554, 13] width 8 height 8
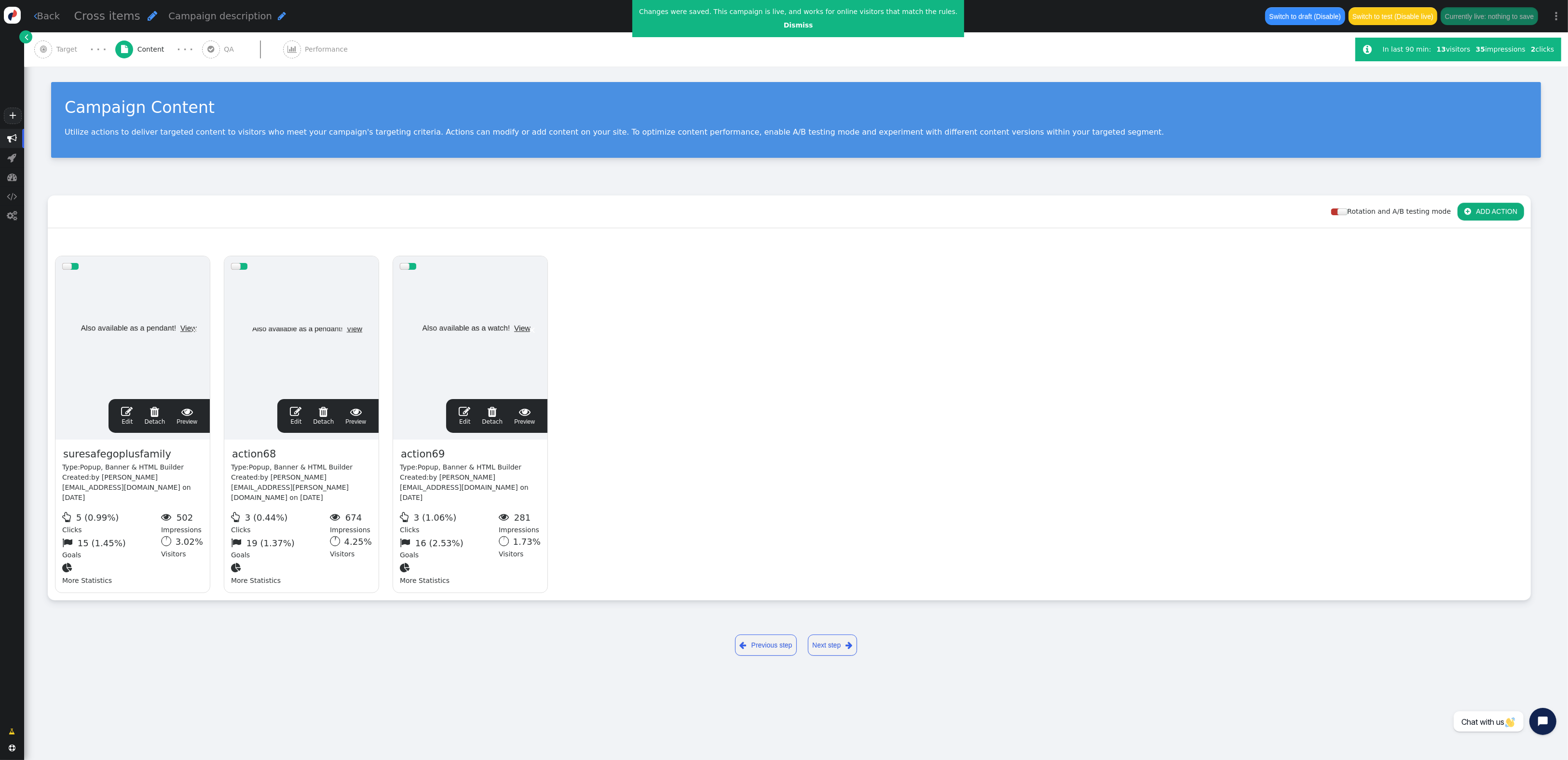
click at [298, 415] on span "" at bounding box center [295, 411] width 12 height 12
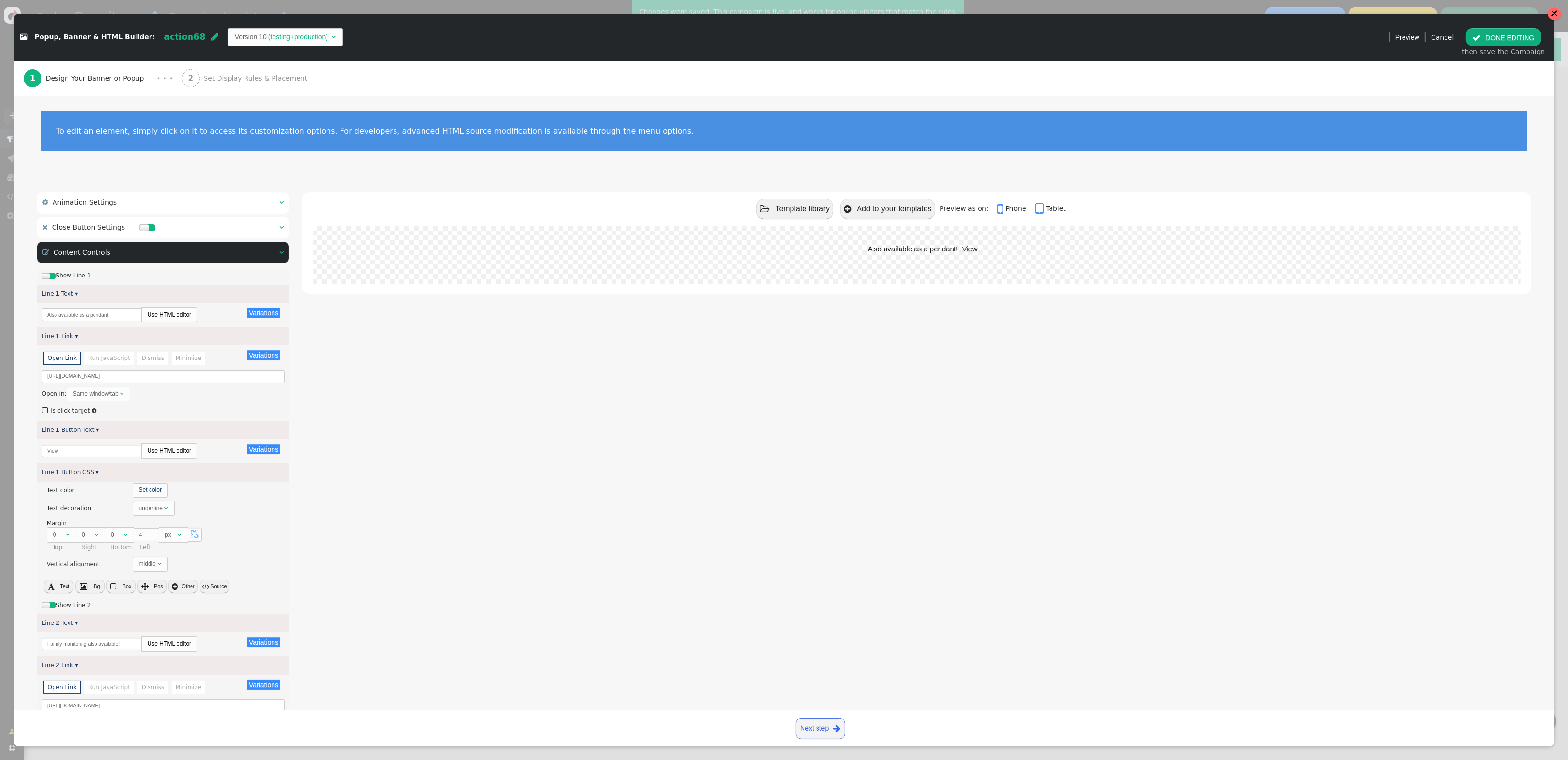
click at [1553, 13] on div at bounding box center [1554, 13] width 8 height 8
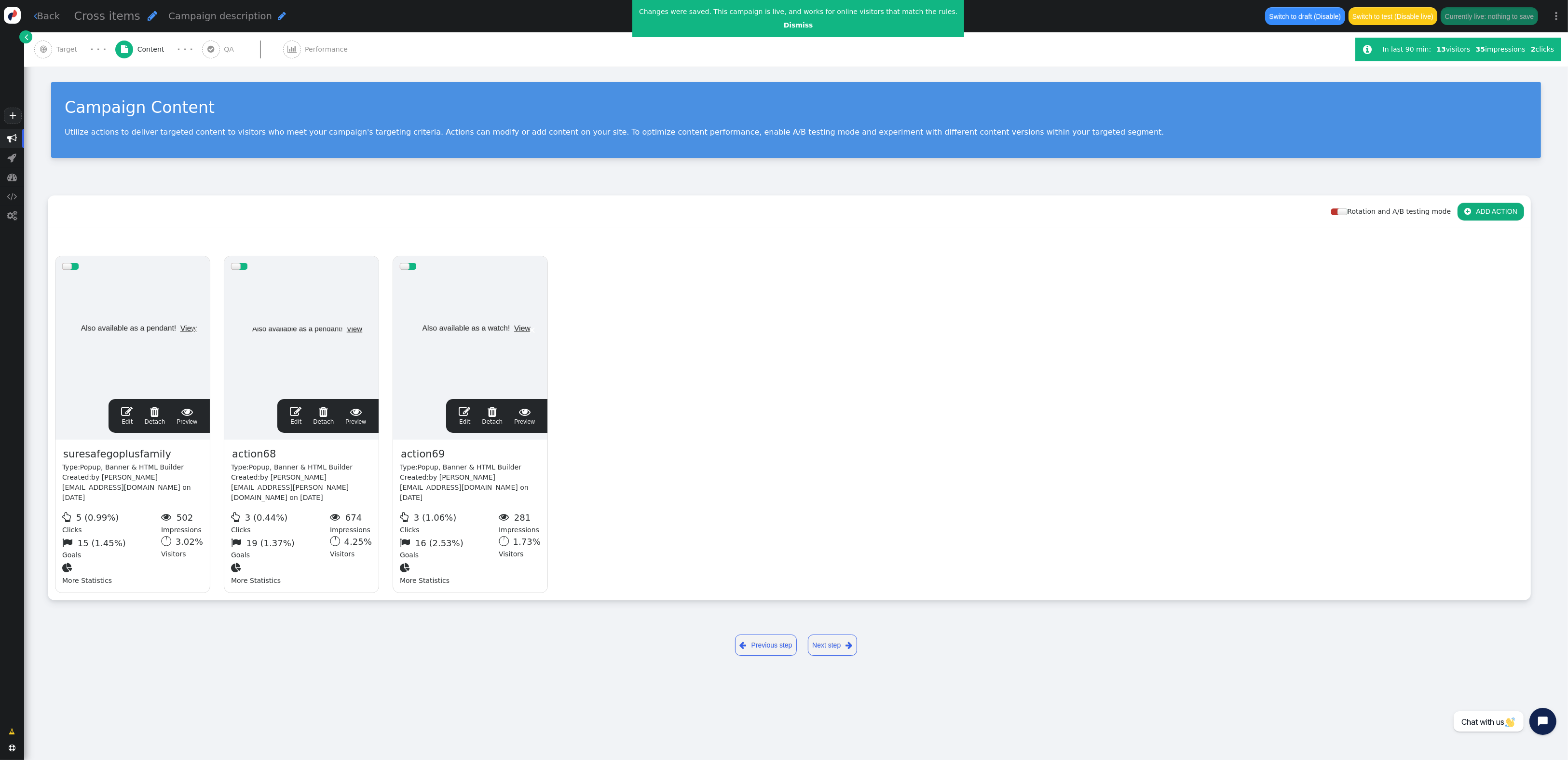
click at [124, 418] on link " Edit" at bounding box center [127, 415] width 12 height 20
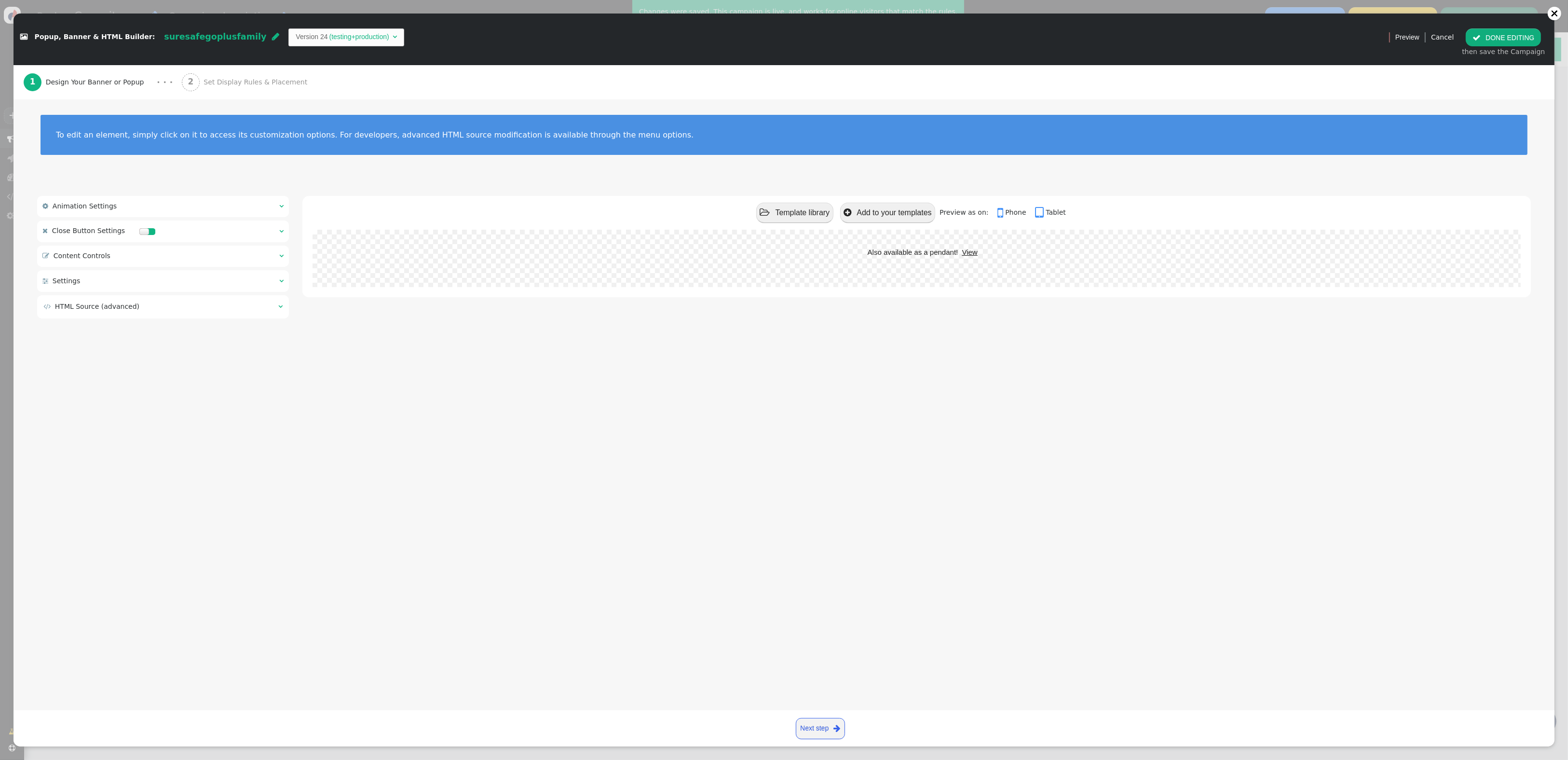
click at [173, 255] on div " Content Controls  " at bounding box center [163, 256] width 252 height 21
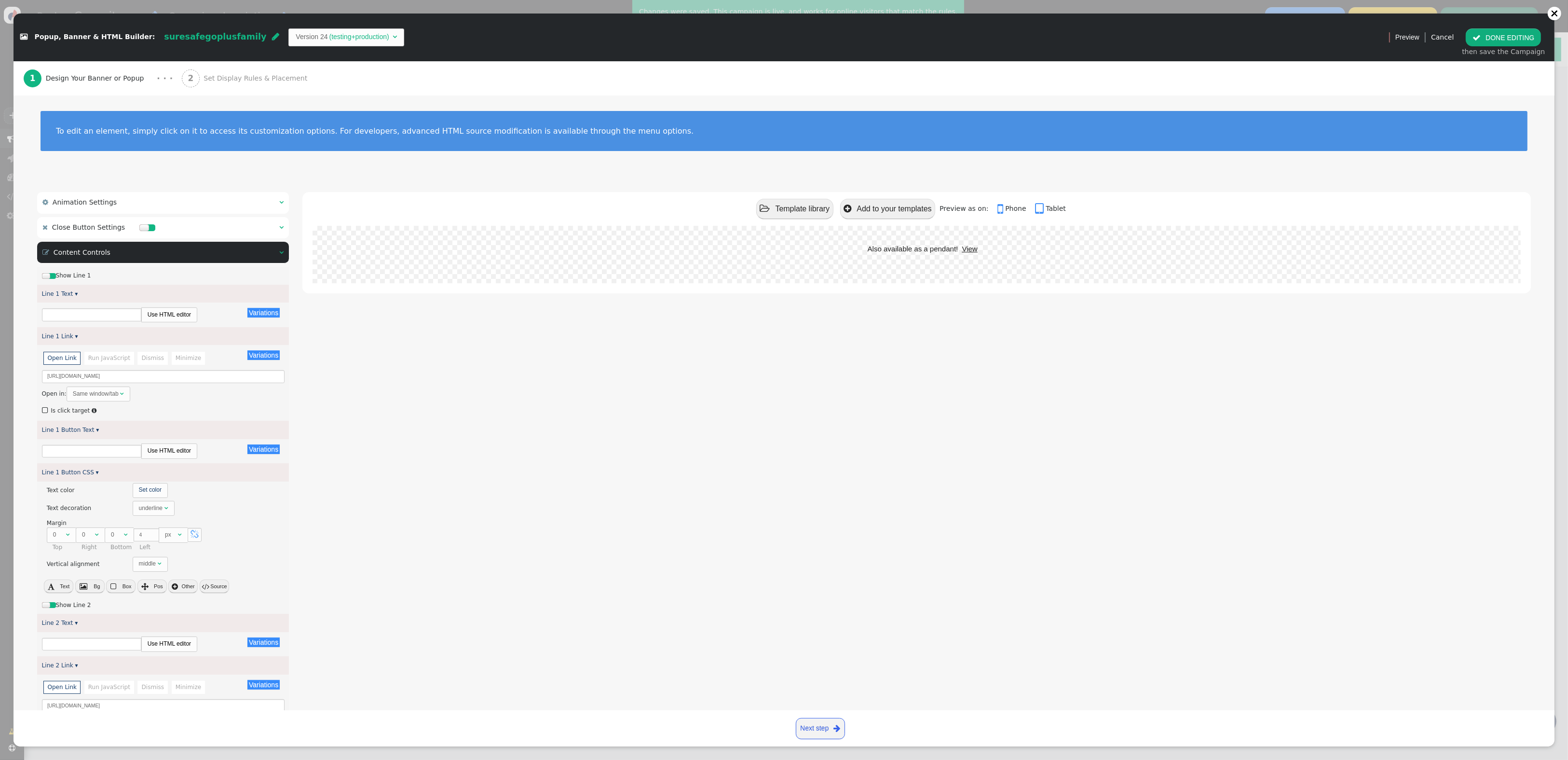
type input "Also available as a pendant!"
type input "View"
type input "24/7 monitoring also available!"
type input "View"
type input "Discover Our Features"
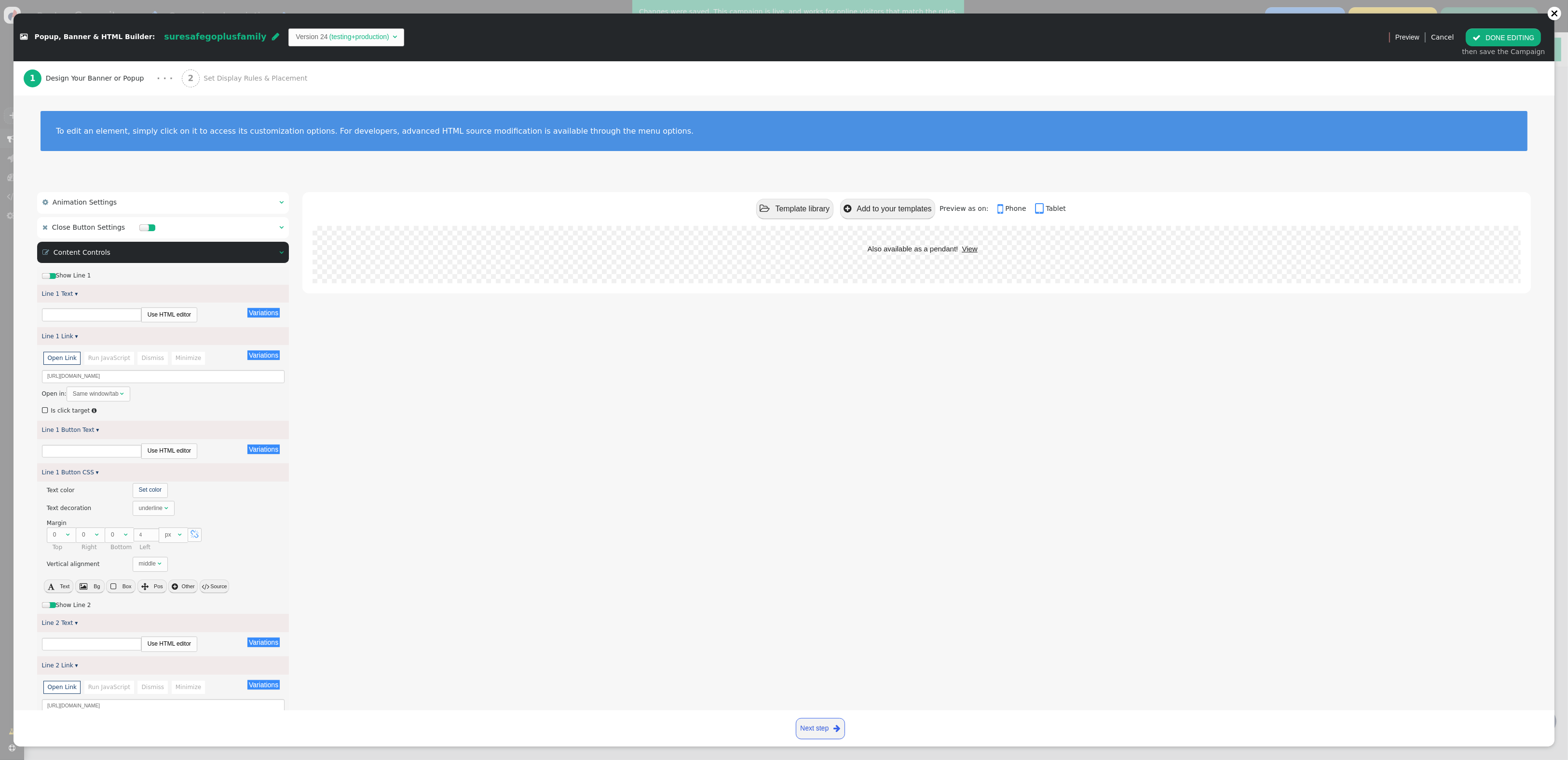
type input "Explore"
type input "Subscribe to Our Newsletter"
type input "Subscribe"
click at [223, 708] on input "[URL][DOMAIN_NAME]" at bounding box center [163, 705] width 243 height 13
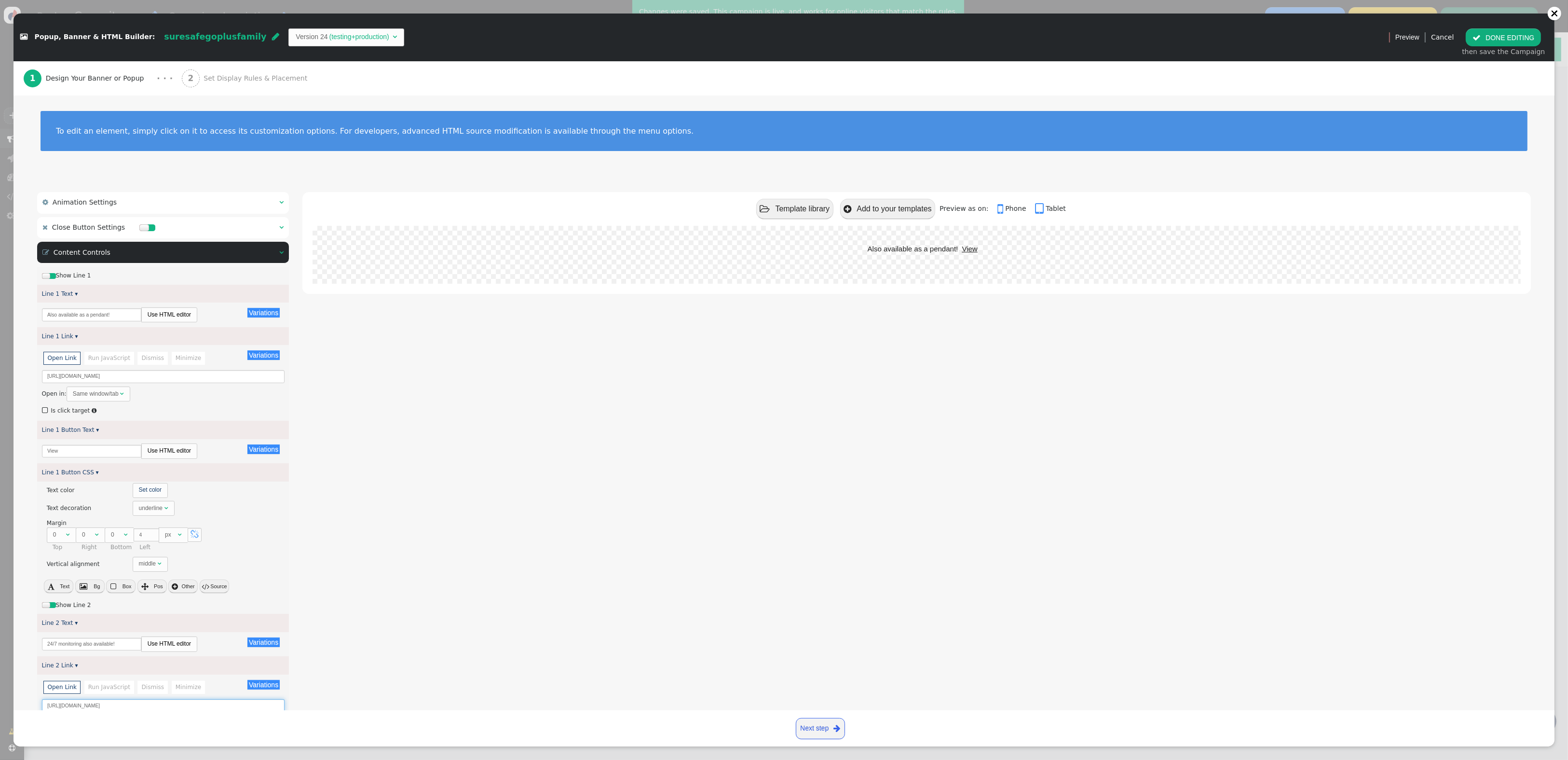
click at [223, 708] on input "[URL][DOMAIN_NAME]" at bounding box center [163, 705] width 243 height 13
paste input "-Annual"
type input "[URL][DOMAIN_NAME]"
click at [1501, 36] on button " DONE EDITING" at bounding box center [1503, 37] width 75 height 18
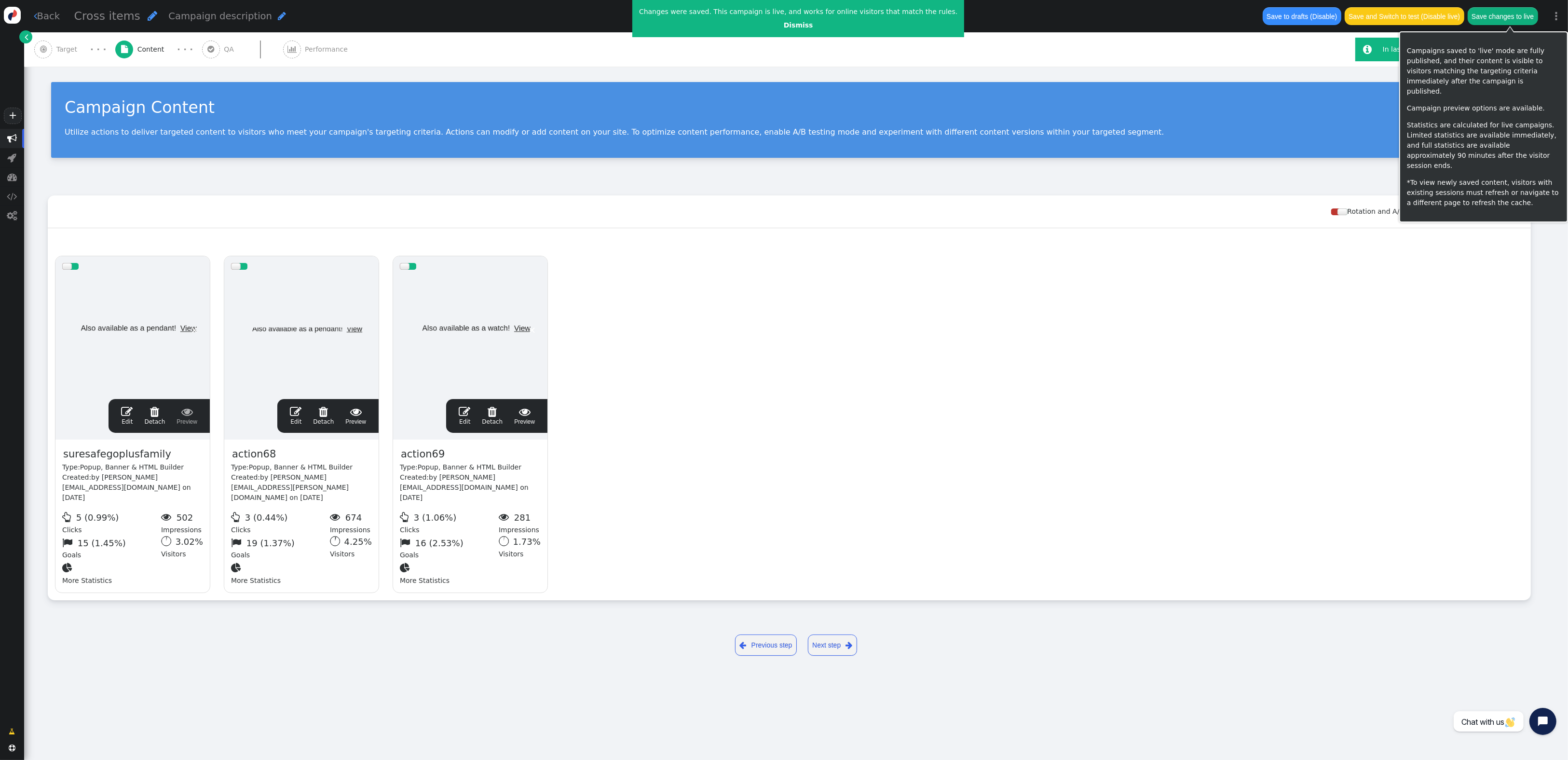
click at [1507, 12] on button "Save changes to live" at bounding box center [1503, 16] width 71 height 18
